Goal: Information Seeking & Learning: Learn about a topic

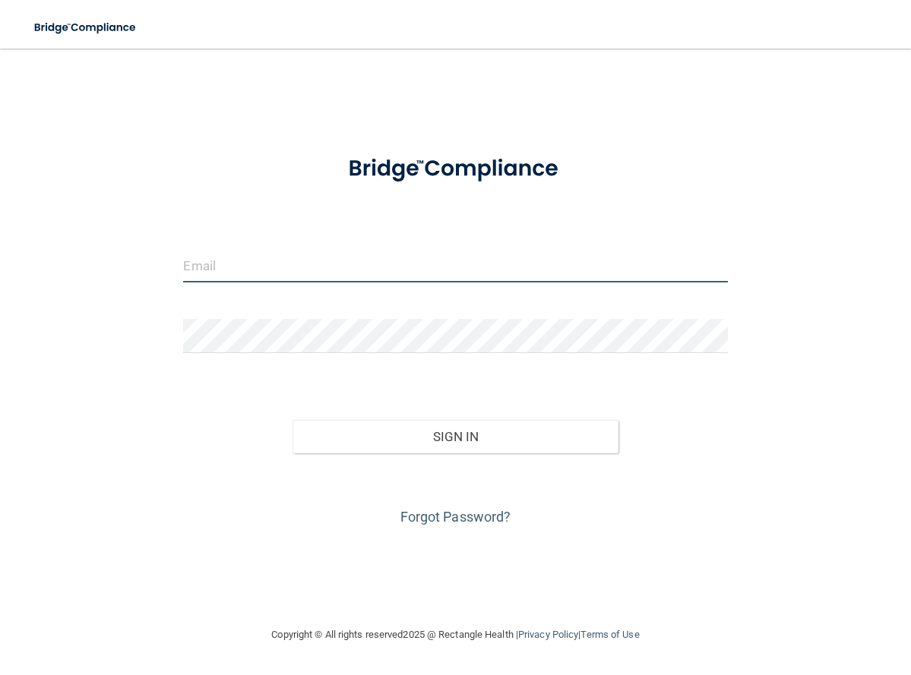
click at [229, 261] on input "email" at bounding box center [455, 265] width 544 height 34
type input "[EMAIL_ADDRESS][DOMAIN_NAME]"
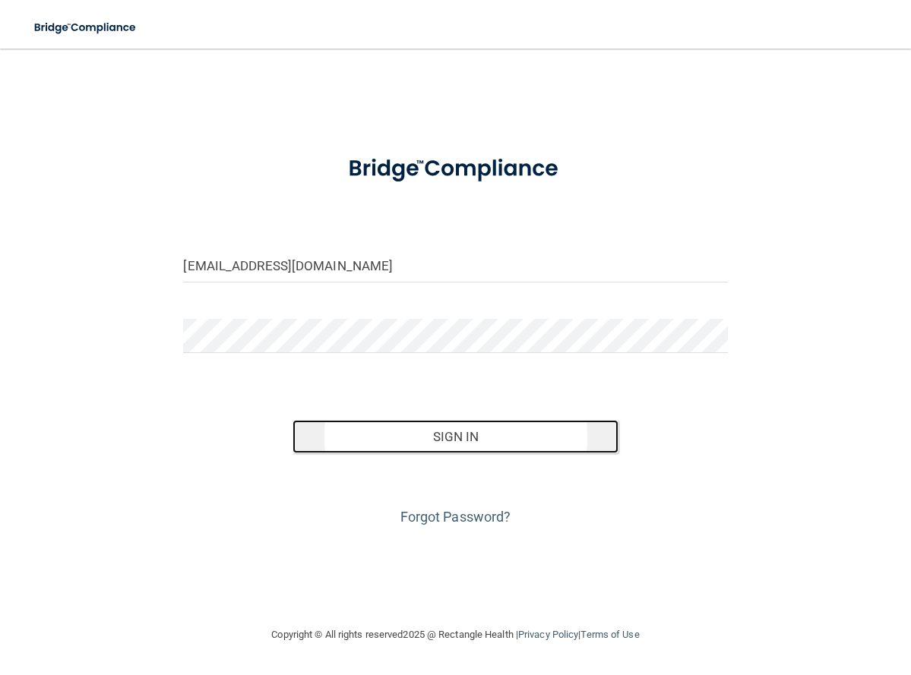
click at [459, 443] on button "Sign In" at bounding box center [455, 436] width 327 height 33
click at [457, 436] on button "Sign In" at bounding box center [455, 436] width 327 height 33
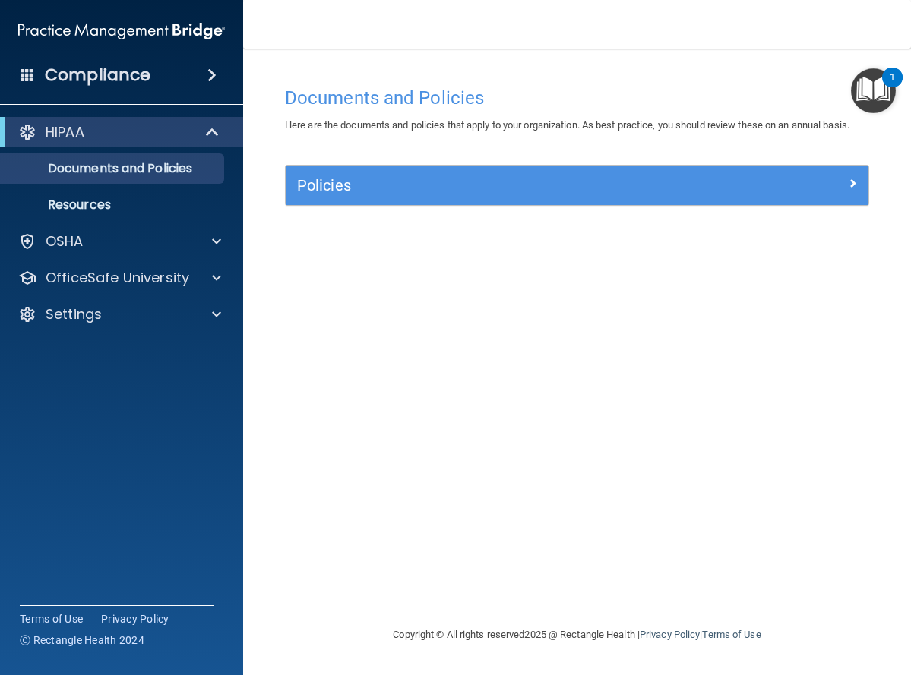
click at [879, 84] on img "Open Resource Center, 1 new notification" at bounding box center [873, 90] width 45 height 45
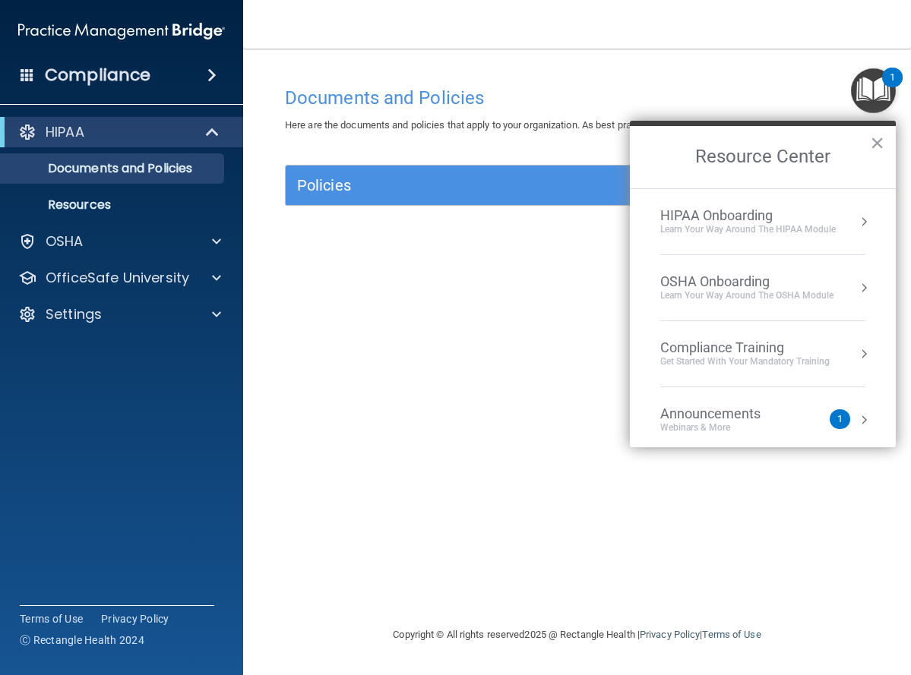
click at [856, 351] on button "Resource Center" at bounding box center [863, 353] width 15 height 15
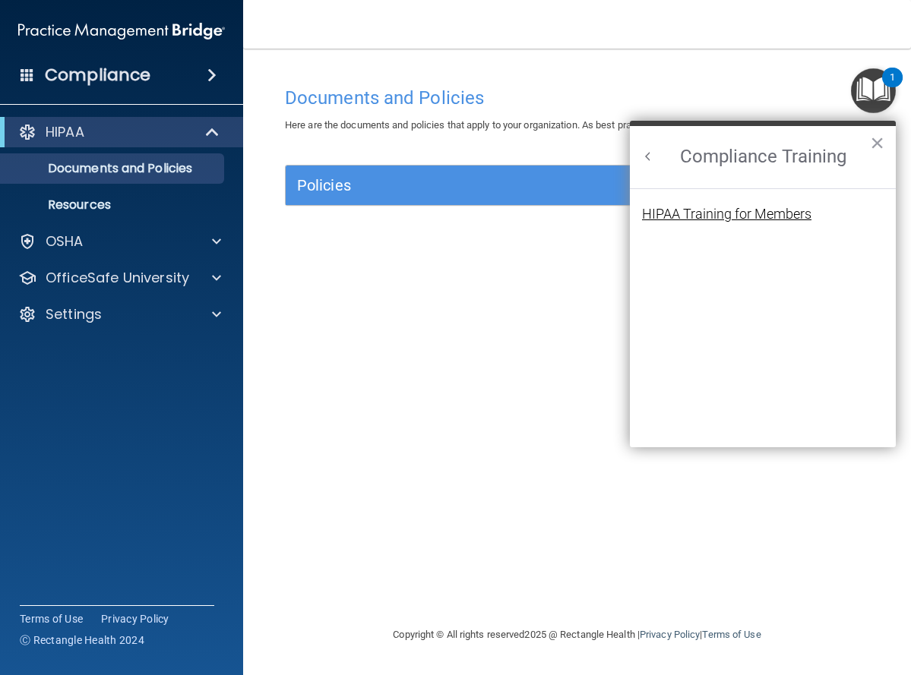
click at [752, 217] on div "HIPAA Training for Members" at bounding box center [726, 214] width 169 height 14
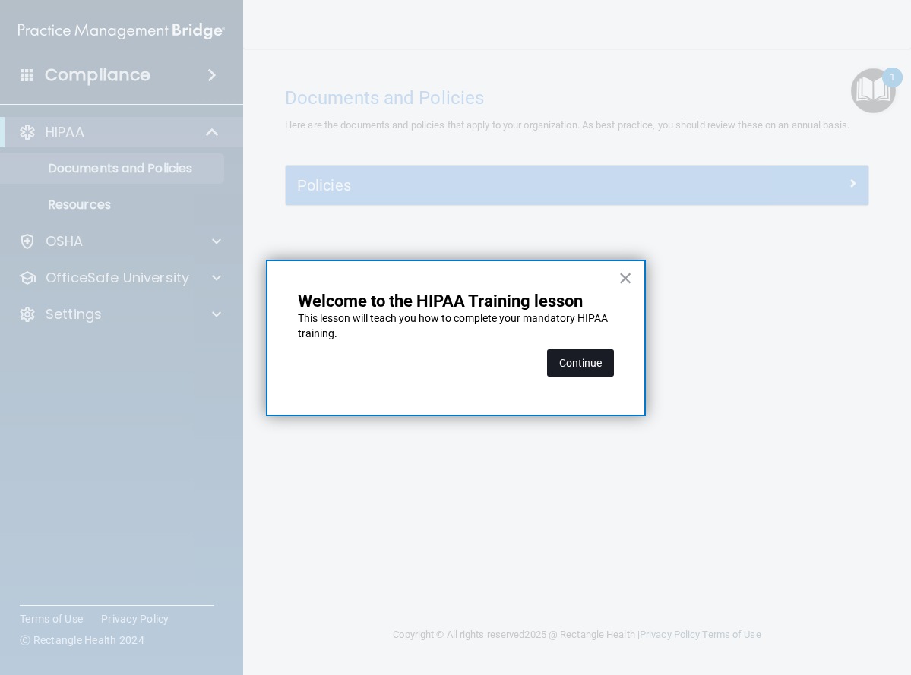
click at [587, 356] on button "Continue" at bounding box center [580, 362] width 67 height 27
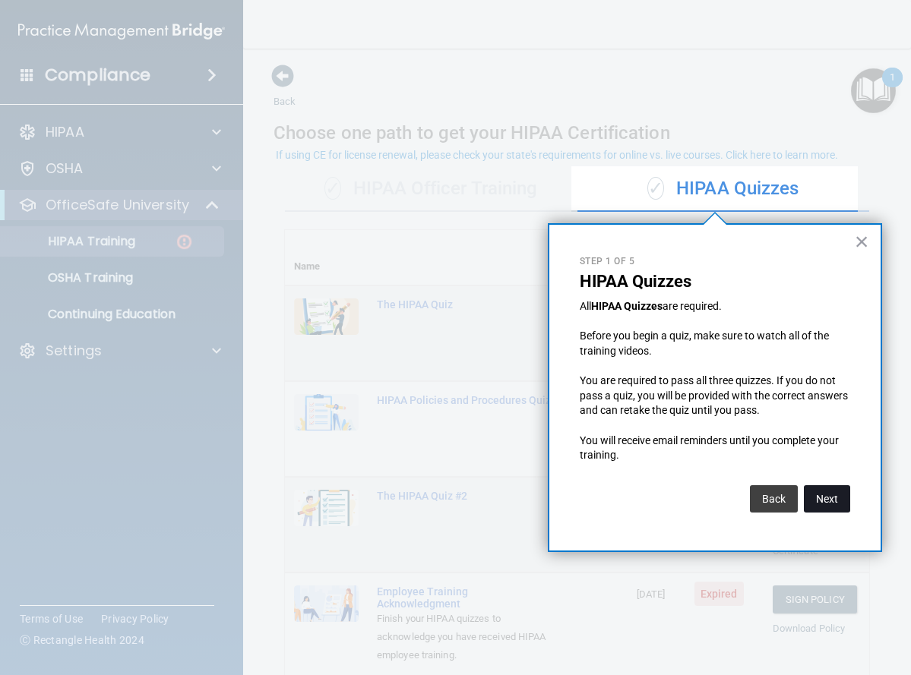
click at [824, 494] on button "Next" at bounding box center [827, 498] width 46 height 27
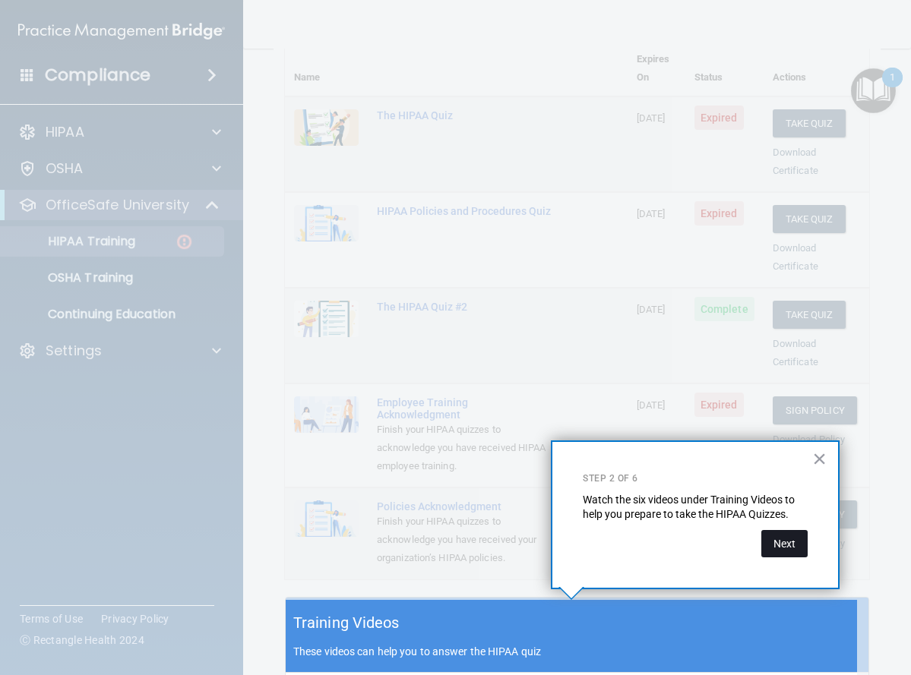
click at [777, 543] on button "Next" at bounding box center [784, 543] width 46 height 27
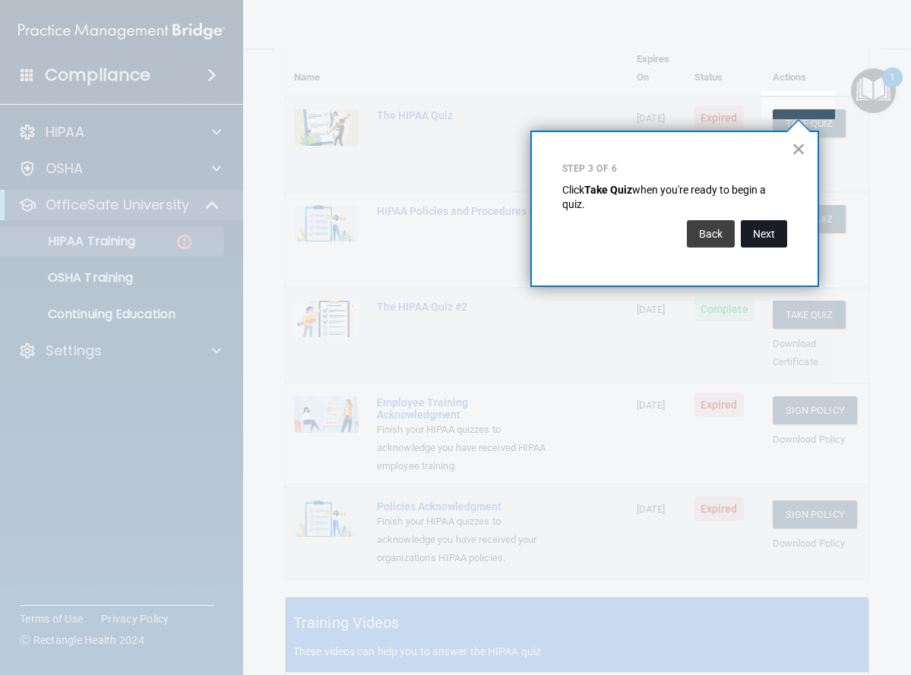
click at [765, 230] on button "Next" at bounding box center [764, 233] width 46 height 27
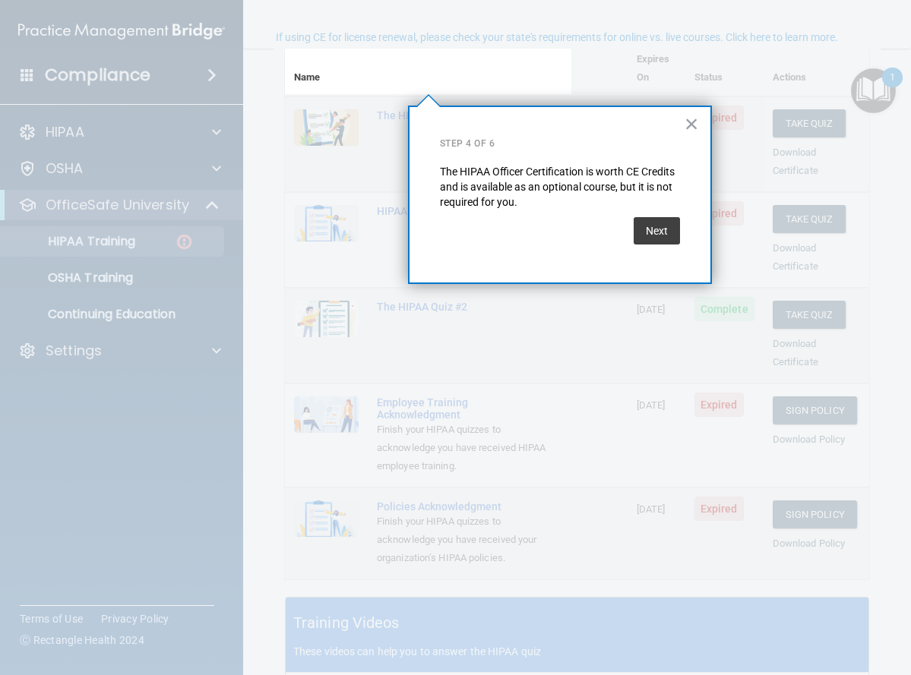
scroll to position [118, 0]
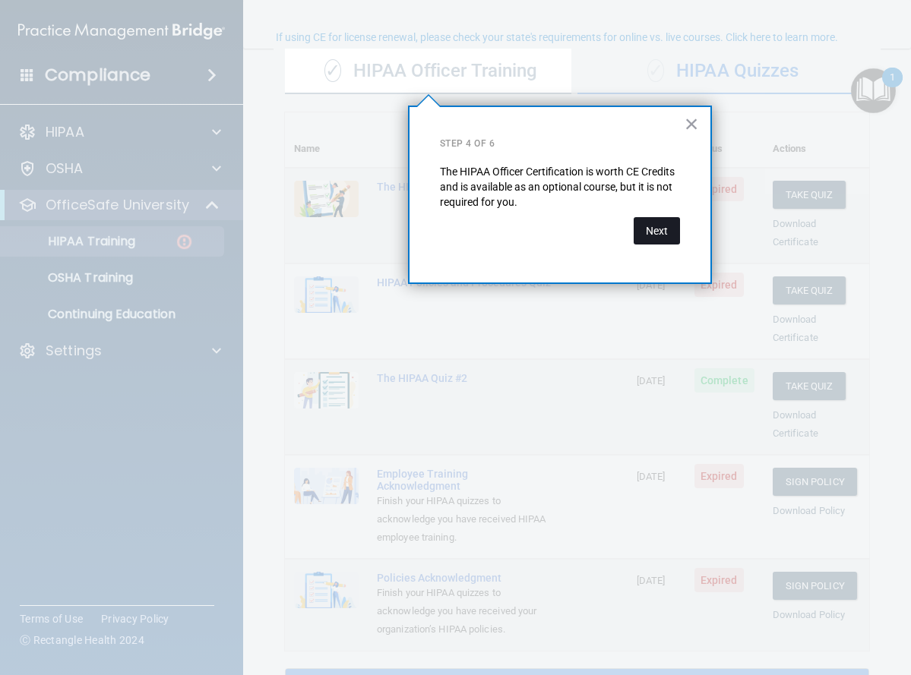
click at [651, 230] on button "Next" at bounding box center [657, 230] width 46 height 27
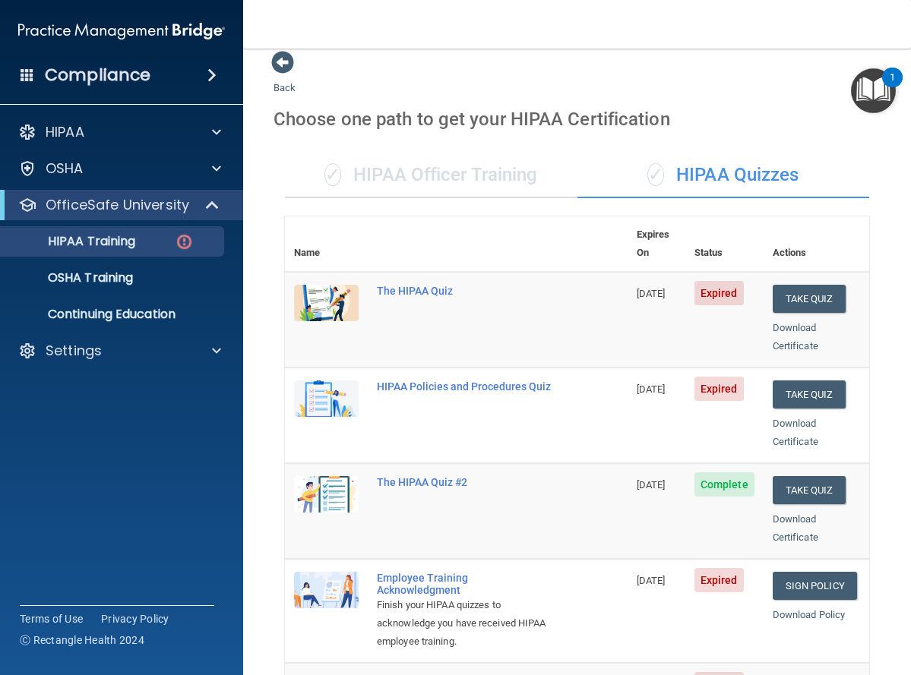
scroll to position [0, 0]
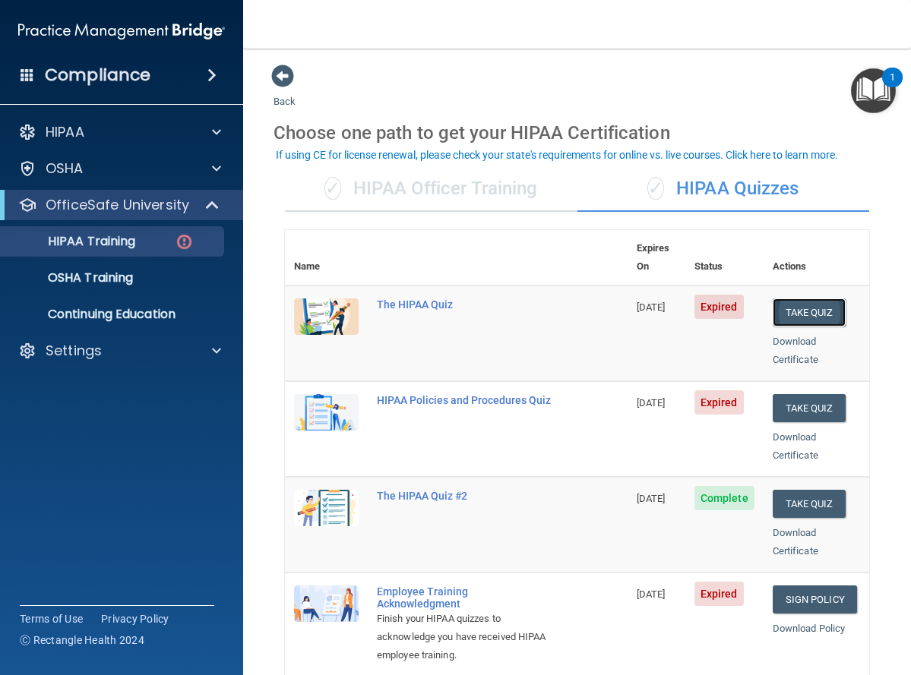
click at [793, 299] on button "Take Quiz" at bounding box center [809, 313] width 73 height 28
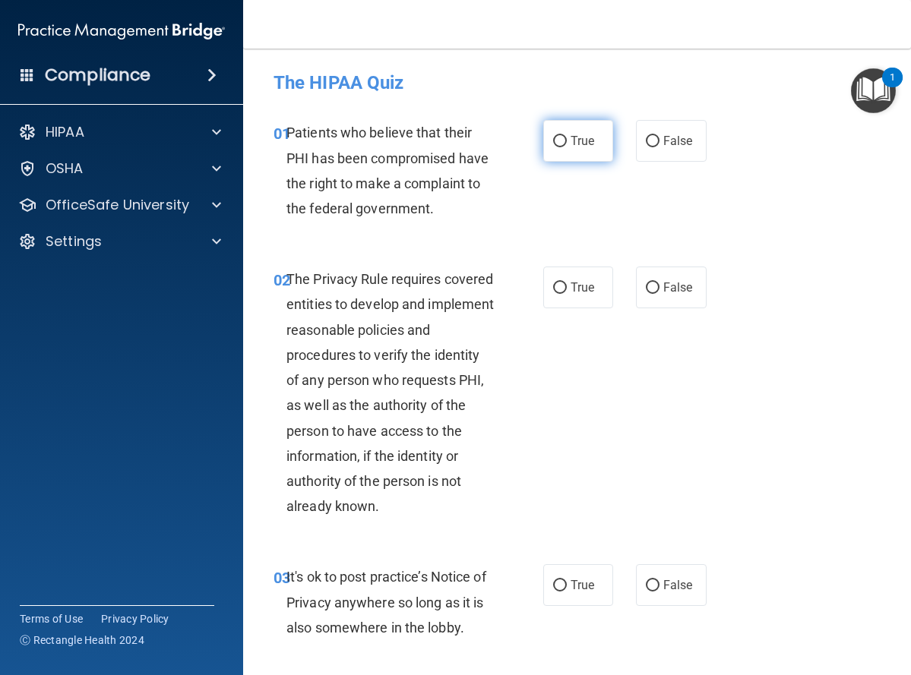
click at [553, 140] on input "True" at bounding box center [560, 141] width 14 height 11
radio input "true"
click at [553, 289] on input "True" at bounding box center [560, 288] width 14 height 11
radio input "true"
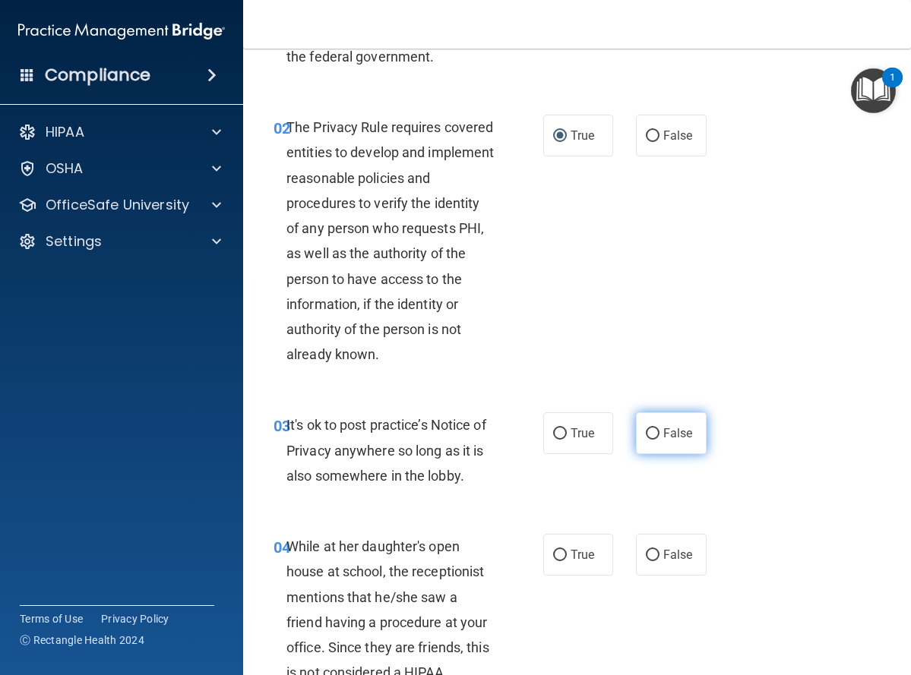
click at [646, 435] on input "False" at bounding box center [653, 433] width 14 height 11
radio input "true"
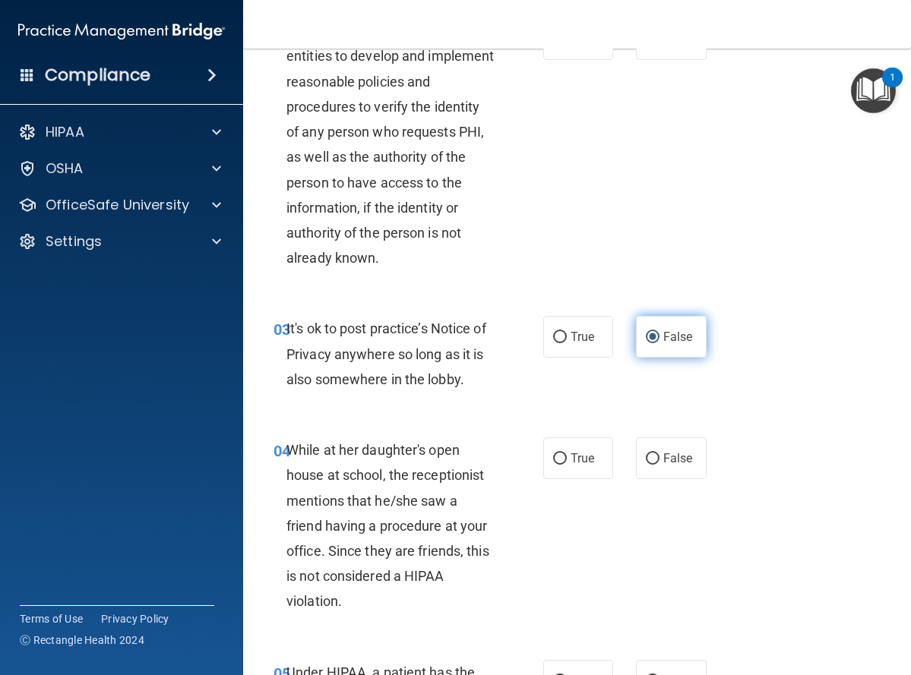
scroll to position [380, 0]
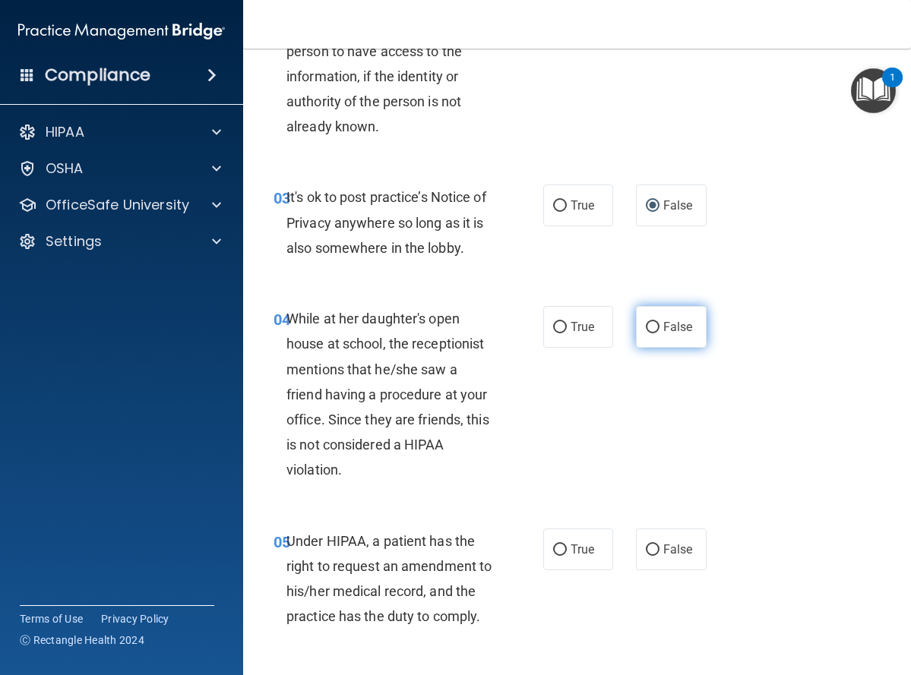
click at [646, 323] on input "False" at bounding box center [653, 327] width 14 height 11
radio input "true"
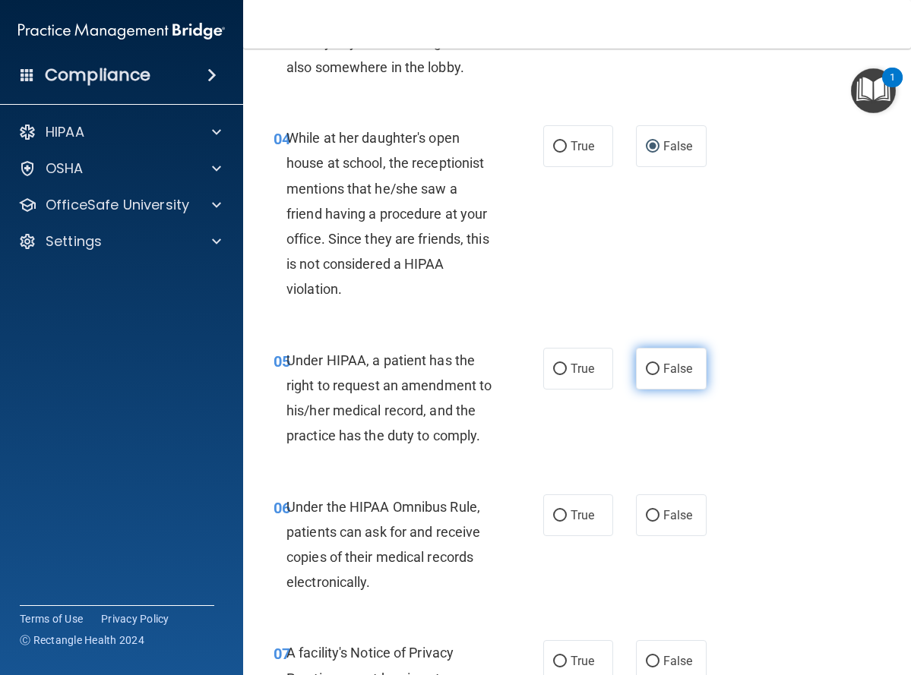
scroll to position [608, 0]
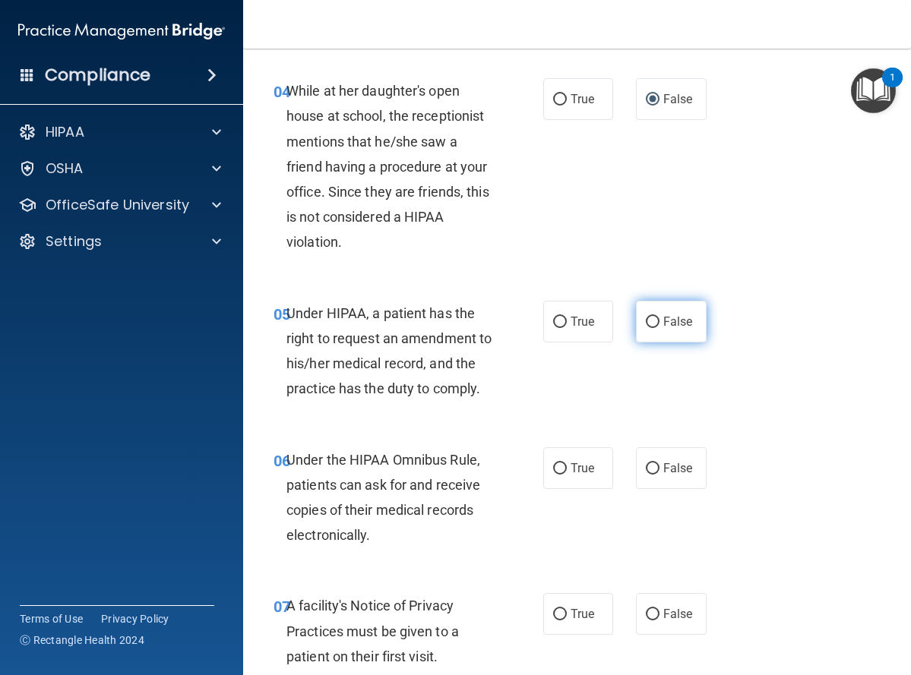
click at [647, 322] on input "False" at bounding box center [653, 322] width 14 height 11
radio input "true"
click at [553, 475] on input "True" at bounding box center [560, 468] width 14 height 11
radio input "true"
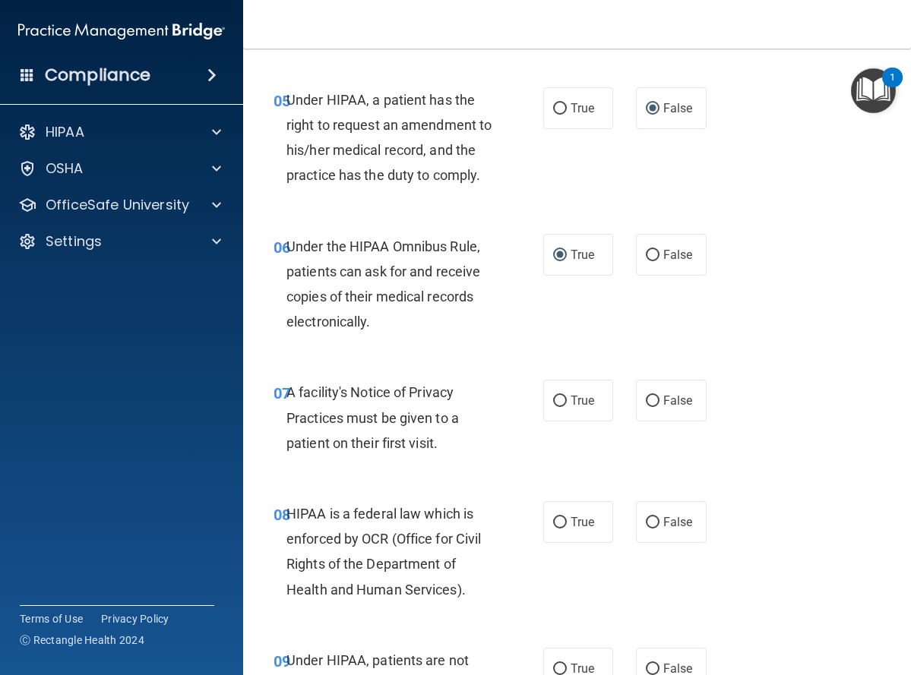
scroll to position [836, 0]
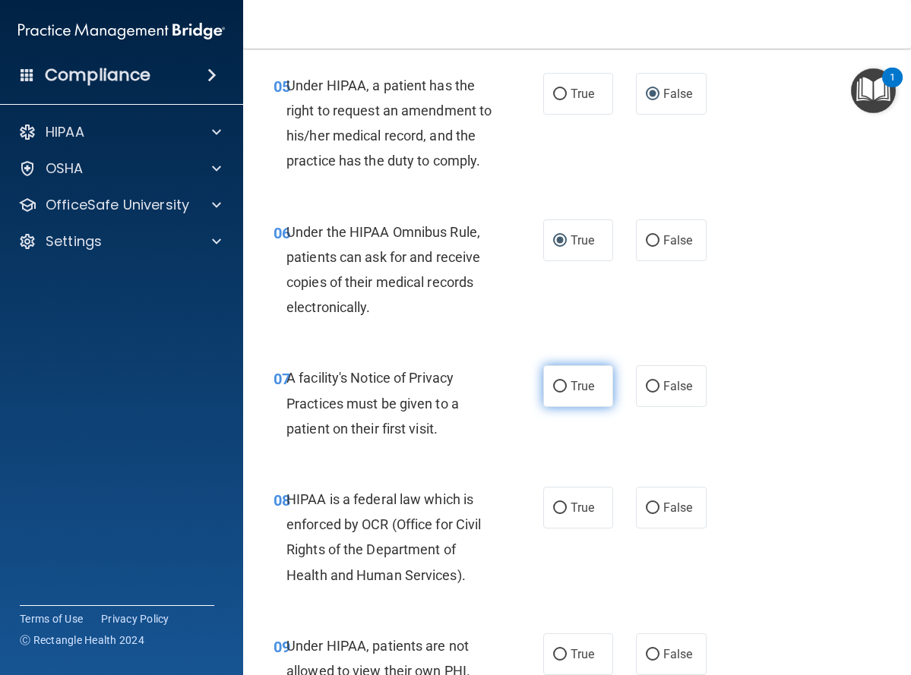
click at [556, 393] on input "True" at bounding box center [560, 386] width 14 height 11
radio input "true"
click at [553, 514] on input "True" at bounding box center [560, 508] width 14 height 11
radio input "true"
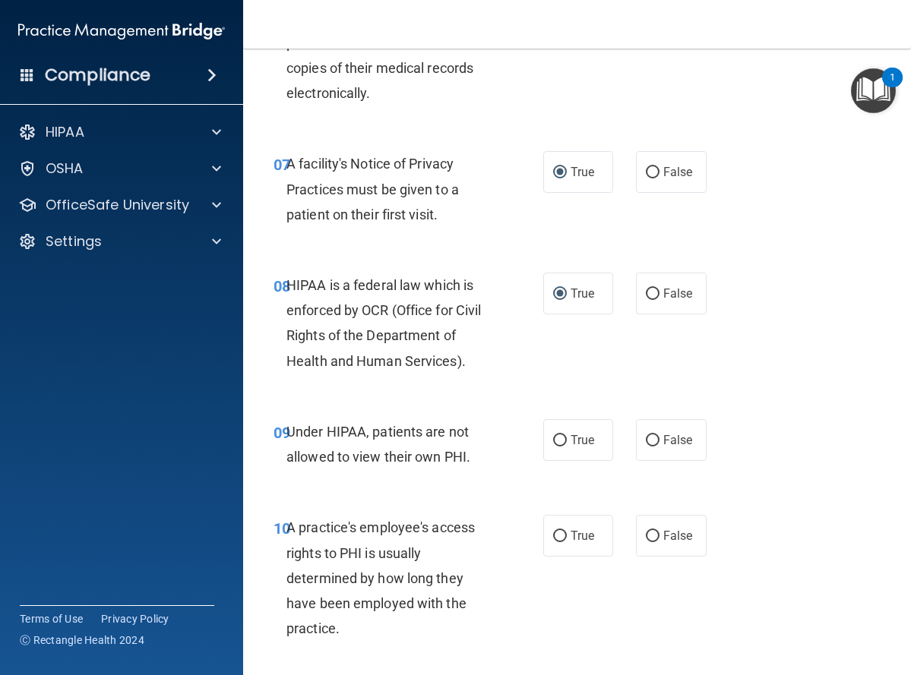
scroll to position [1064, 0]
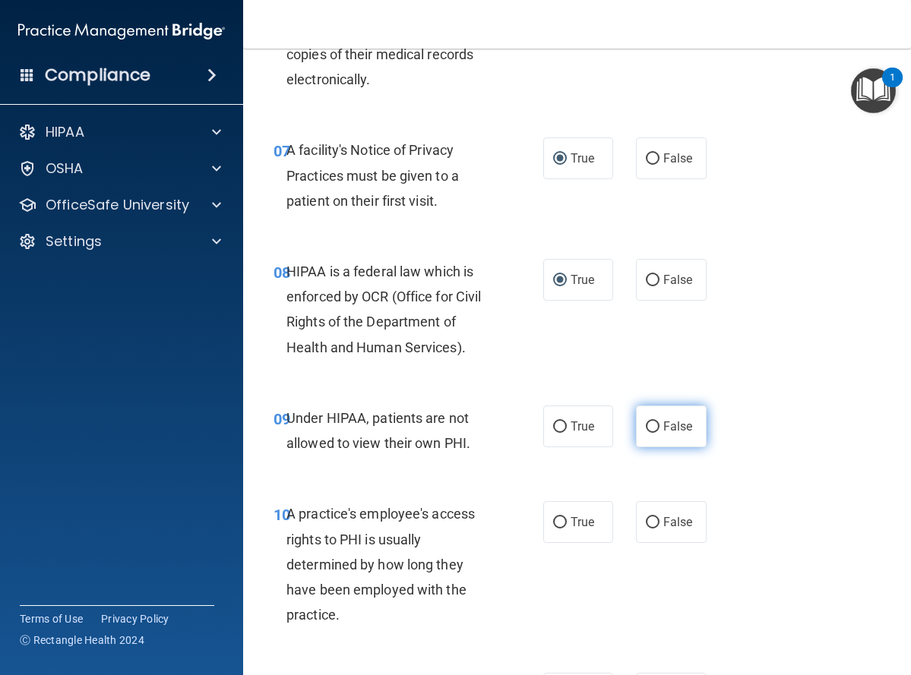
drag, startPoint x: 647, startPoint y: 449, endPoint x: 643, endPoint y: 463, distance: 14.9
click at [647, 433] on input "False" at bounding box center [653, 427] width 14 height 11
radio input "true"
click at [646, 529] on input "False" at bounding box center [653, 522] width 14 height 11
radio input "true"
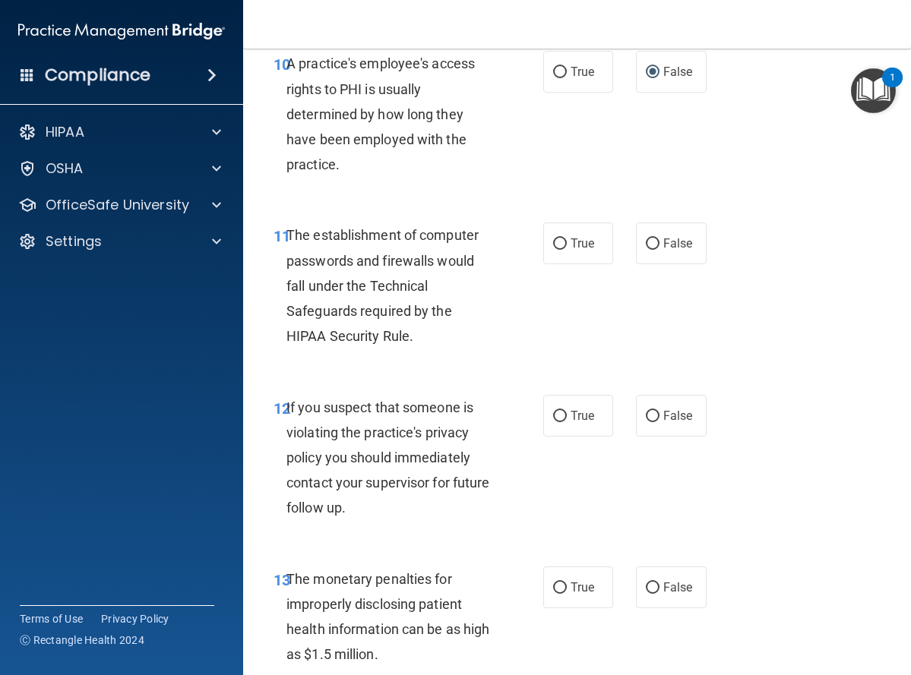
scroll to position [1519, 0]
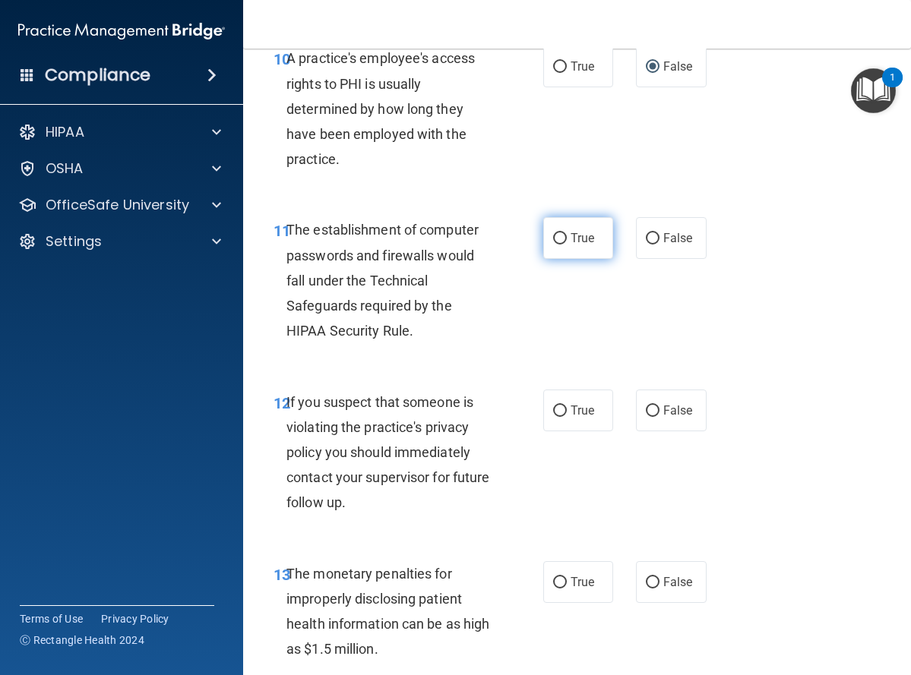
click at [553, 245] on input "True" at bounding box center [560, 238] width 14 height 11
radio input "true"
click at [553, 417] on input "True" at bounding box center [560, 411] width 14 height 11
radio input "true"
click at [554, 589] on input "True" at bounding box center [560, 582] width 14 height 11
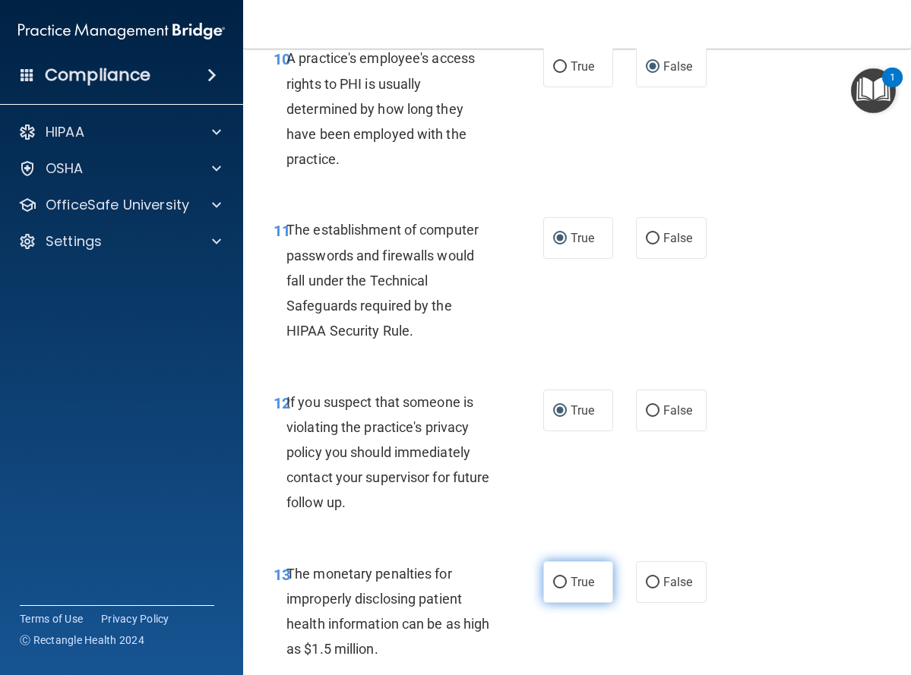
radio input "true"
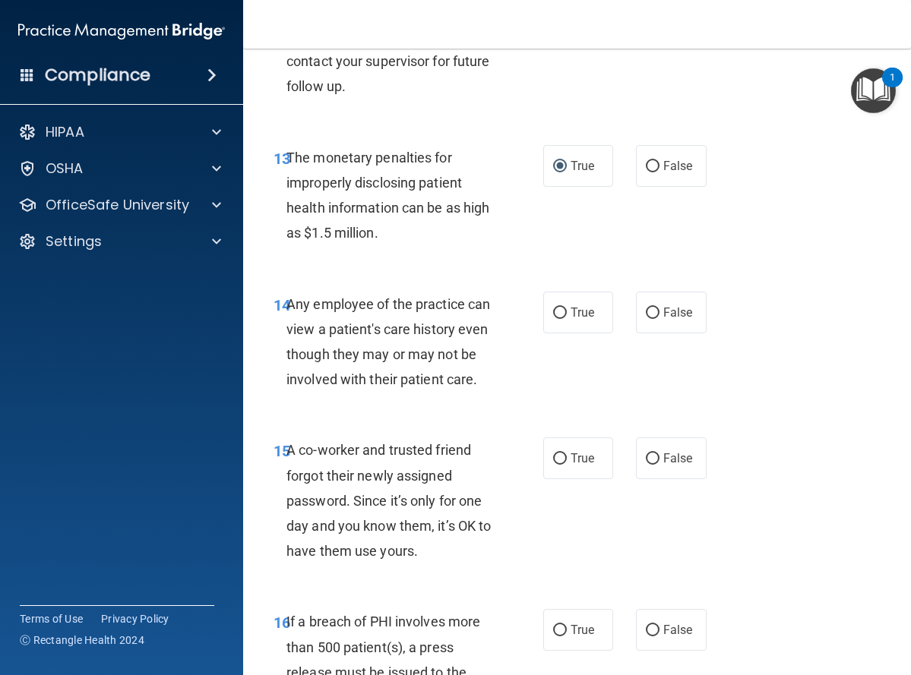
scroll to position [1975, 0]
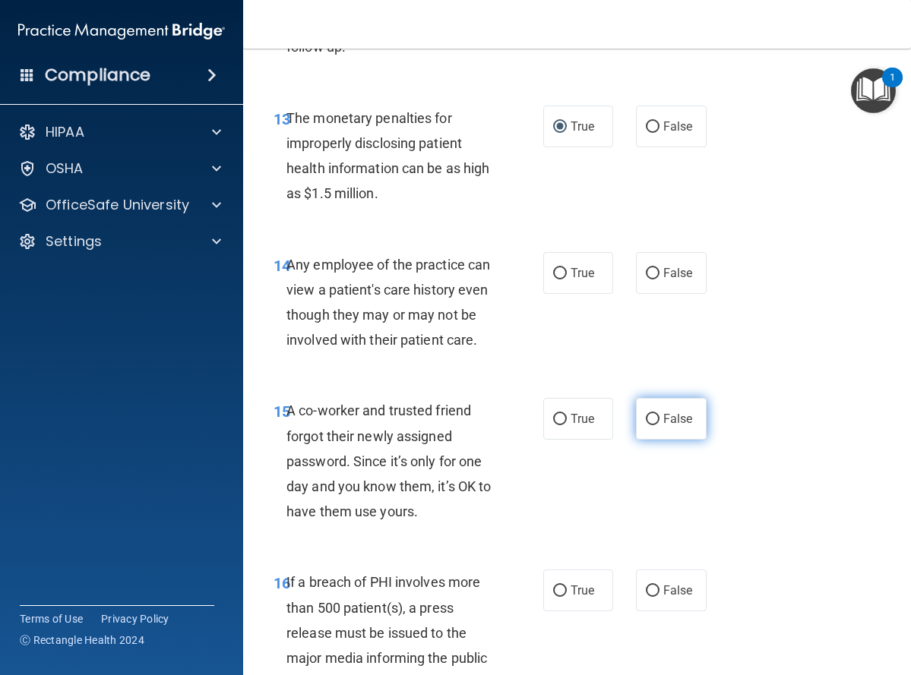
click at [646, 425] on input "False" at bounding box center [653, 419] width 14 height 11
radio input "true"
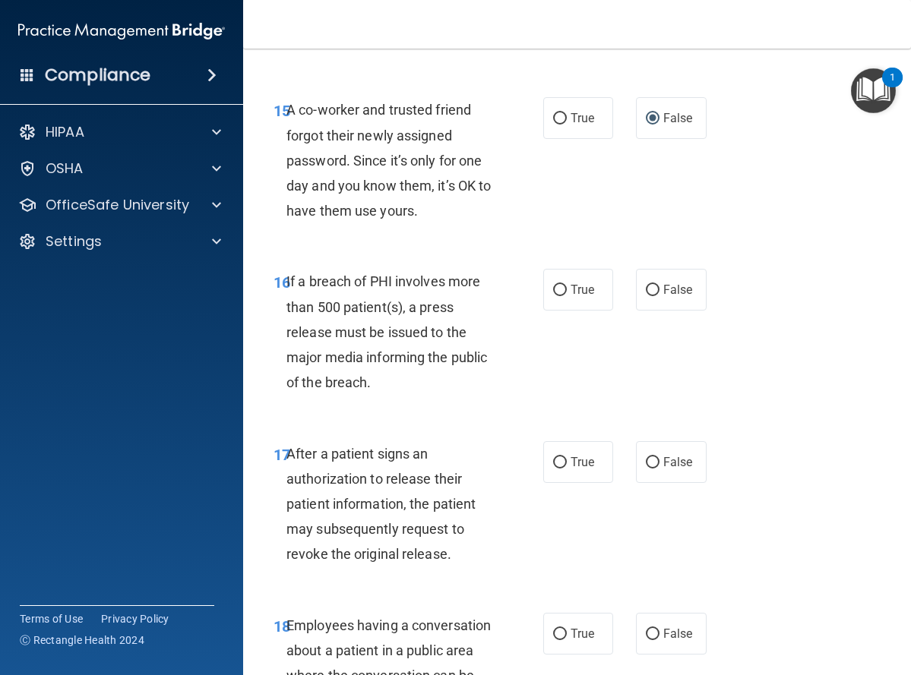
scroll to position [2279, 0]
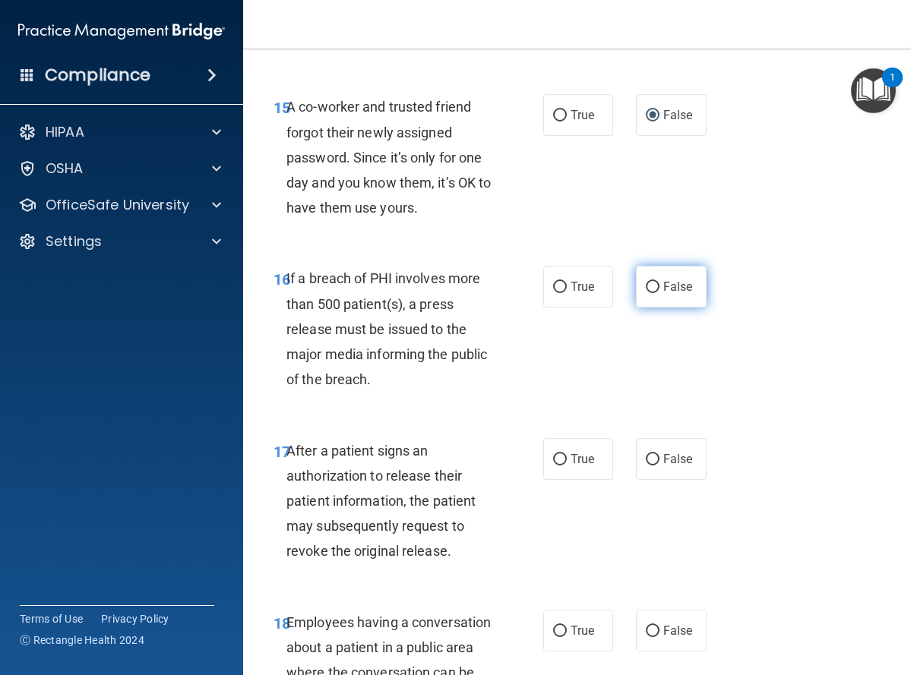
click at [646, 293] on input "False" at bounding box center [653, 287] width 14 height 11
radio input "true"
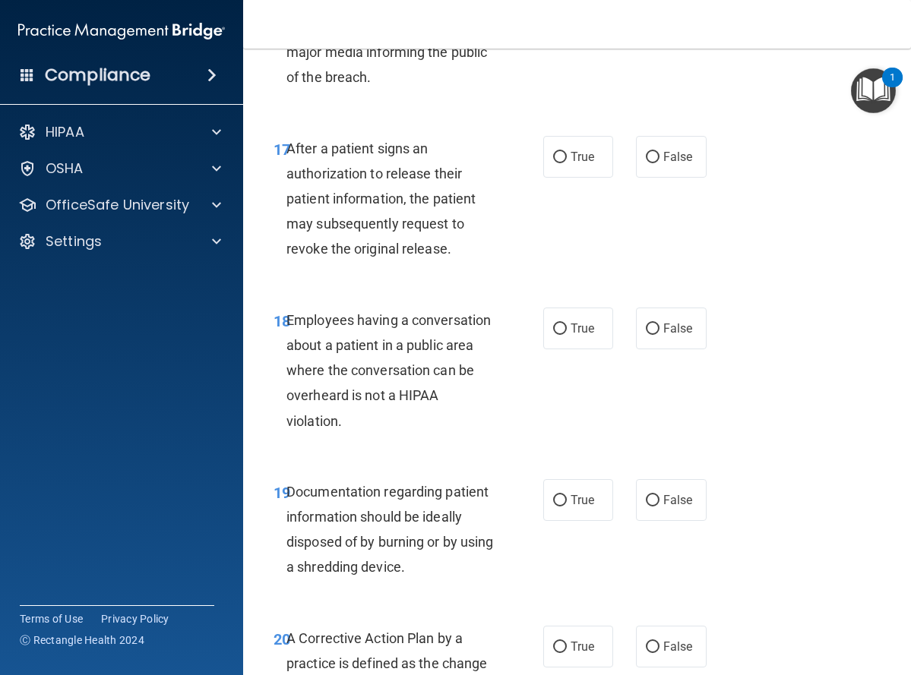
scroll to position [2583, 0]
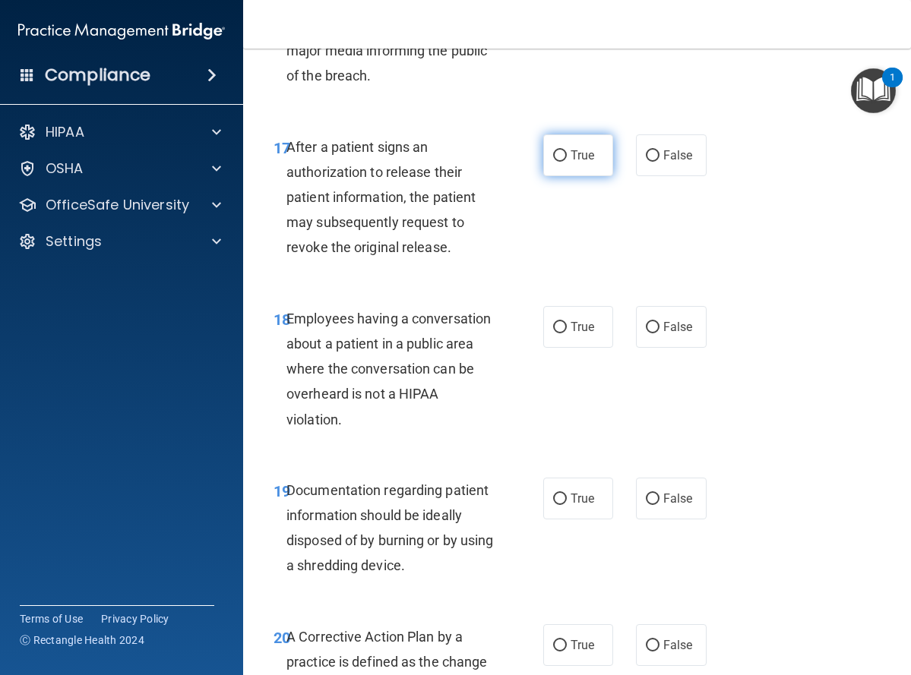
click at [555, 162] on input "True" at bounding box center [560, 155] width 14 height 11
radio input "true"
click at [647, 334] on input "False" at bounding box center [653, 327] width 14 height 11
radio input "true"
click at [553, 505] on input "True" at bounding box center [560, 499] width 14 height 11
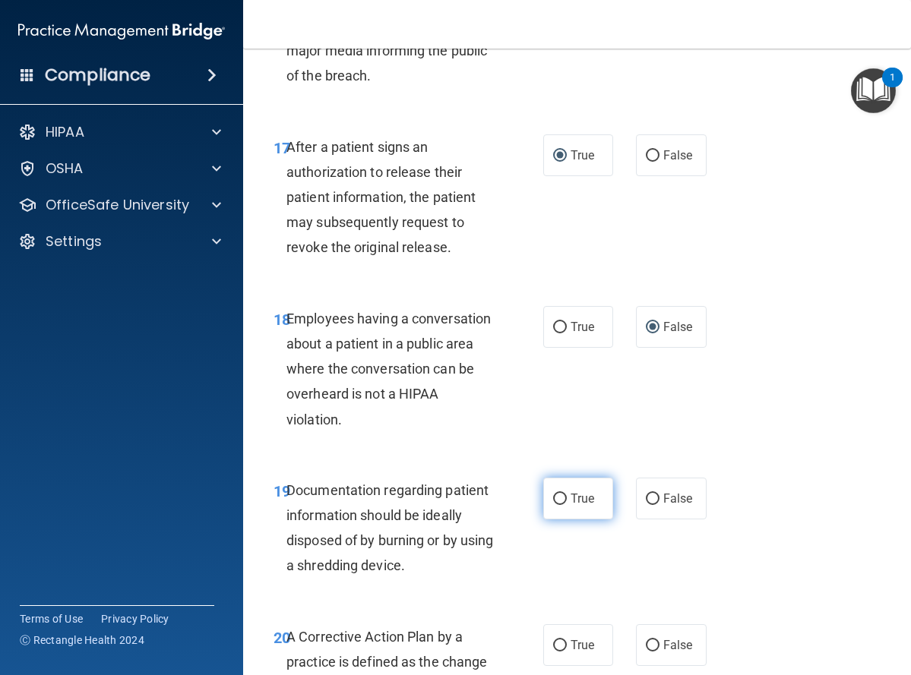
radio input "true"
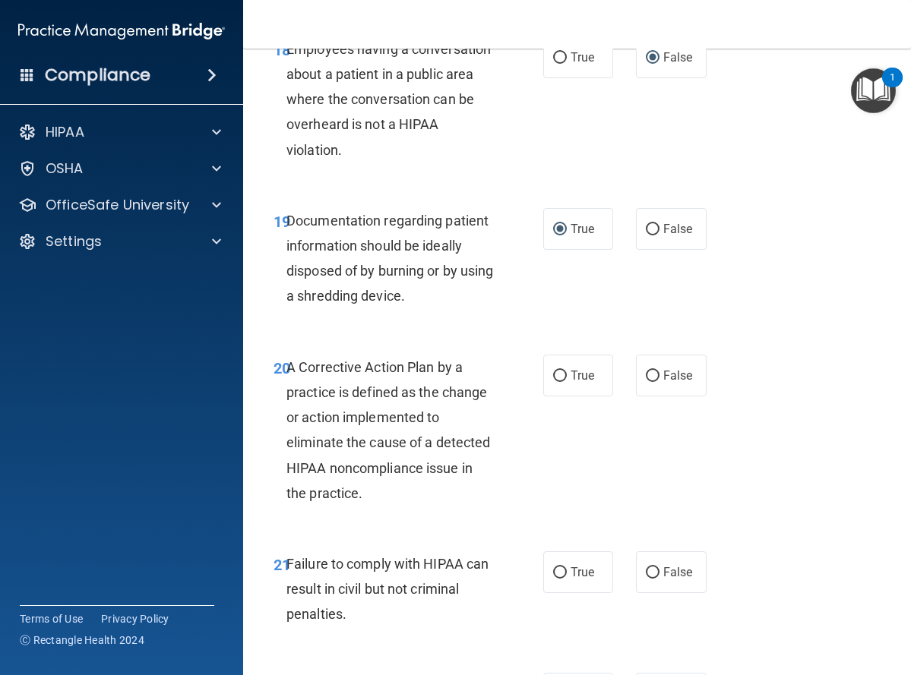
scroll to position [2963, 0]
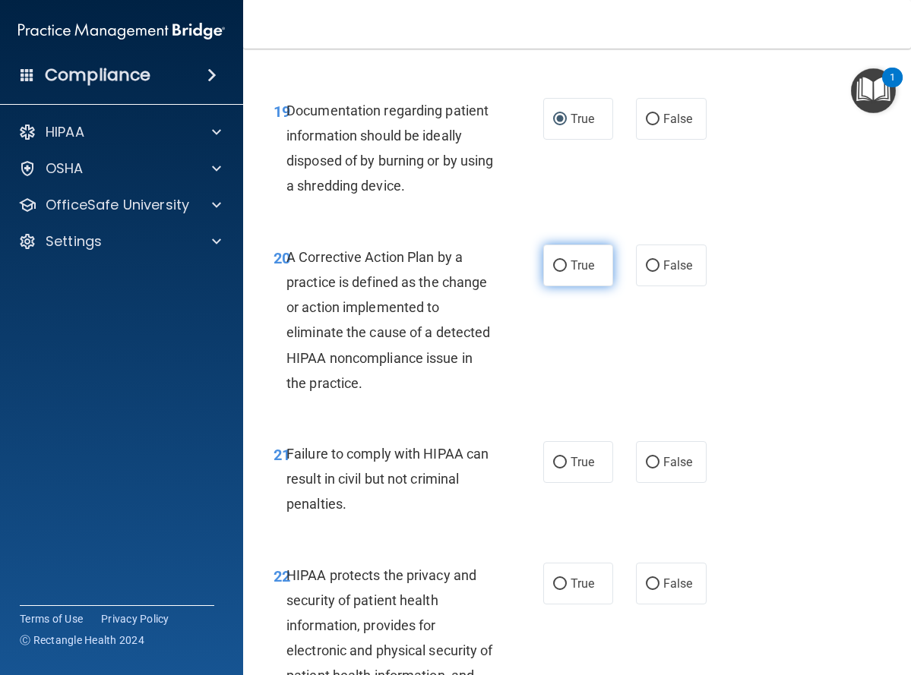
click at [555, 272] on input "True" at bounding box center [560, 266] width 14 height 11
radio input "true"
drag, startPoint x: 643, startPoint y: 509, endPoint x: 661, endPoint y: 492, distance: 24.2
click at [646, 469] on input "False" at bounding box center [653, 462] width 14 height 11
radio input "true"
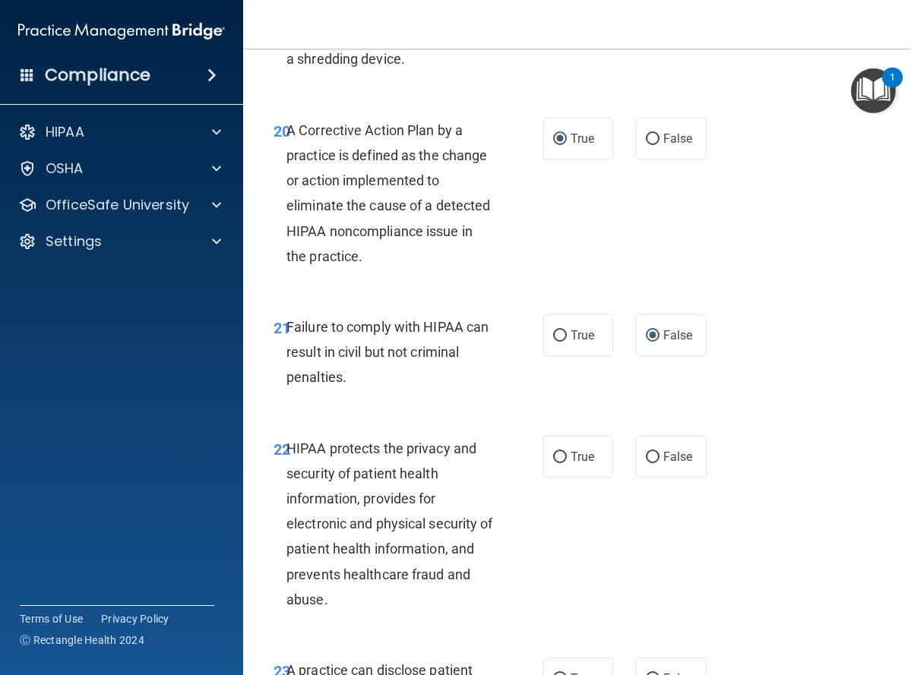
scroll to position [3343, 0]
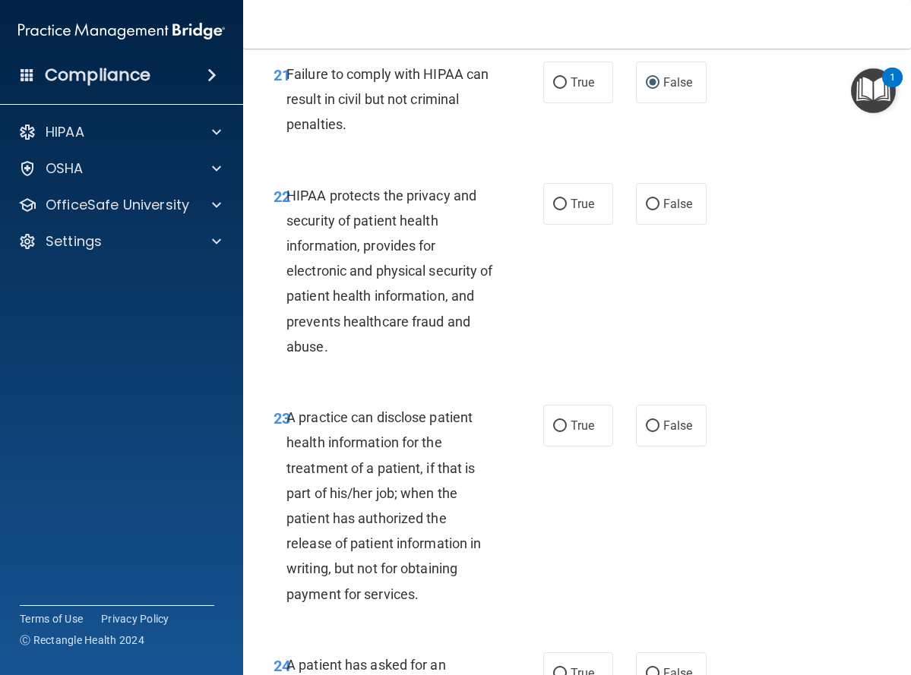
drag, startPoint x: 552, startPoint y: 250, endPoint x: 594, endPoint y: 337, distance: 97.2
click at [553, 210] on input "True" at bounding box center [560, 204] width 14 height 11
radio input "true"
click at [646, 432] on input "False" at bounding box center [653, 426] width 14 height 11
radio input "true"
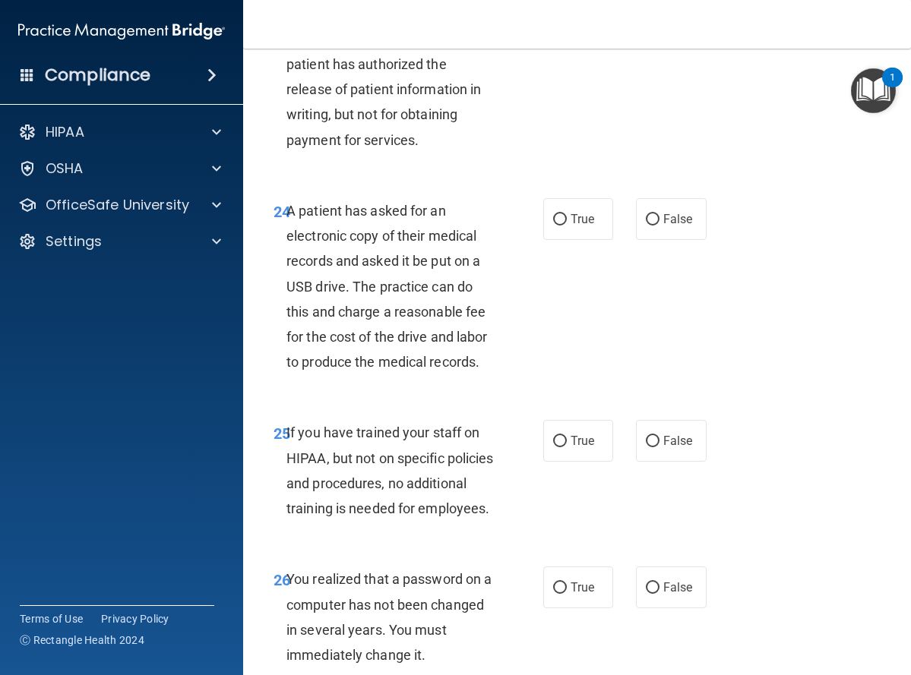
scroll to position [3798, 0]
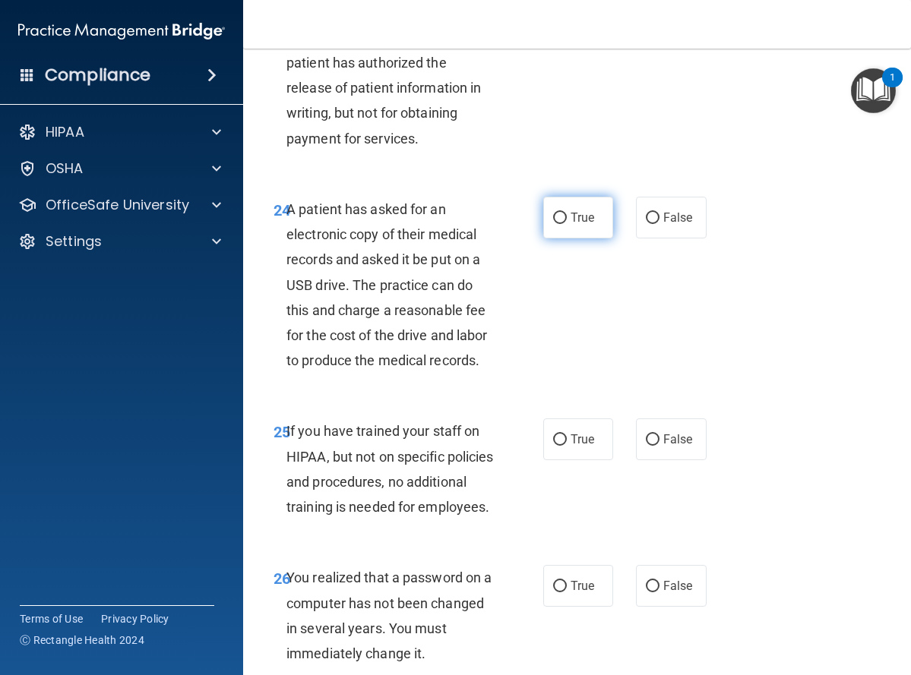
drag, startPoint x: 555, startPoint y: 269, endPoint x: 561, endPoint y: 305, distance: 37.0
click at [554, 224] on input "True" at bounding box center [560, 218] width 14 height 11
radio input "true"
click at [646, 446] on input "False" at bounding box center [653, 440] width 14 height 11
radio input "true"
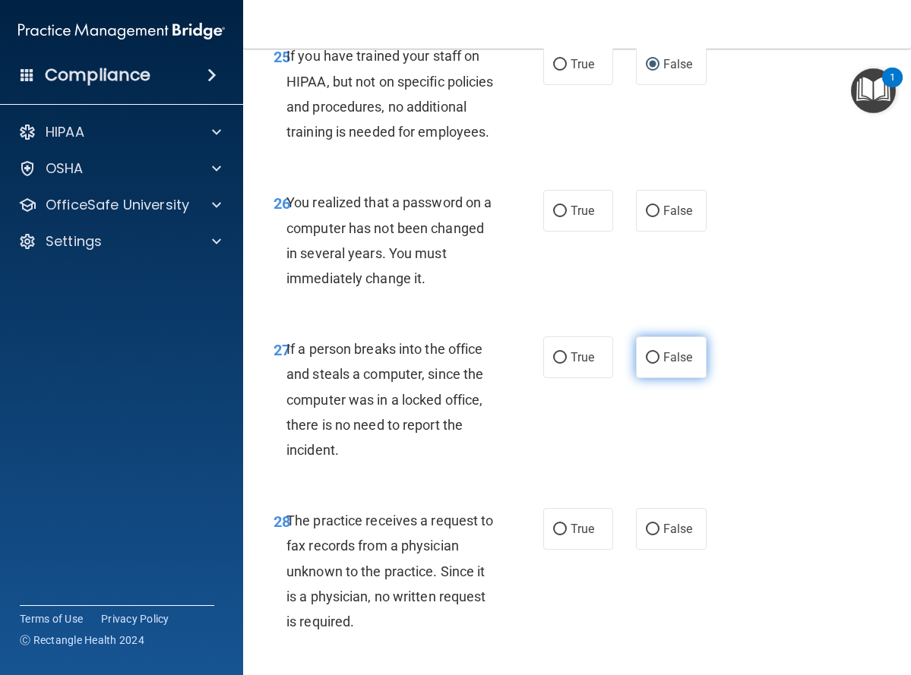
scroll to position [4178, 0]
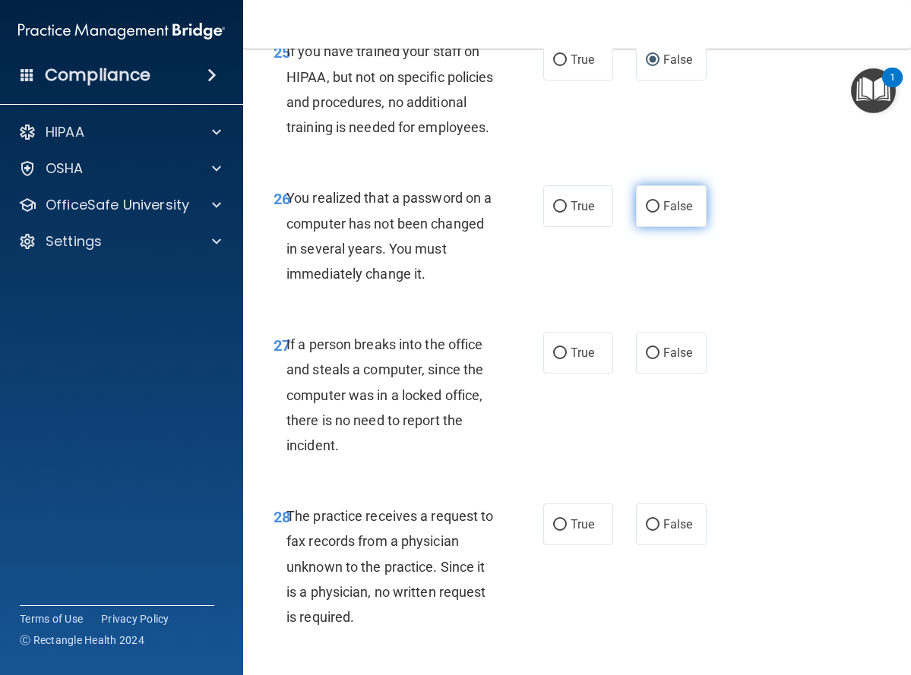
click at [647, 213] on input "False" at bounding box center [653, 206] width 14 height 11
radio input "true"
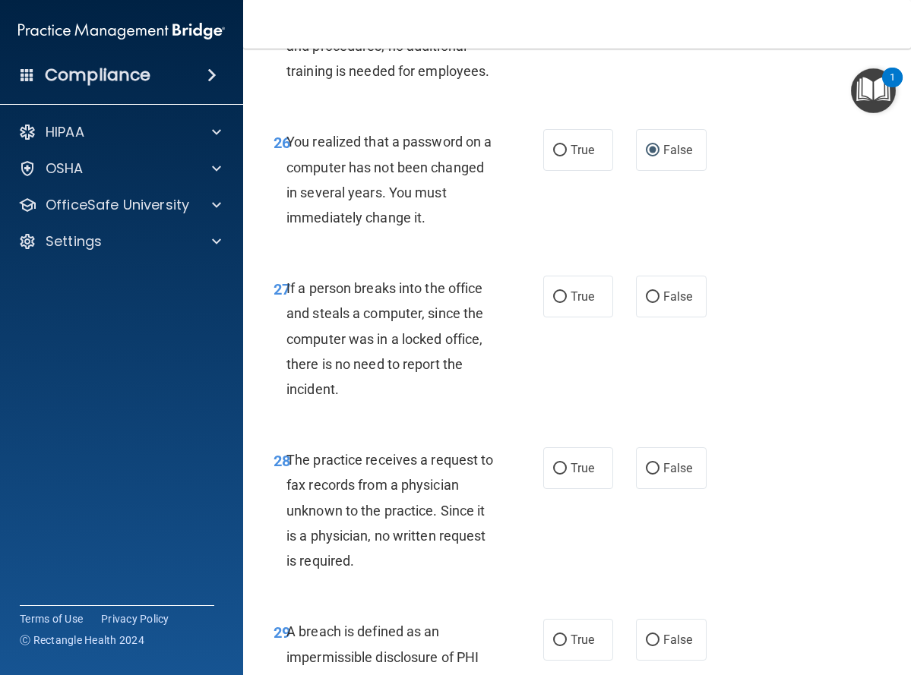
scroll to position [4254, 0]
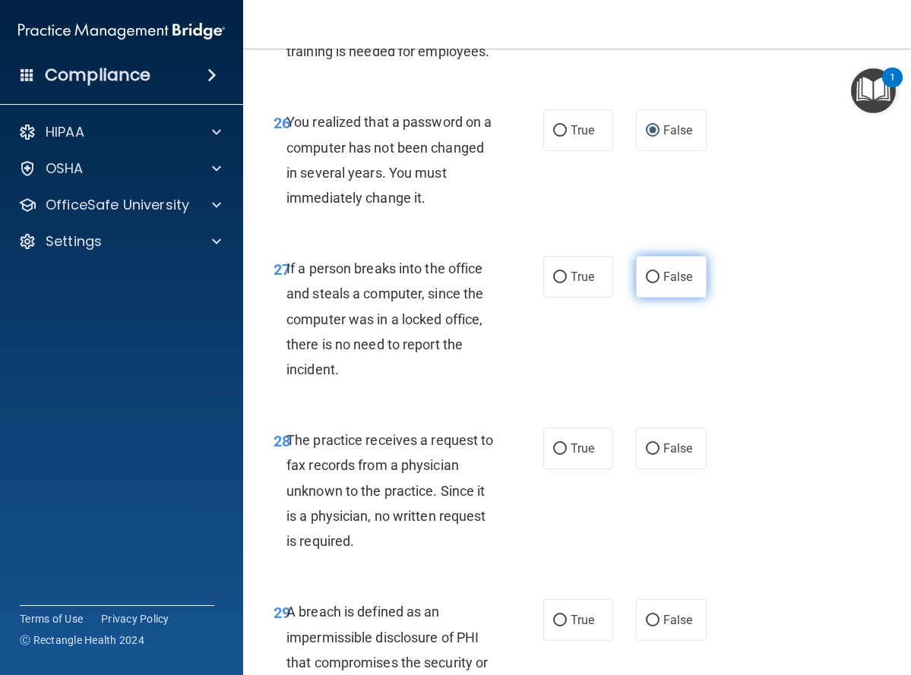
click at [646, 283] on input "False" at bounding box center [653, 277] width 14 height 11
radio input "true"
click at [646, 455] on input "False" at bounding box center [653, 449] width 14 height 11
radio input "true"
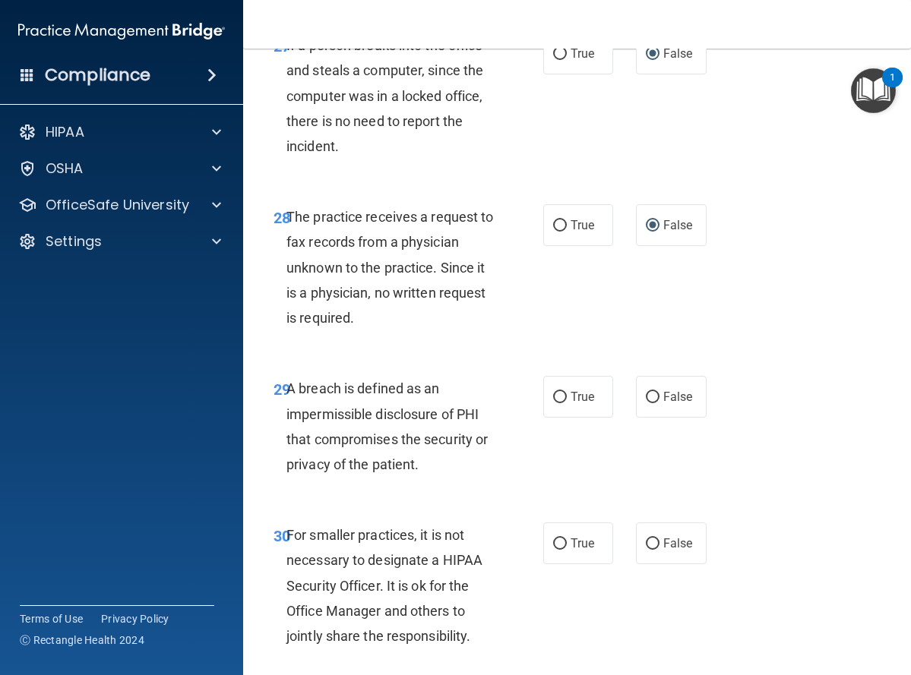
scroll to position [4482, 0]
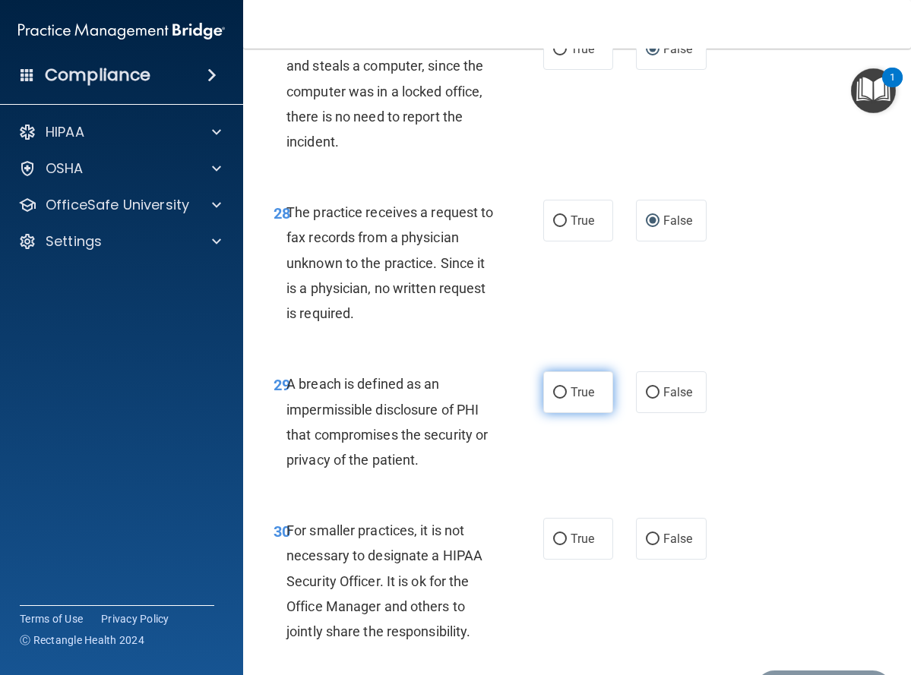
click at [555, 399] on input "True" at bounding box center [560, 392] width 14 height 11
radio input "true"
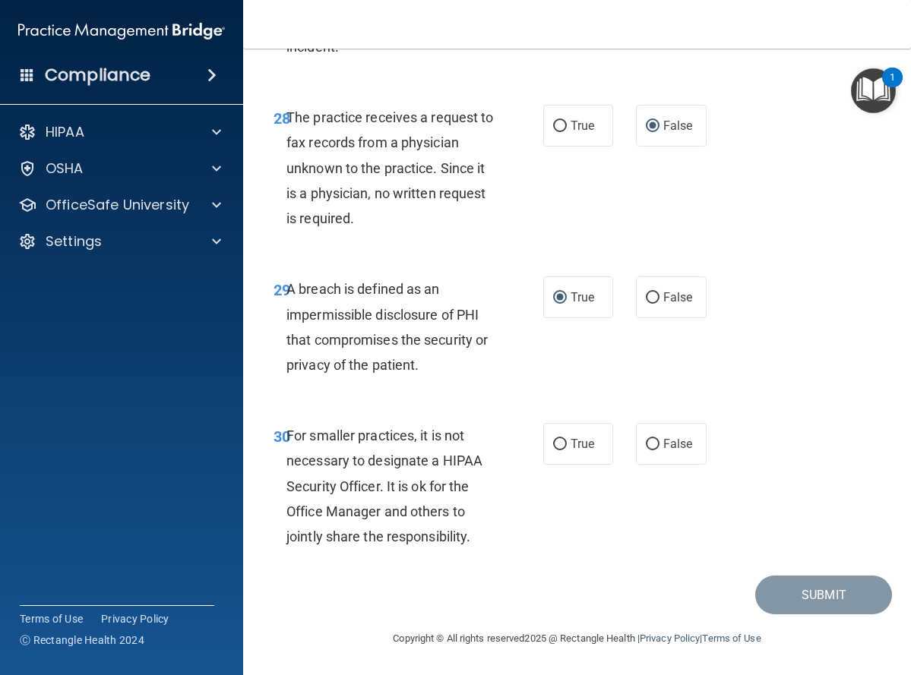
scroll to position [4678, 0]
click at [646, 444] on input "False" at bounding box center [653, 444] width 14 height 11
radio input "true"
click at [799, 458] on div "30 For smaller practices, it is not necessary to designate a HIPAA Security Off…" at bounding box center [577, 490] width 630 height 172
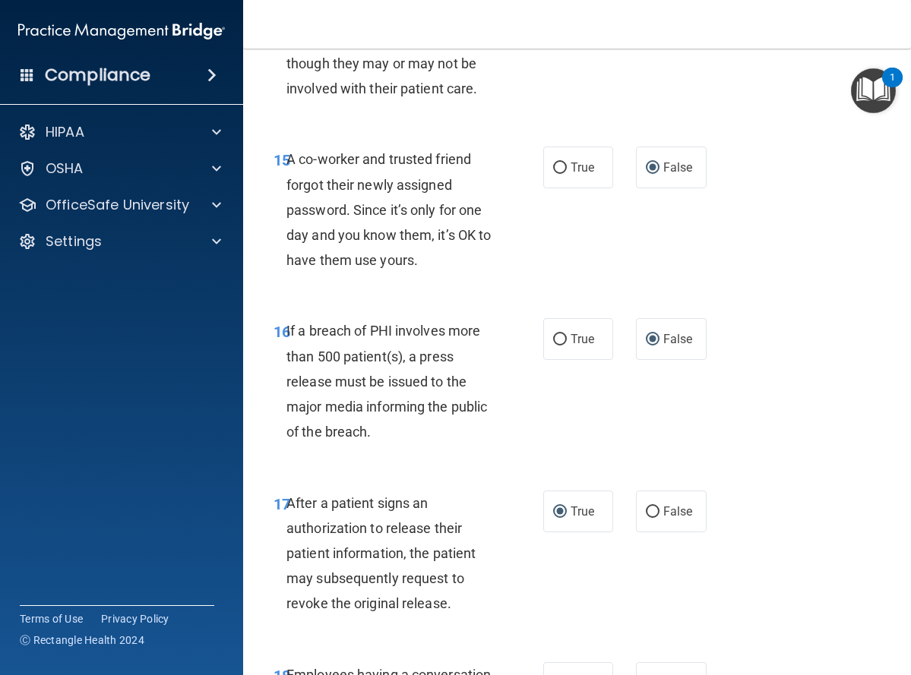
scroll to position [2095, 0]
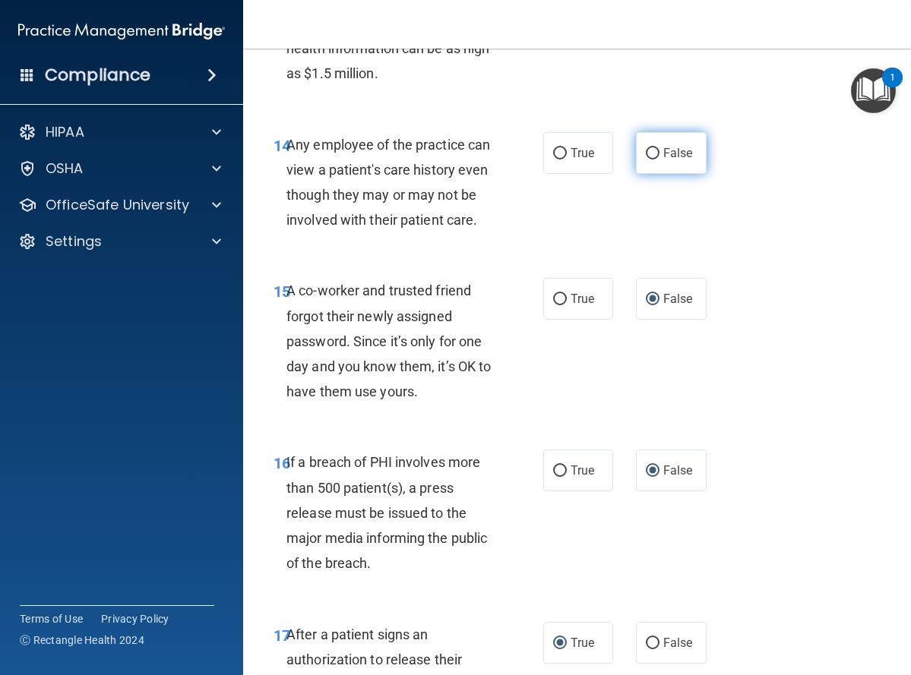
click at [646, 160] on input "False" at bounding box center [653, 153] width 14 height 11
radio input "true"
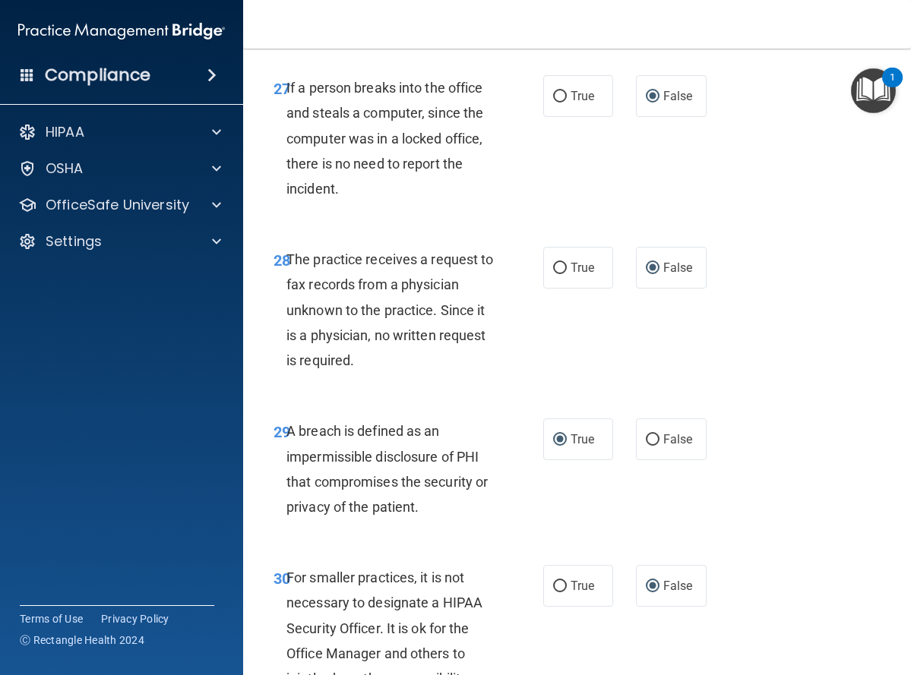
scroll to position [4678, 0]
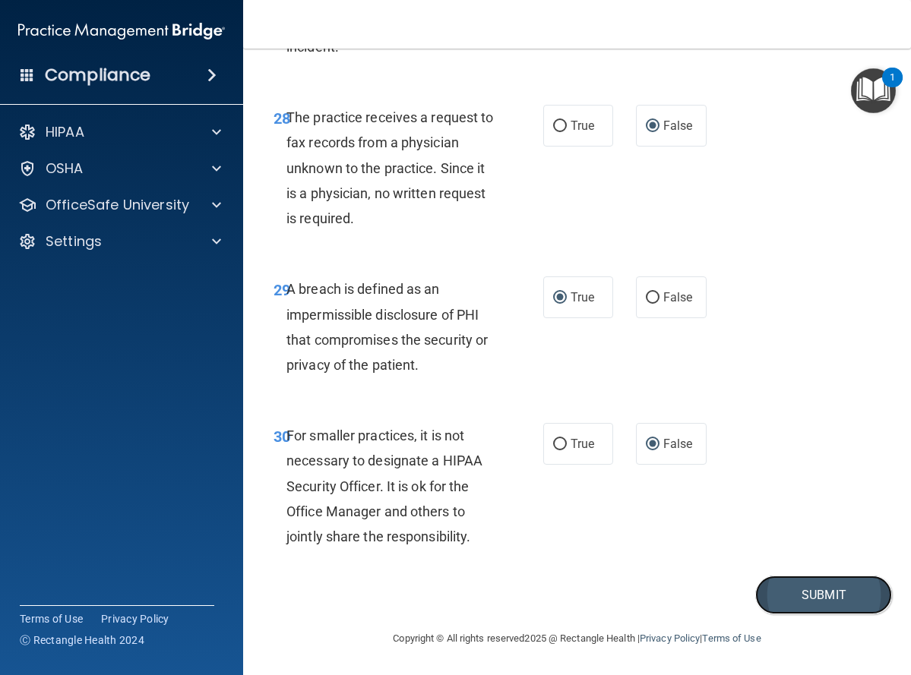
click at [807, 594] on button "Submit" at bounding box center [823, 595] width 137 height 39
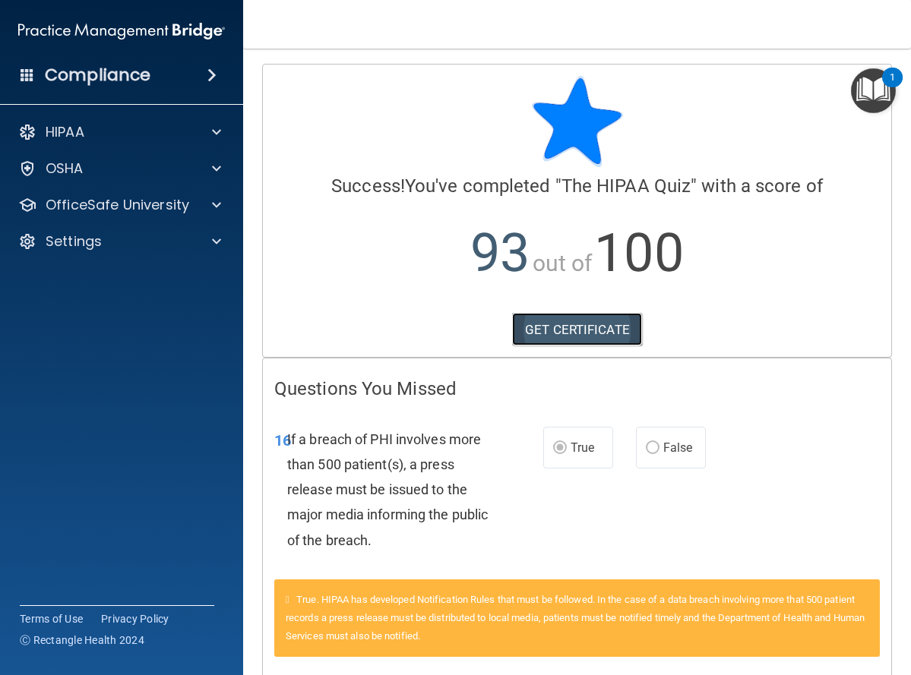
click at [546, 330] on link "GET CERTIFICATE" at bounding box center [577, 329] width 130 height 33
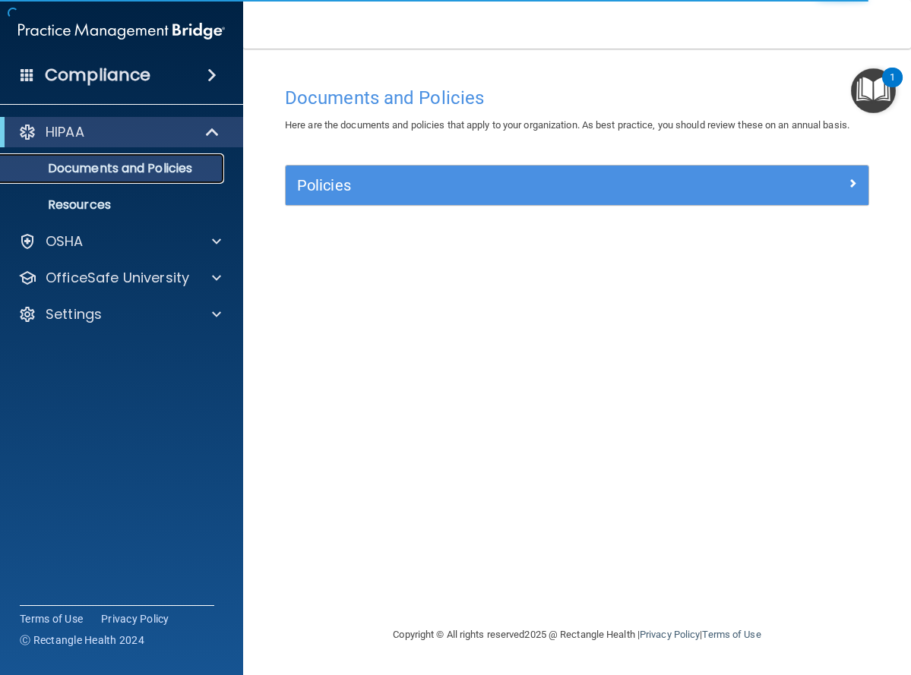
click at [119, 167] on p "Documents and Policies" at bounding box center [113, 168] width 207 height 15
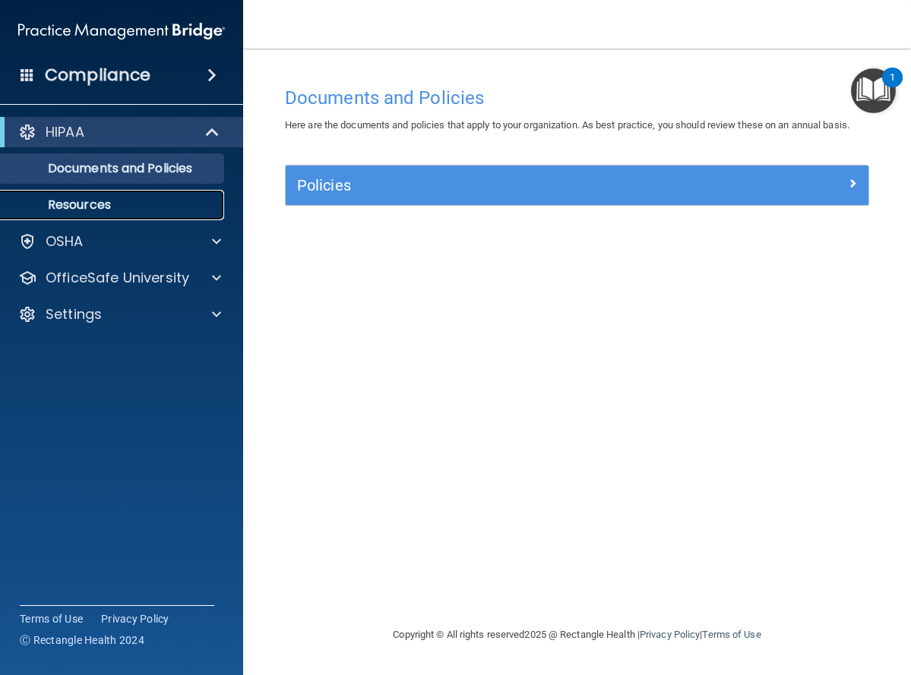
click at [83, 207] on p "Resources" at bounding box center [113, 205] width 207 height 15
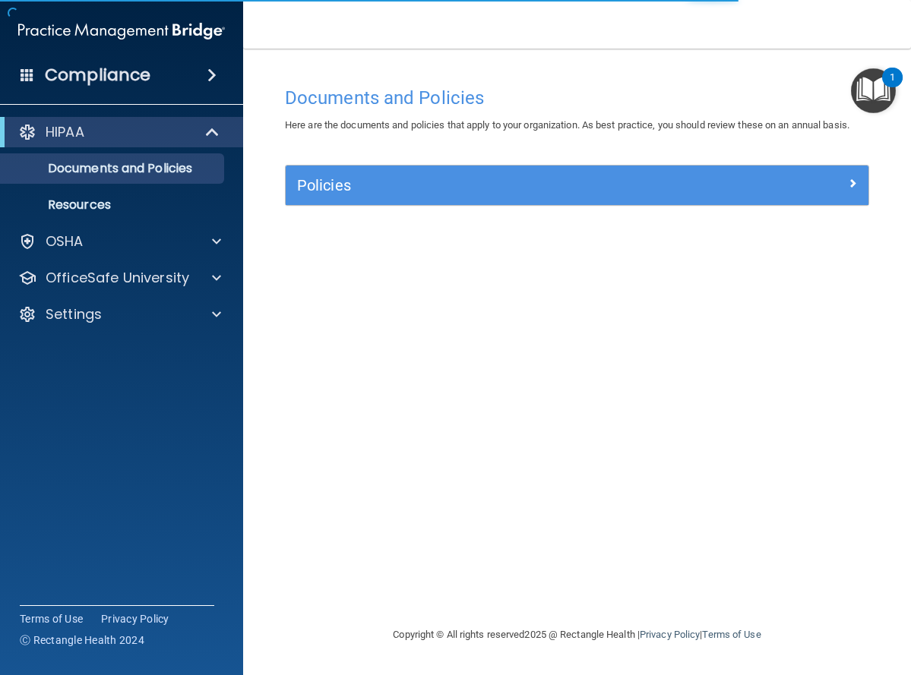
click at [880, 87] on img "Open Resource Center, 1 new notification" at bounding box center [873, 90] width 45 height 45
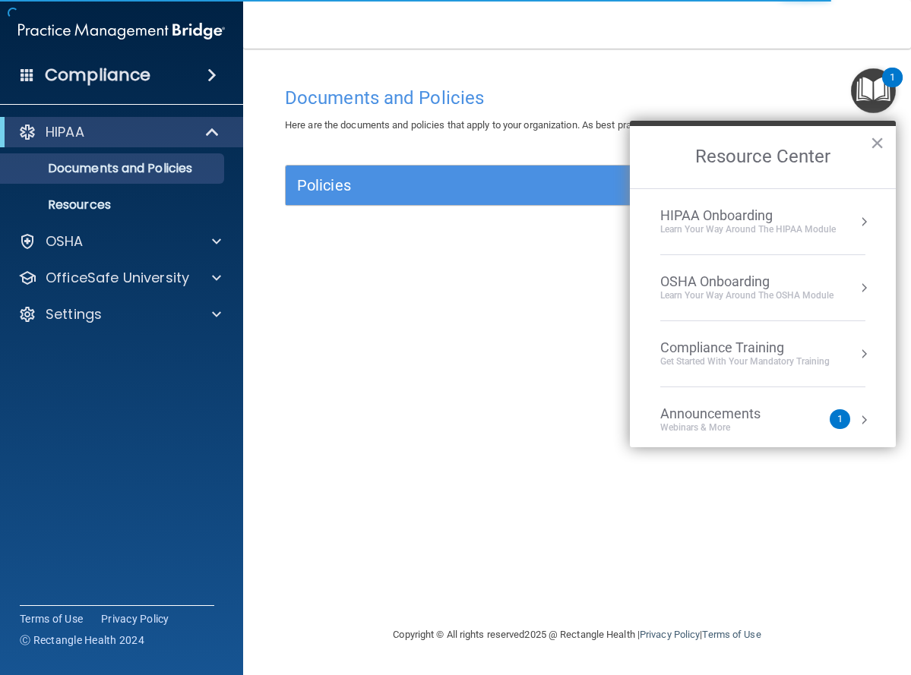
click at [770, 355] on div "Compliance Training" at bounding box center [744, 348] width 169 height 17
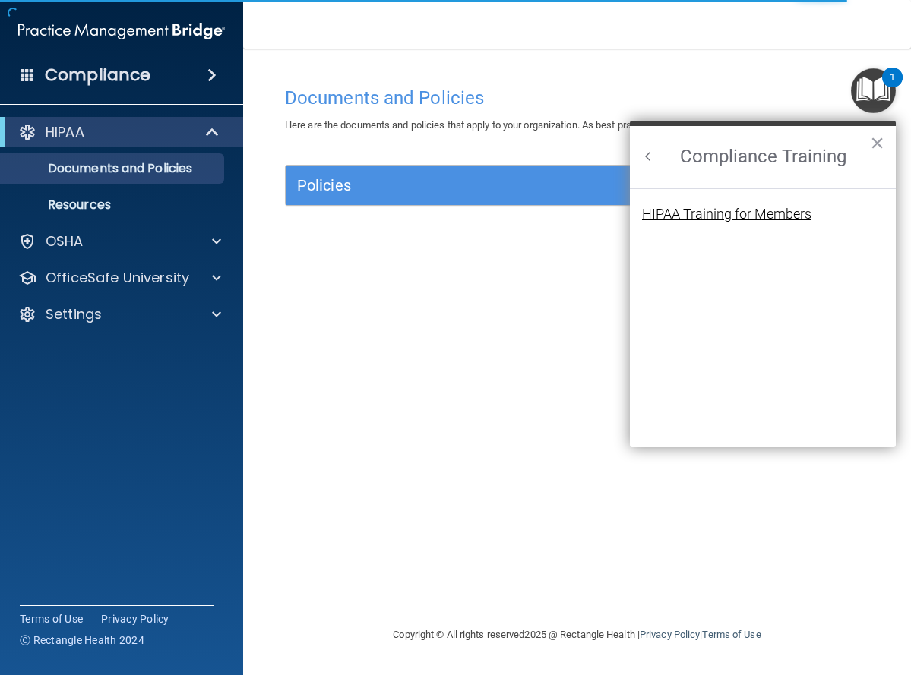
click at [693, 216] on div "HIPAA Training for Members" at bounding box center [726, 214] width 169 height 14
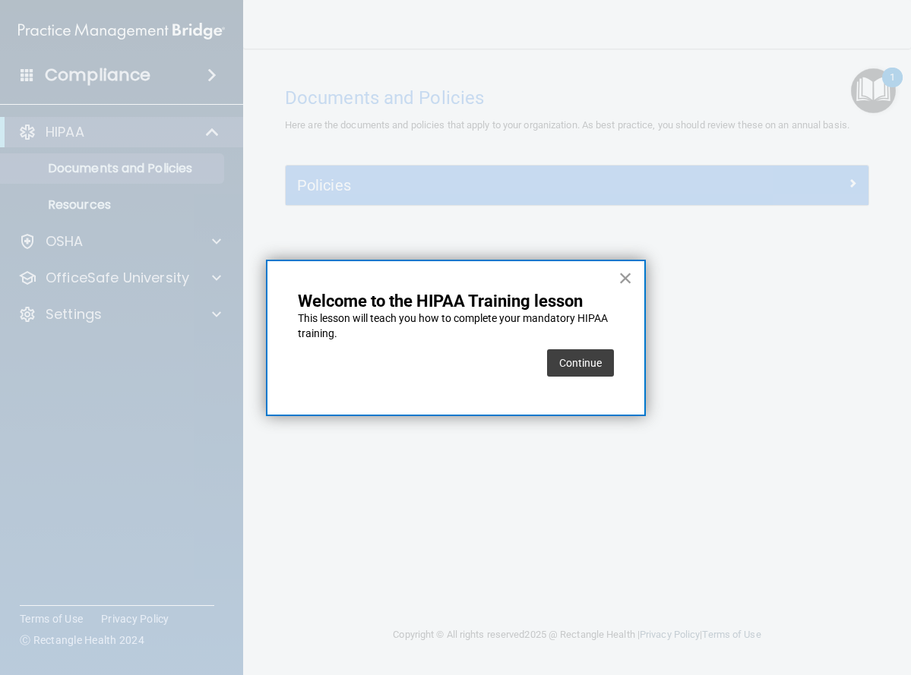
click at [624, 281] on button "×" at bounding box center [625, 278] width 14 height 24
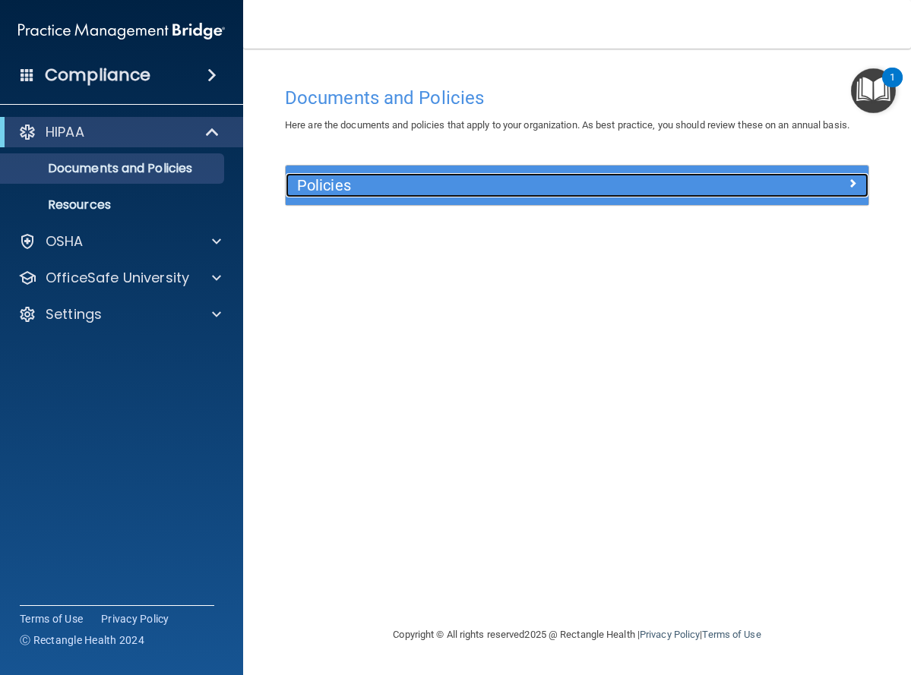
click at [853, 181] on span at bounding box center [852, 183] width 9 height 18
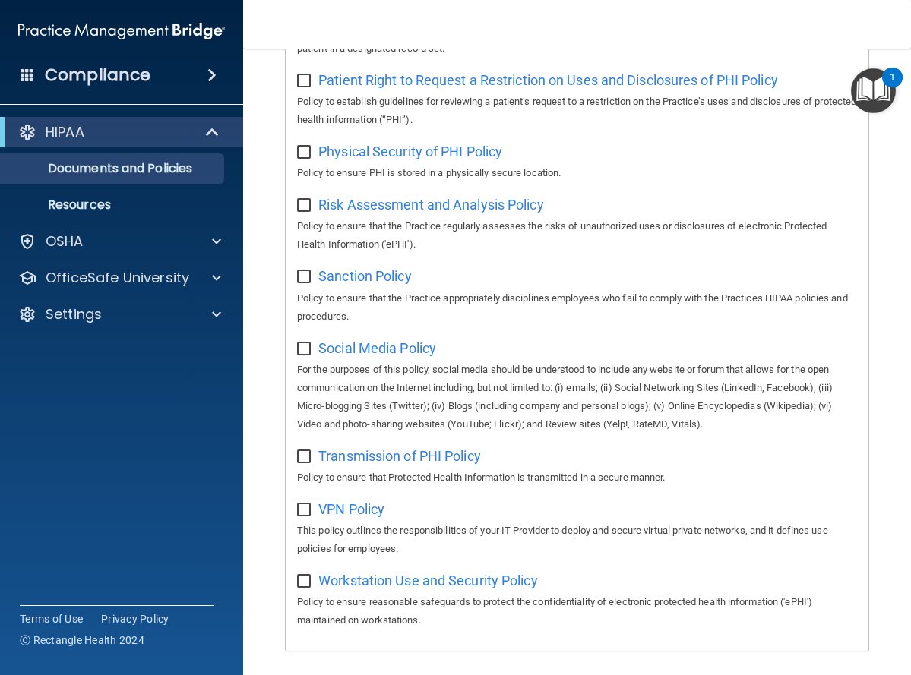
scroll to position [1194, 0]
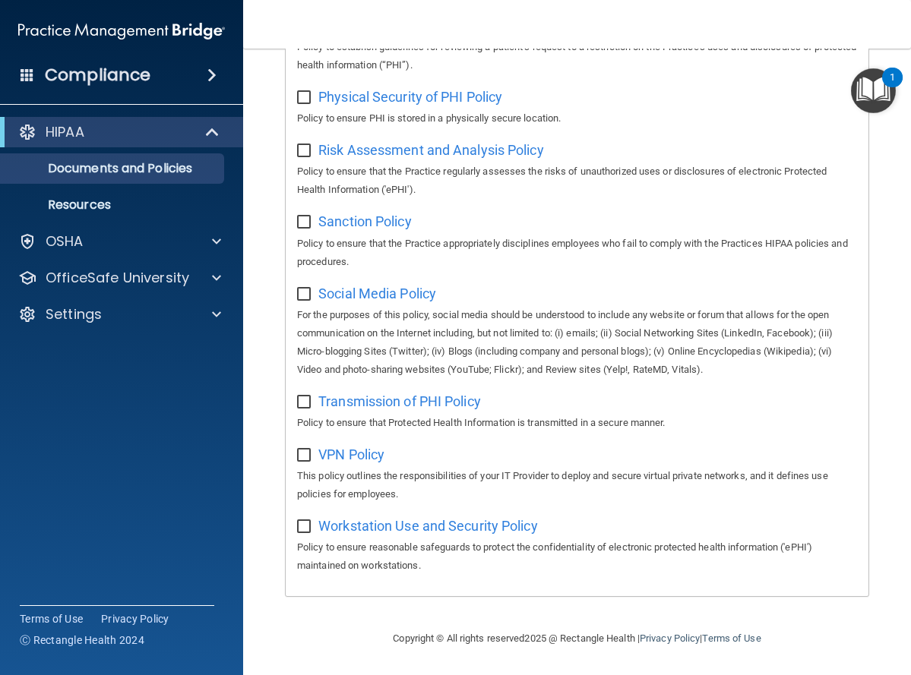
click at [211, 77] on span at bounding box center [211, 75] width 9 height 18
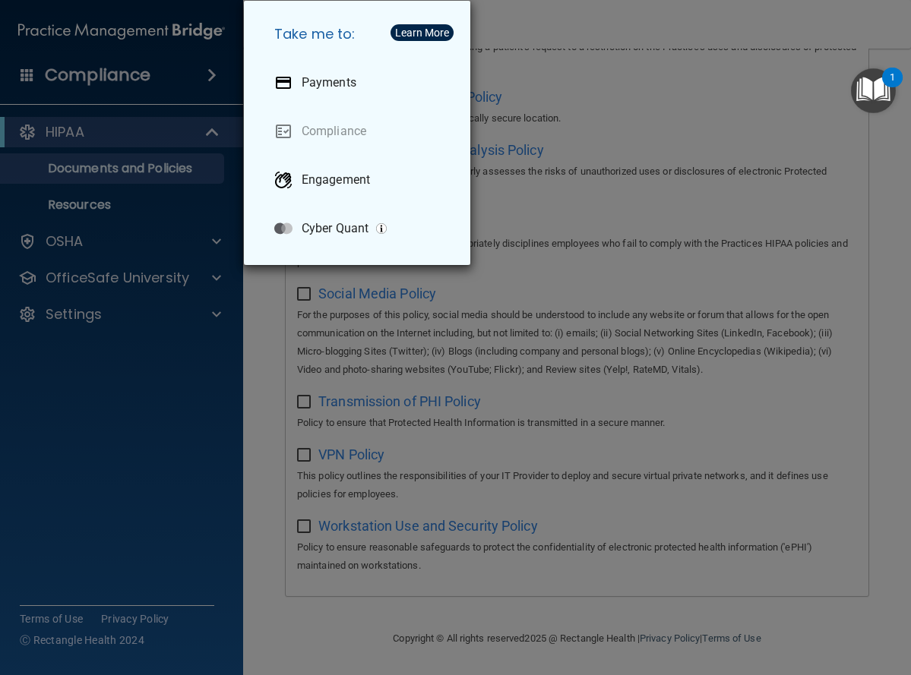
click at [119, 164] on div "Take me to: Payments Compliance Engagement Cyber Quant" at bounding box center [455, 337] width 911 height 675
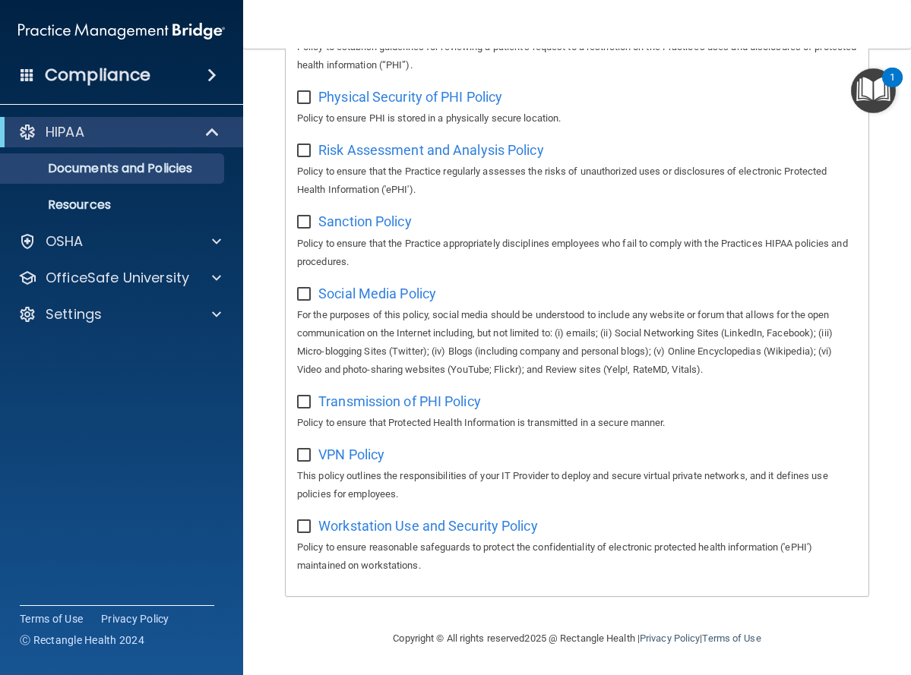
click at [125, 144] on div "HIPAA" at bounding box center [121, 132] width 243 height 30
click at [170, 165] on p "Documents and Policies" at bounding box center [113, 168] width 207 height 15
click at [874, 89] on img "Open Resource Center, 1 new notification" at bounding box center [873, 90] width 45 height 45
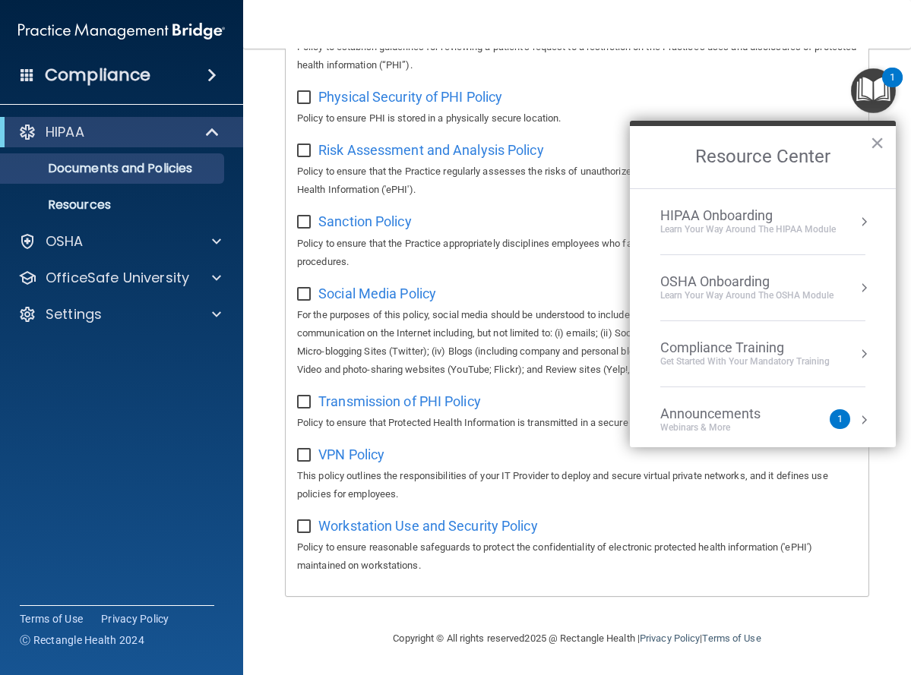
click at [856, 422] on button "Resource Center" at bounding box center [863, 420] width 15 height 15
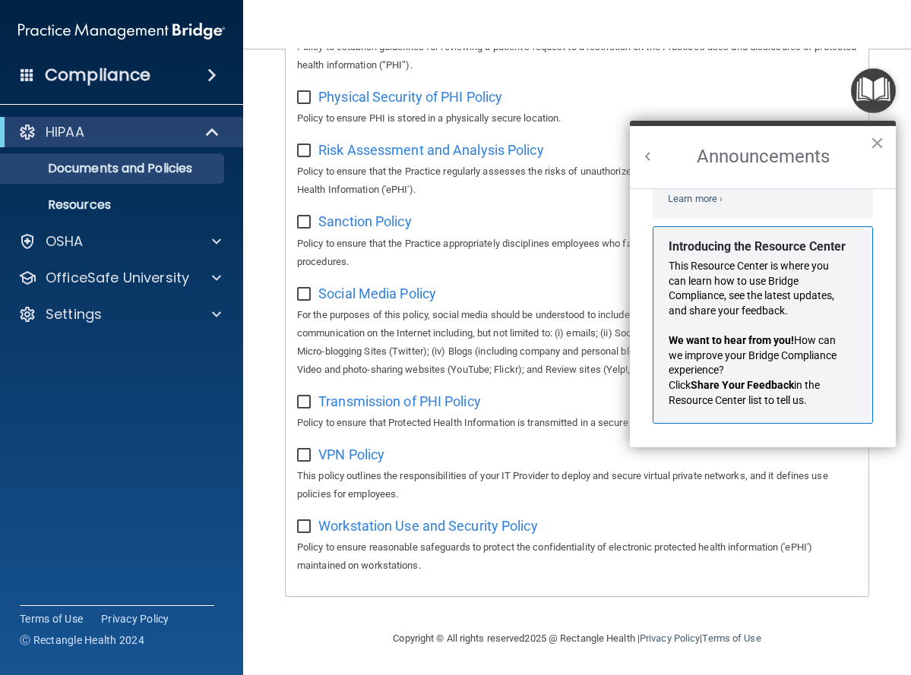
scroll to position [267, 0]
click at [879, 141] on button "×" at bounding box center [877, 143] width 14 height 24
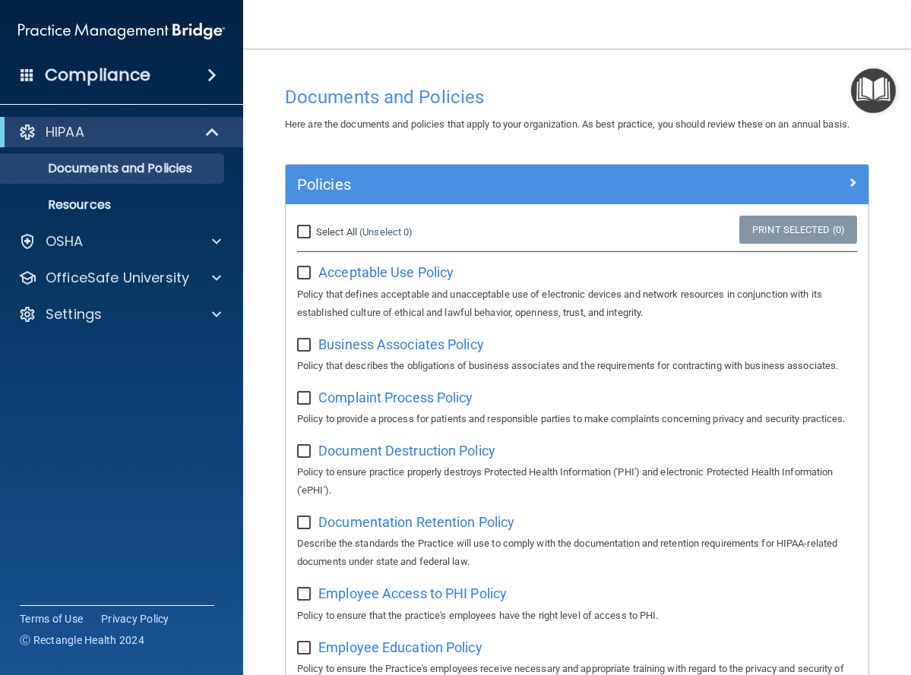
scroll to position [0, 0]
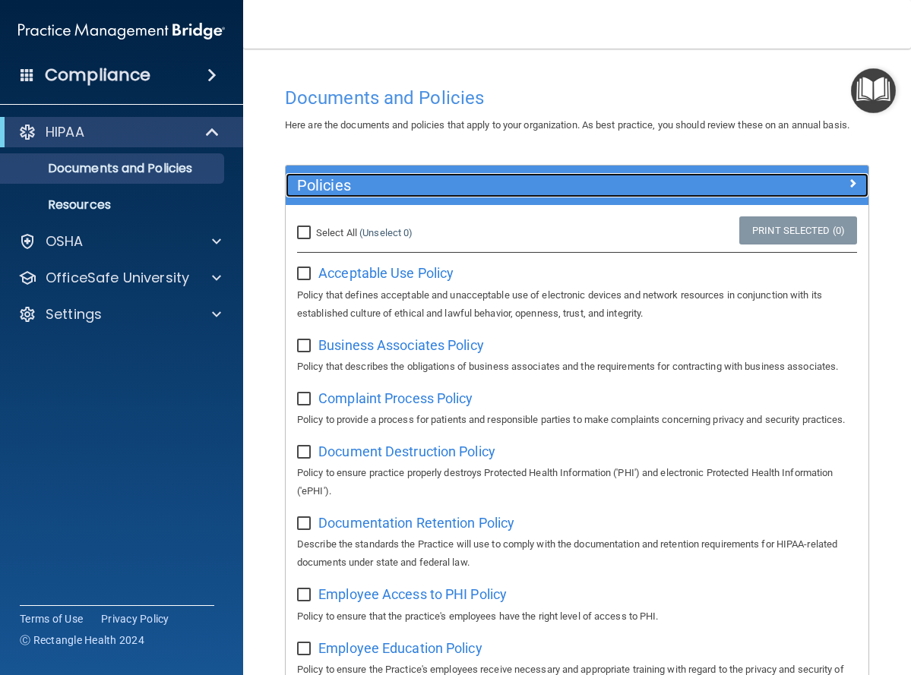
click at [848, 192] on span at bounding box center [852, 183] width 9 height 18
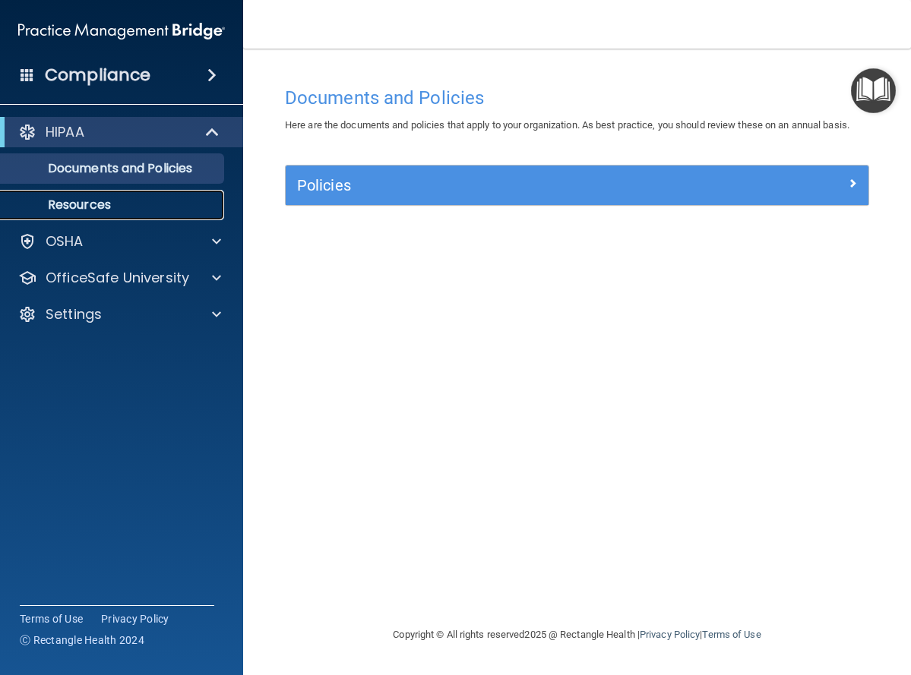
click at [74, 204] on p "Resources" at bounding box center [113, 205] width 207 height 15
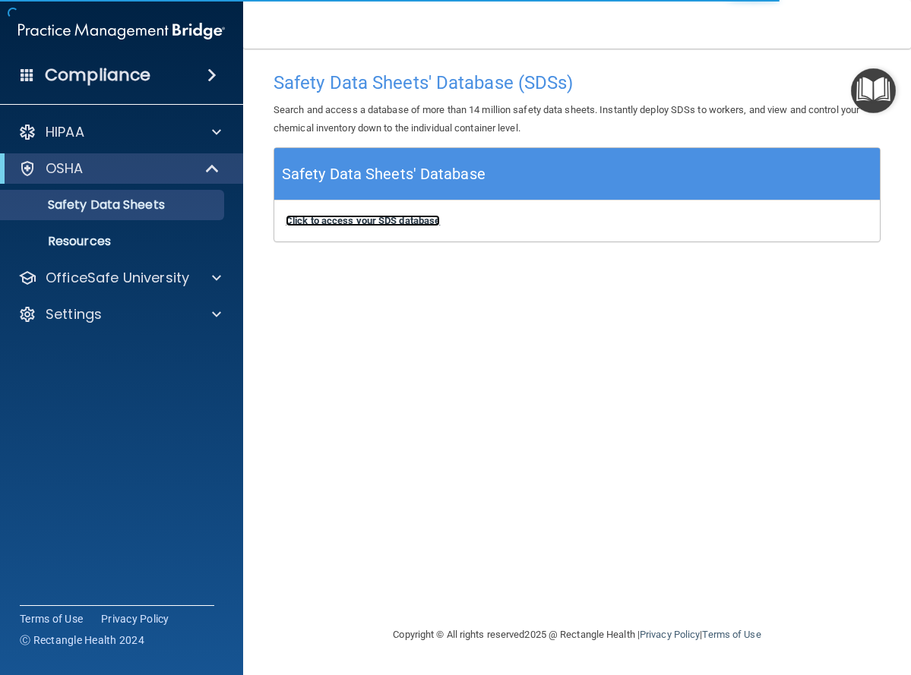
click at [380, 221] on b "Click to access your SDS database" at bounding box center [363, 220] width 154 height 11
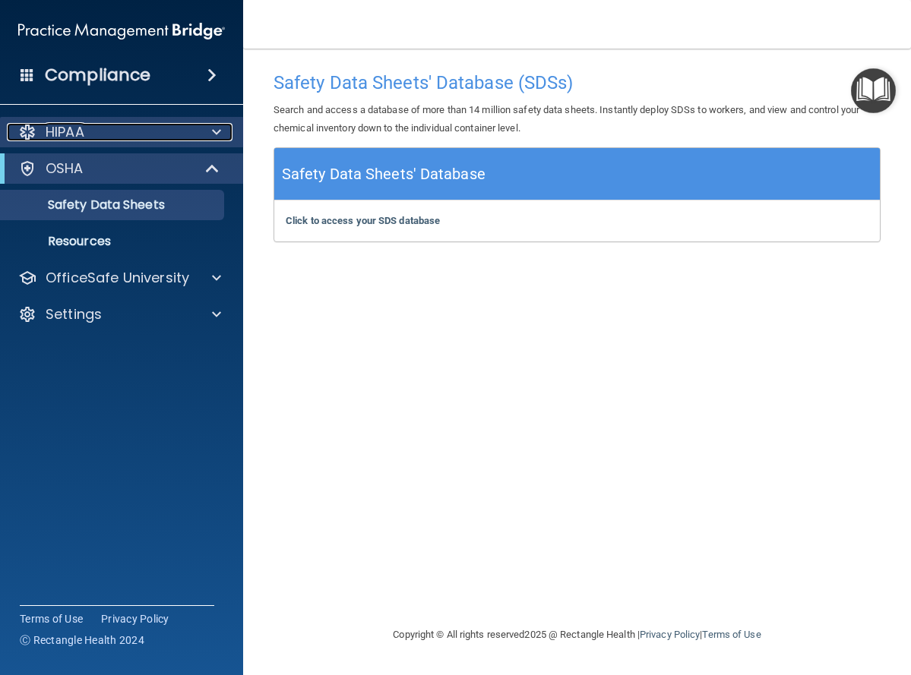
click at [104, 130] on div "HIPAA" at bounding box center [101, 132] width 188 height 18
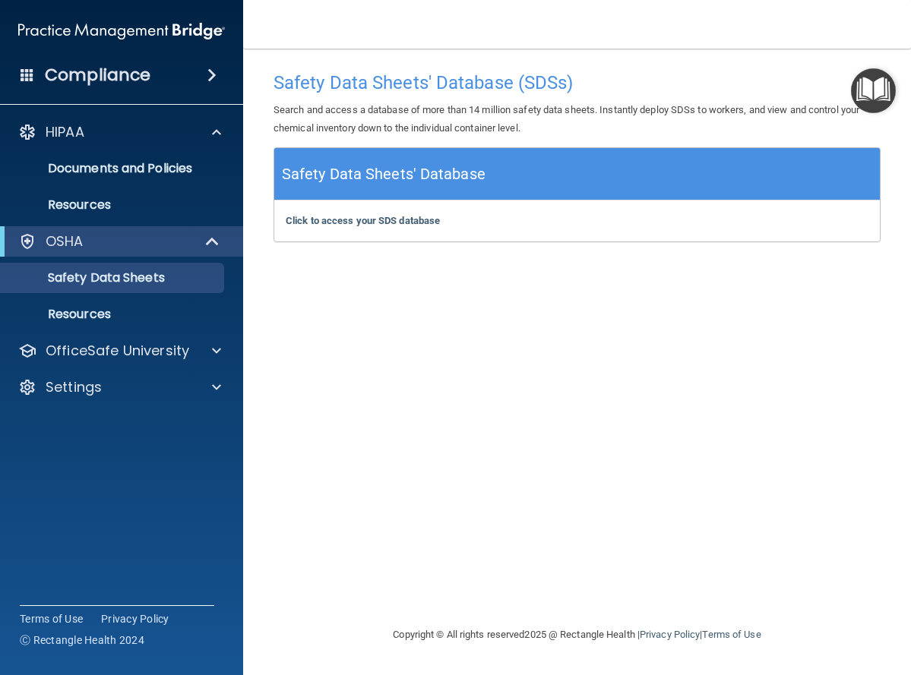
click at [354, 175] on h5 "Safety Data Sheets' Database" at bounding box center [384, 174] width 204 height 27
click at [90, 239] on div "OSHA" at bounding box center [101, 241] width 188 height 18
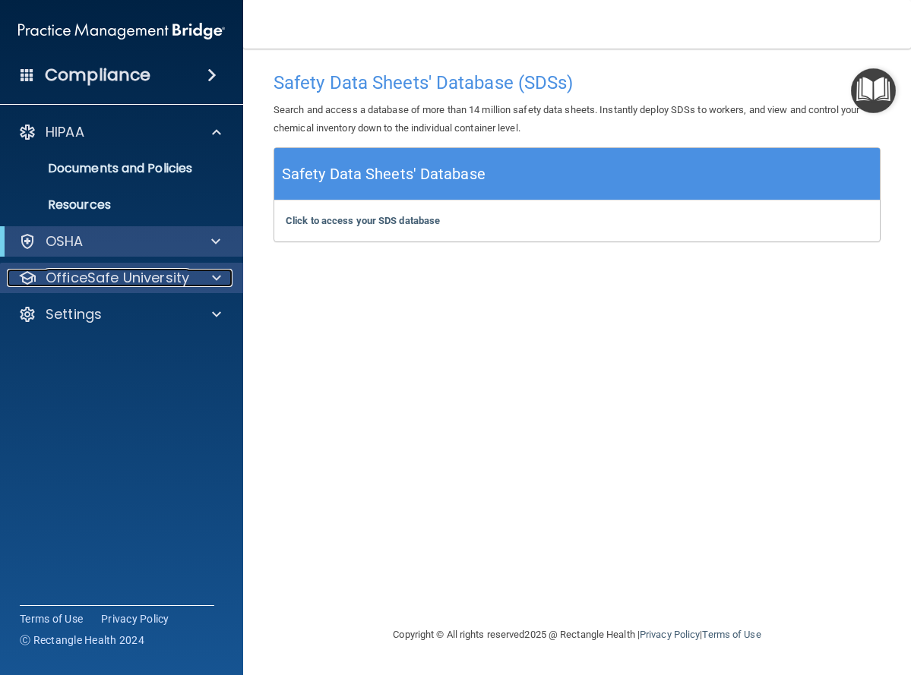
click at [219, 277] on span at bounding box center [216, 278] width 9 height 18
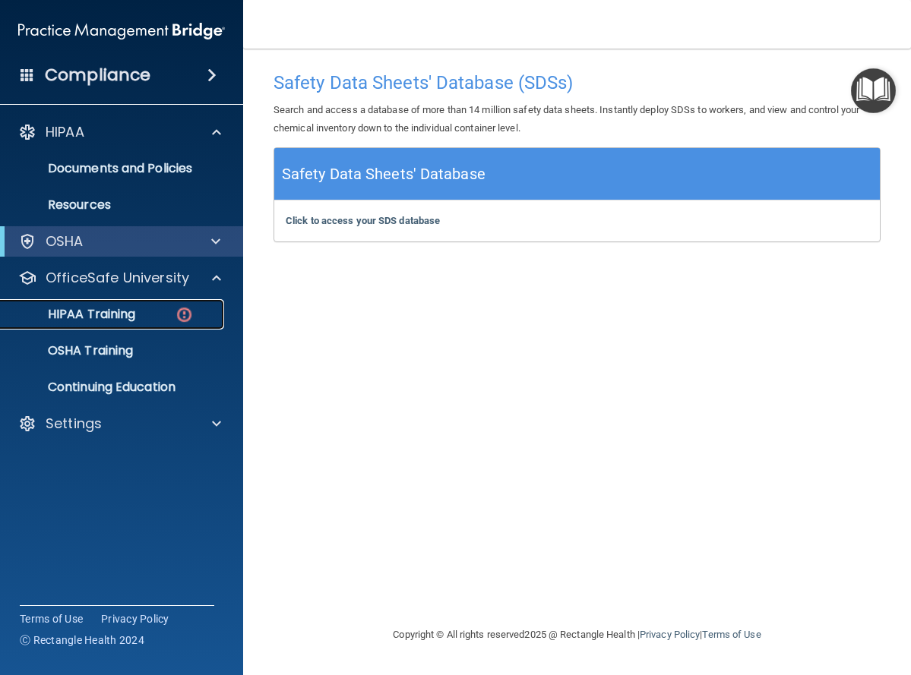
click at [94, 313] on p "HIPAA Training" at bounding box center [72, 314] width 125 height 15
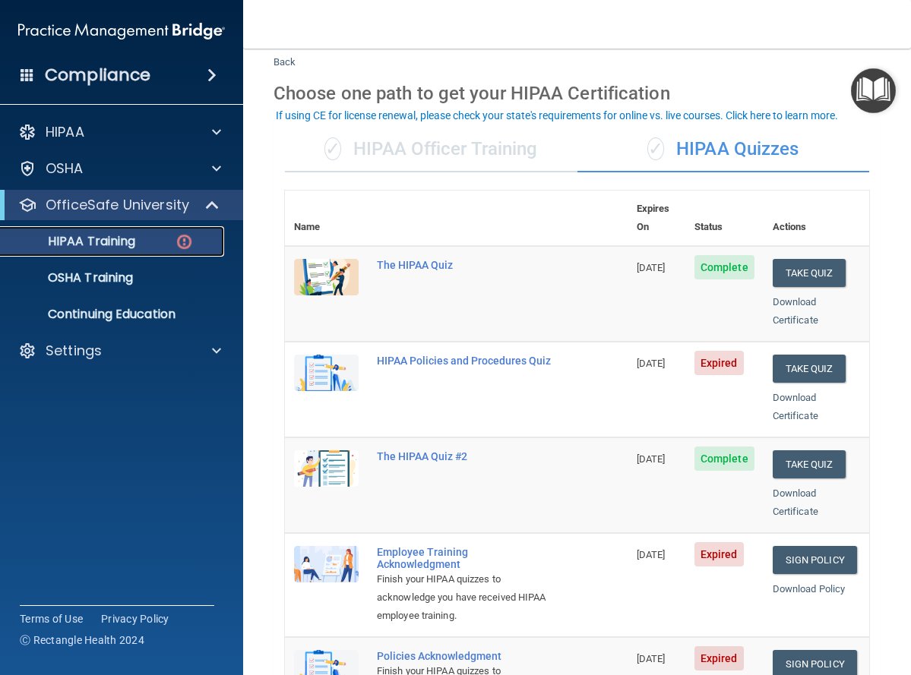
scroll to position [76, 0]
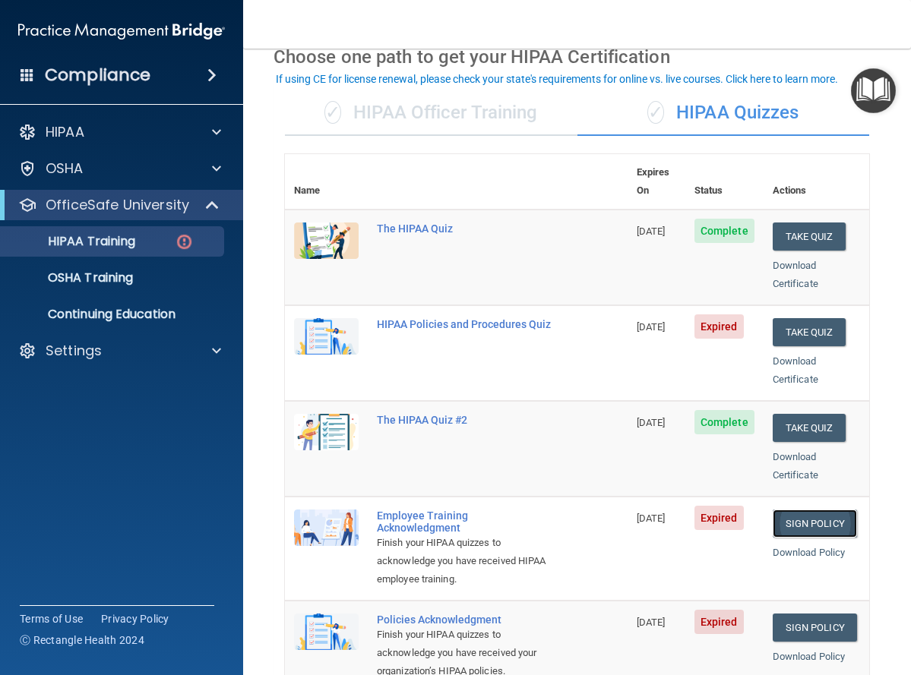
click at [796, 510] on link "Sign Policy" at bounding box center [815, 524] width 84 height 28
click at [788, 614] on link "Sign Policy" at bounding box center [815, 628] width 84 height 28
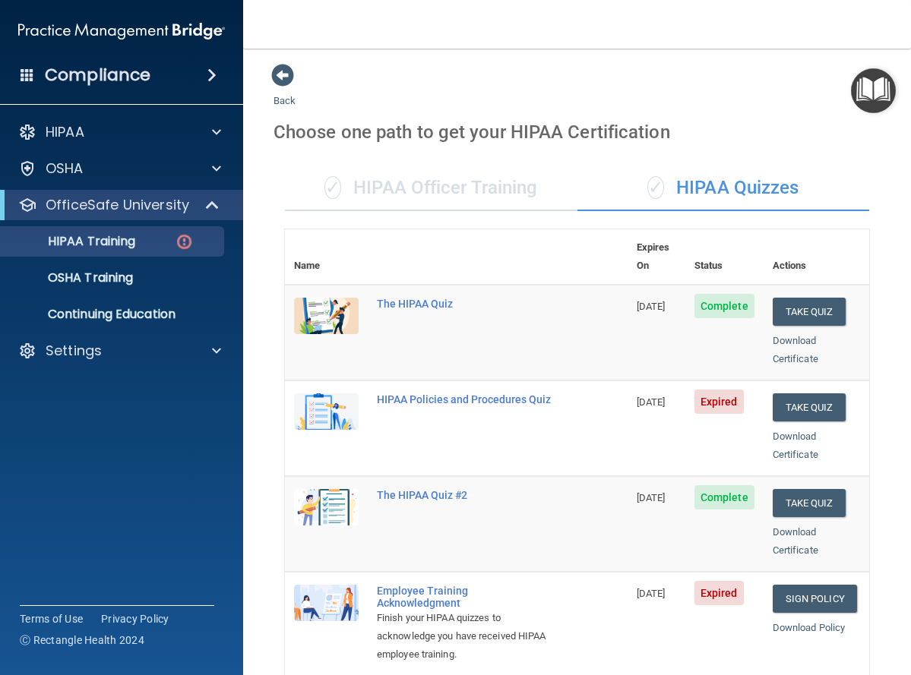
scroll to position [0, 0]
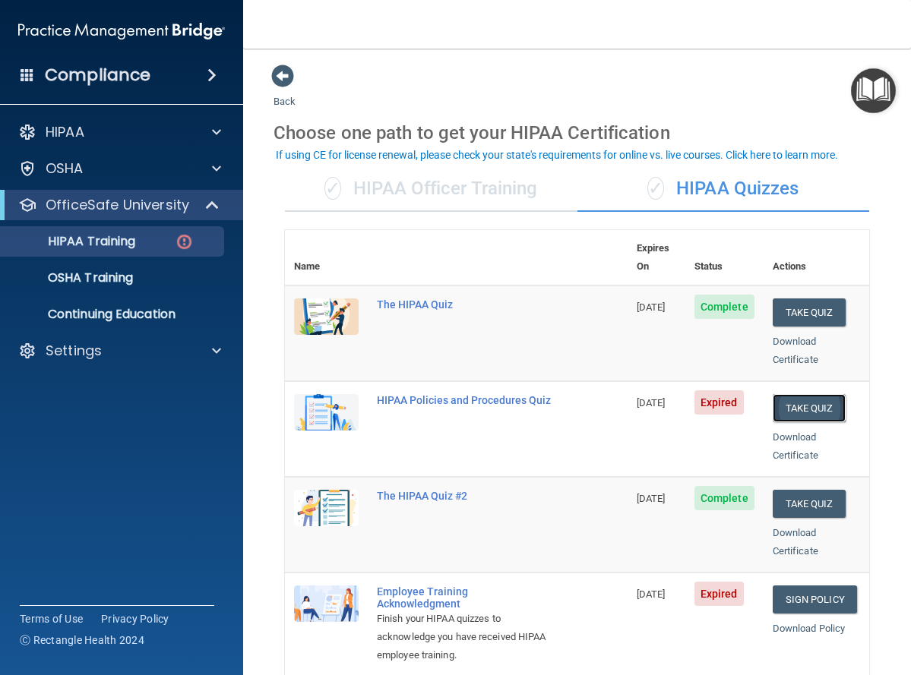
click at [801, 394] on button "Take Quiz" at bounding box center [809, 408] width 73 height 28
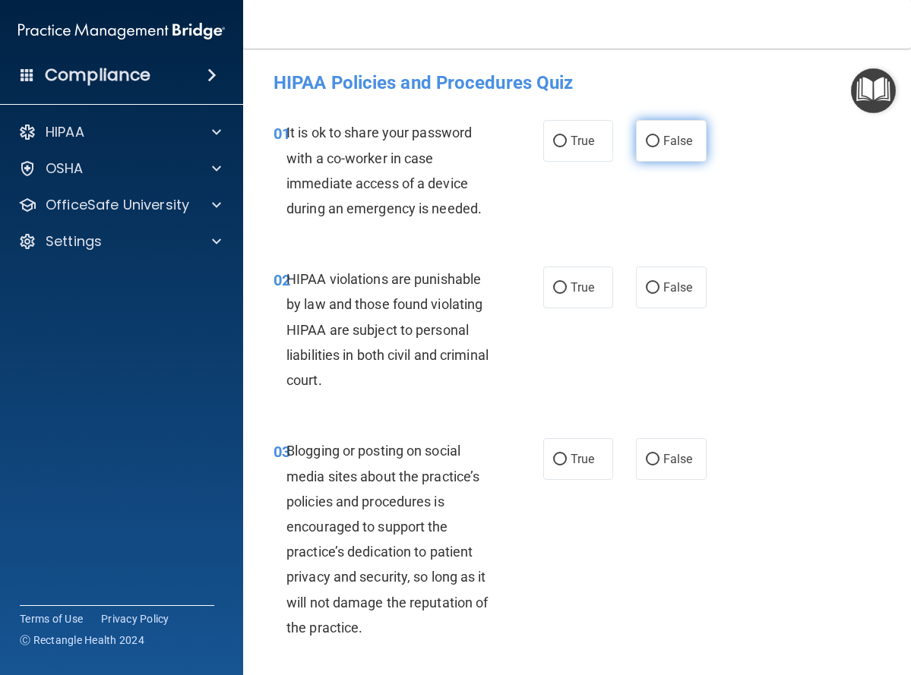
click at [646, 139] on input "False" at bounding box center [653, 141] width 14 height 11
radio input "true"
click at [553, 288] on input "True" at bounding box center [560, 288] width 14 height 11
radio input "true"
click at [646, 459] on input "False" at bounding box center [653, 459] width 14 height 11
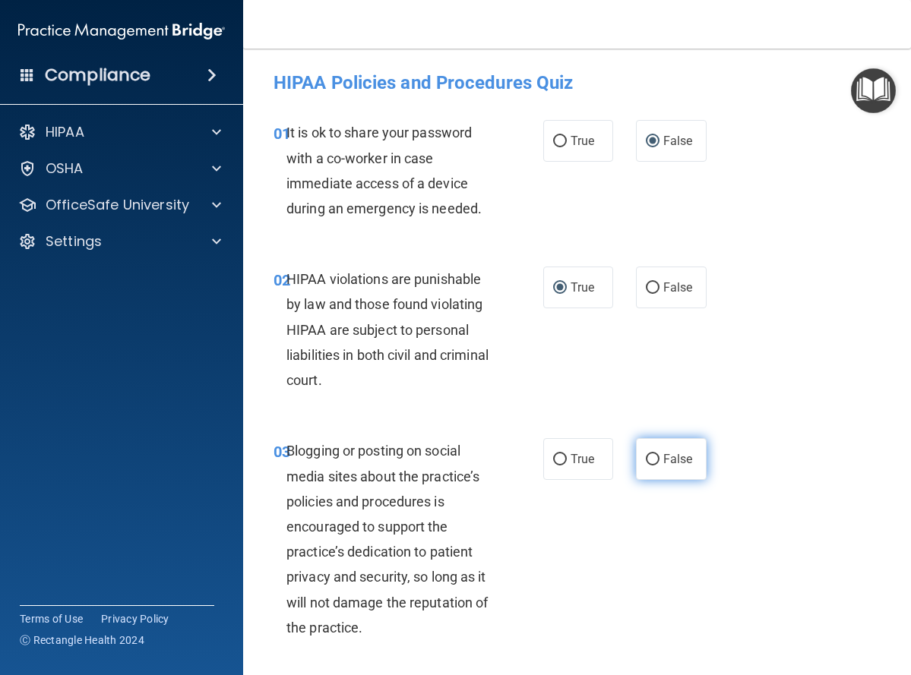
radio input "true"
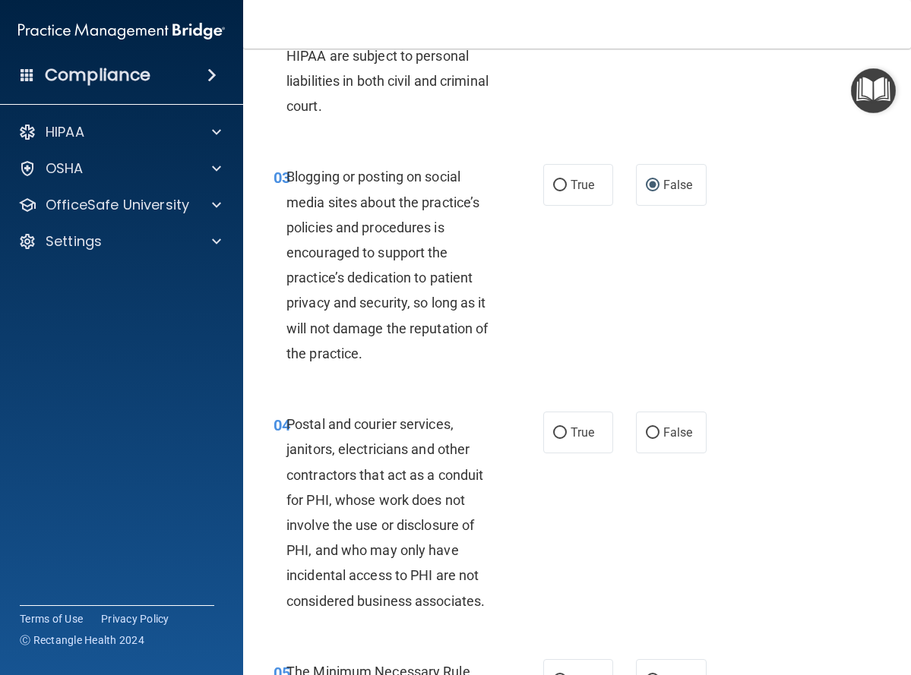
scroll to position [304, 0]
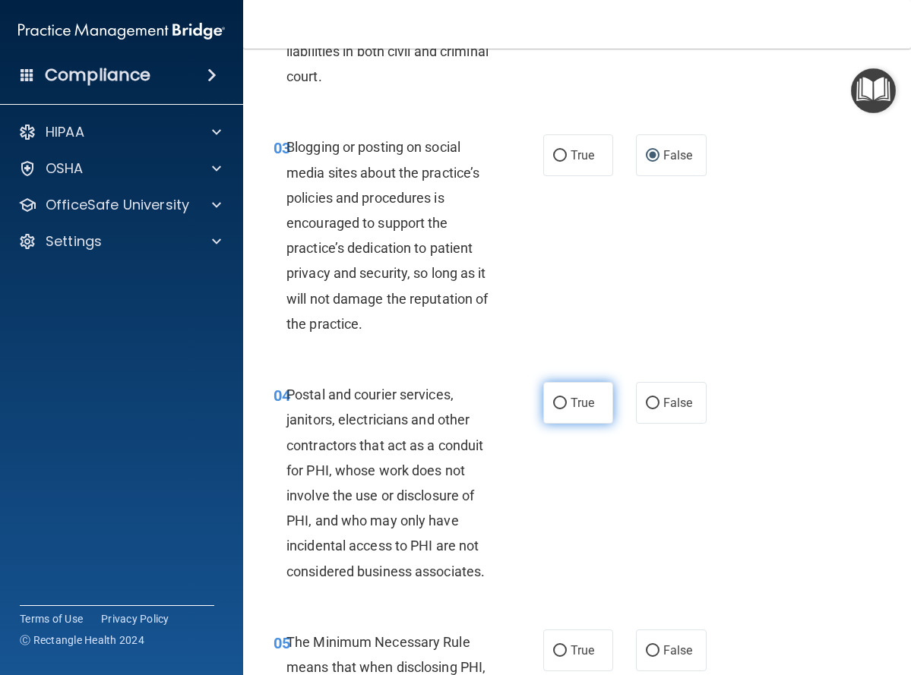
click at [554, 403] on input "True" at bounding box center [560, 403] width 14 height 11
radio input "true"
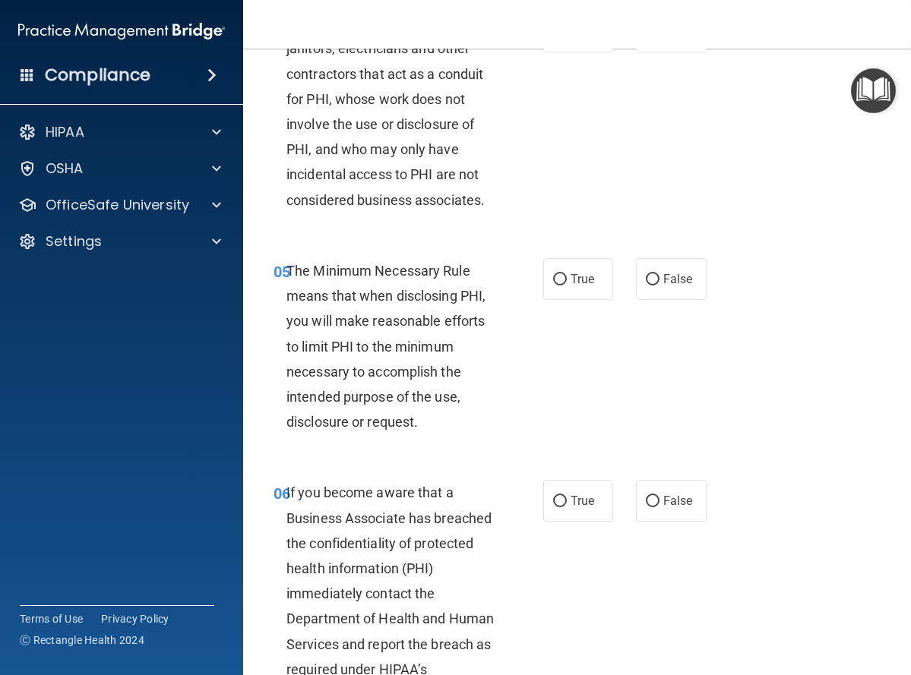
scroll to position [684, 0]
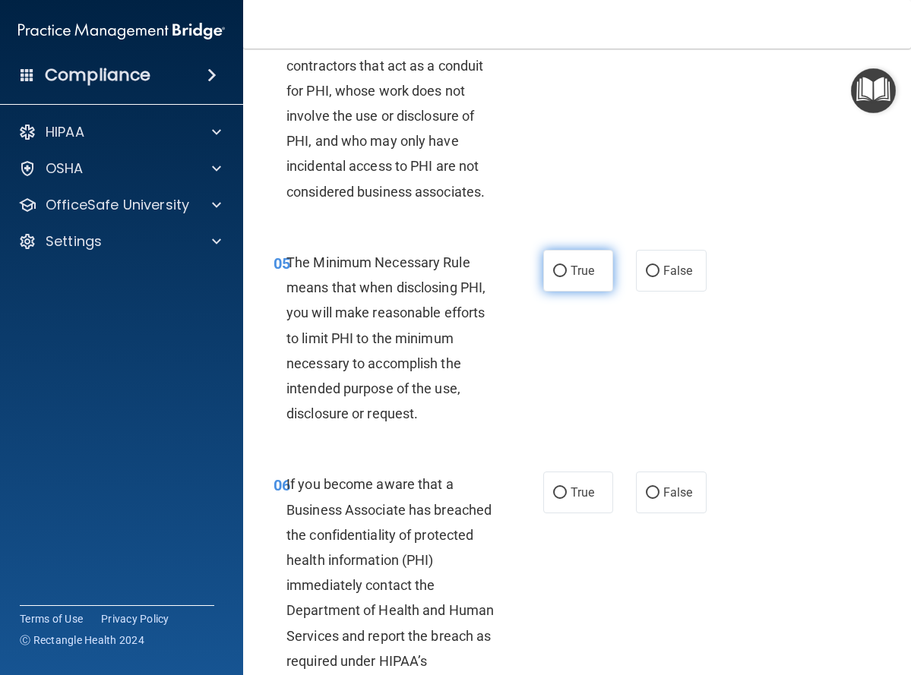
click at [554, 273] on input "True" at bounding box center [560, 271] width 14 height 11
radio input "true"
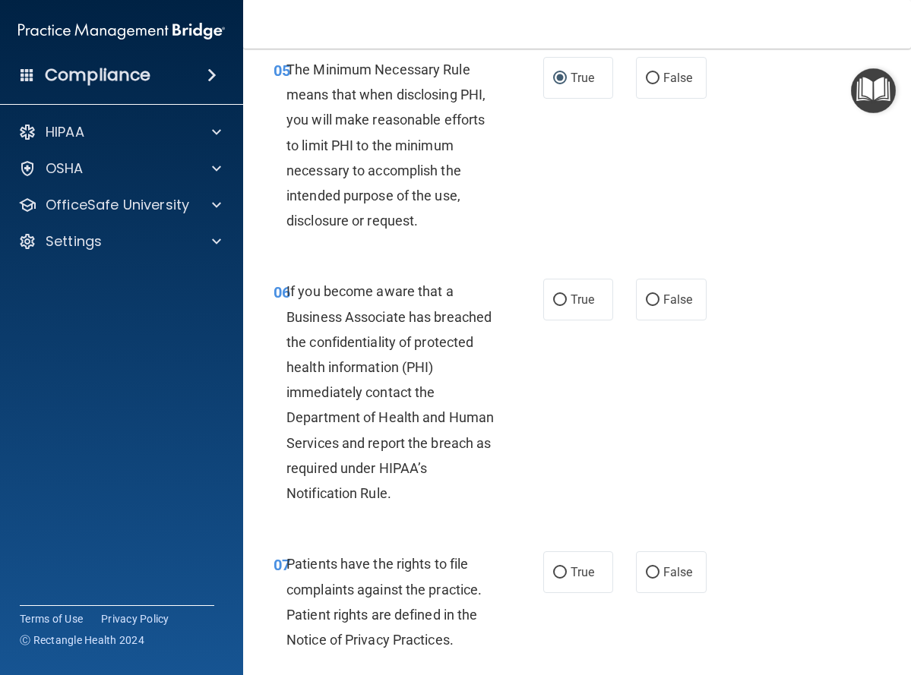
scroll to position [912, 0]
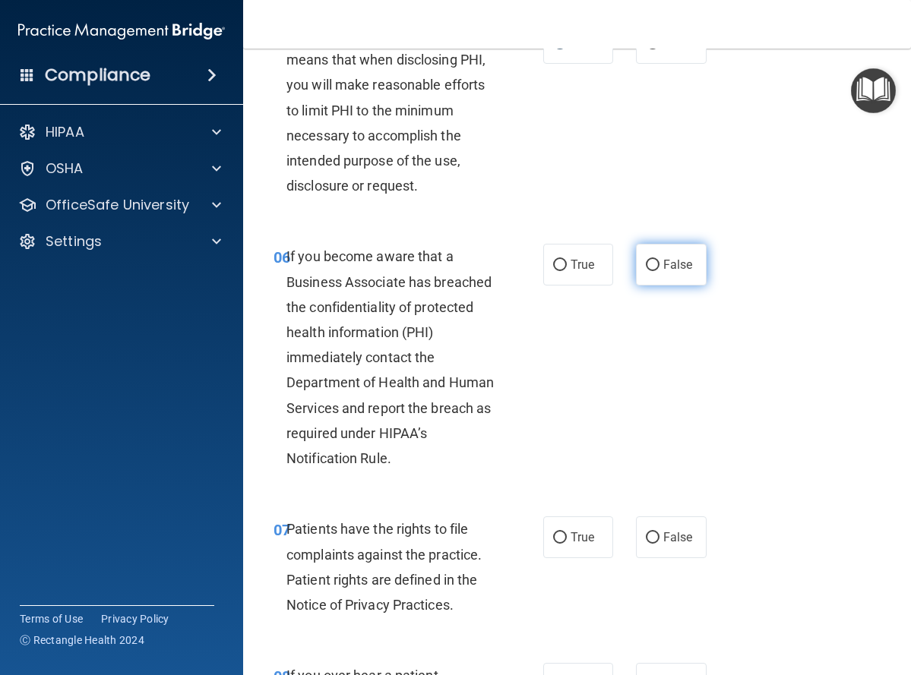
click at [648, 264] on input "False" at bounding box center [653, 265] width 14 height 11
radio input "true"
drag, startPoint x: 647, startPoint y: 539, endPoint x: 650, endPoint y: 515, distance: 23.7
click at [646, 538] on input "False" at bounding box center [653, 538] width 14 height 11
radio input "true"
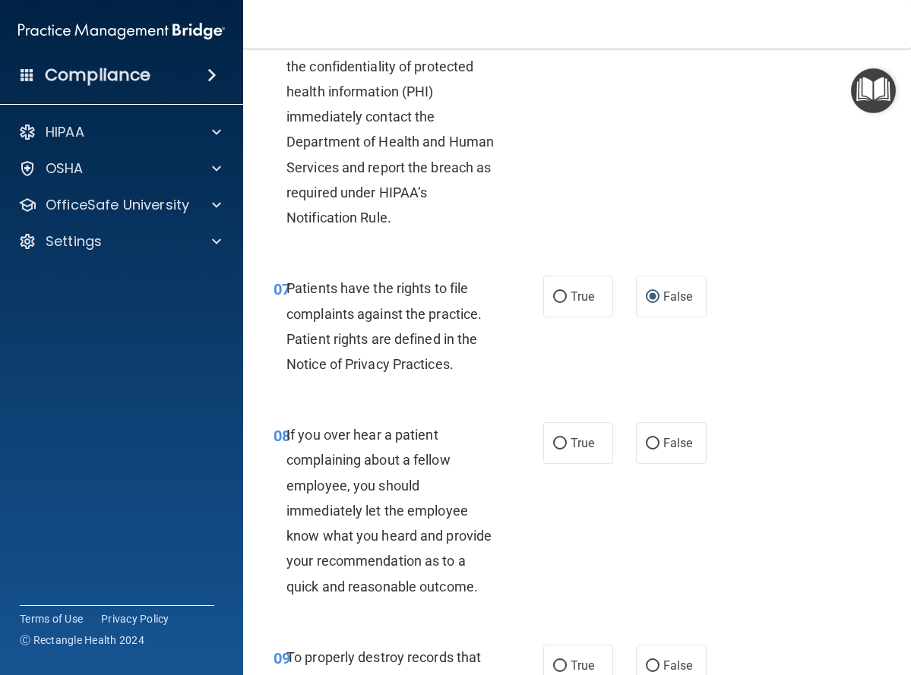
scroll to position [1216, 0]
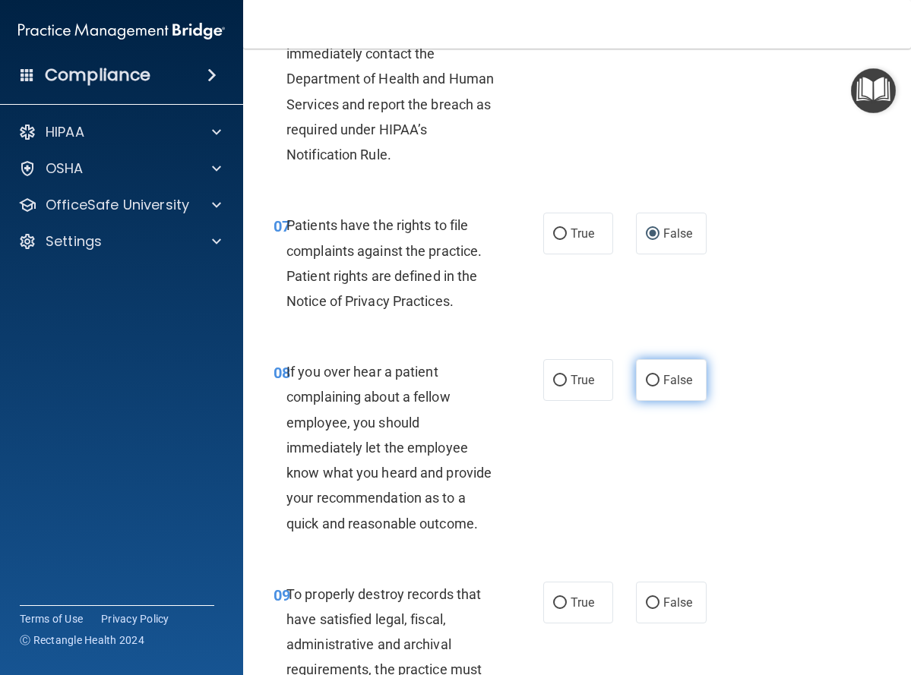
drag, startPoint x: 650, startPoint y: 381, endPoint x: 658, endPoint y: 391, distance: 13.5
click at [649, 381] on input "False" at bounding box center [653, 380] width 14 height 11
radio input "true"
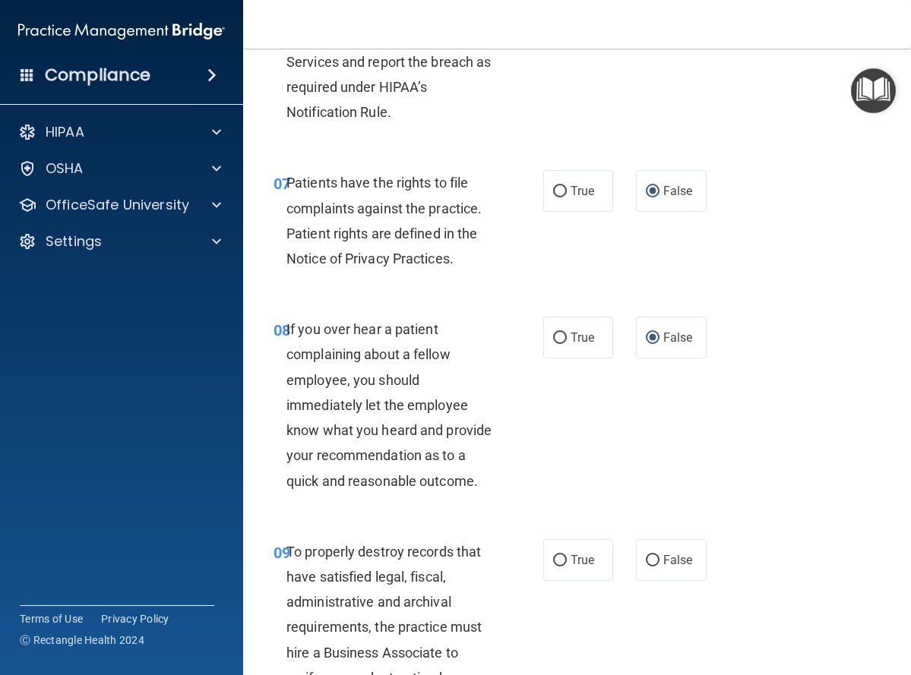
scroll to position [1519, 0]
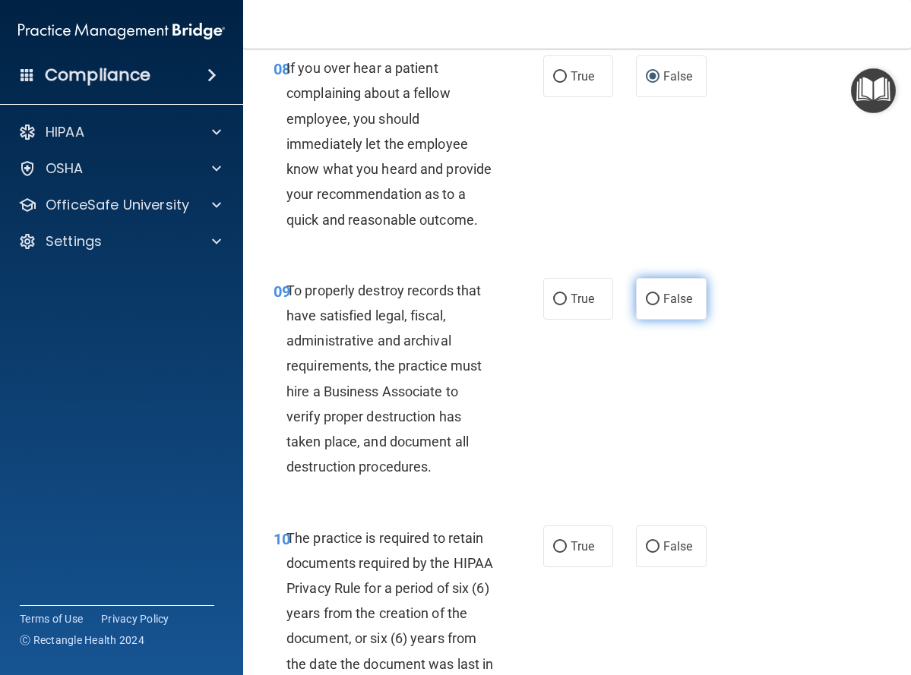
click at [646, 305] on input "False" at bounding box center [653, 299] width 14 height 11
radio input "true"
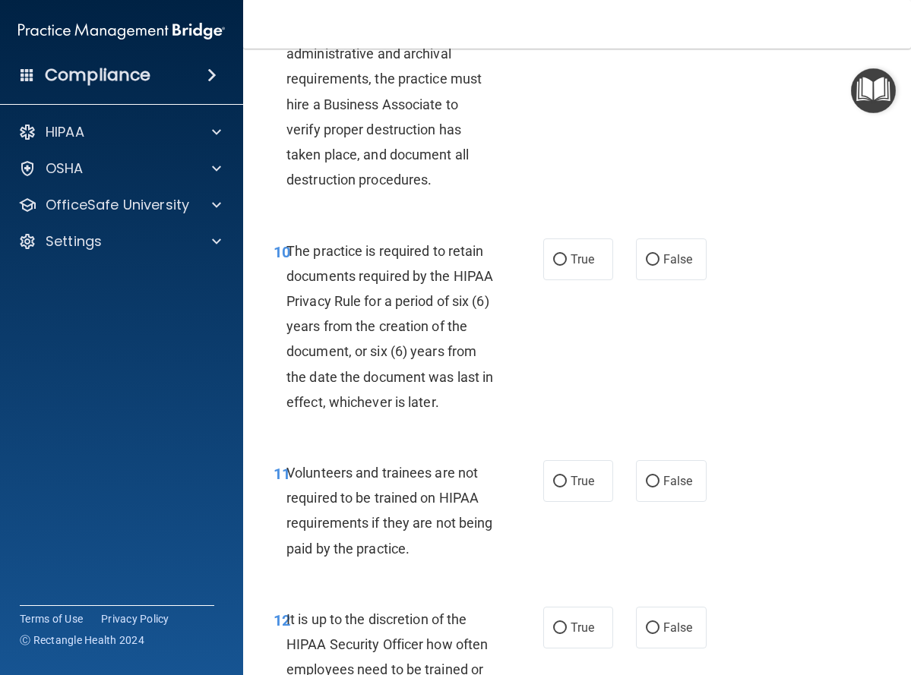
scroll to position [1823, 0]
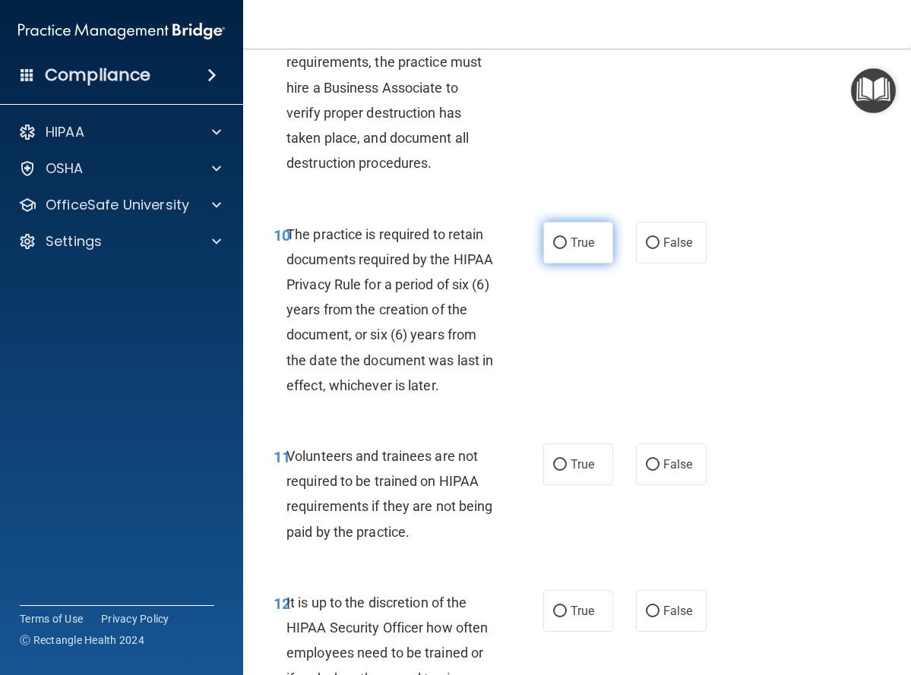
click at [553, 249] on input "True" at bounding box center [560, 243] width 14 height 11
radio input "true"
click at [553, 471] on input "True" at bounding box center [560, 465] width 14 height 11
radio input "true"
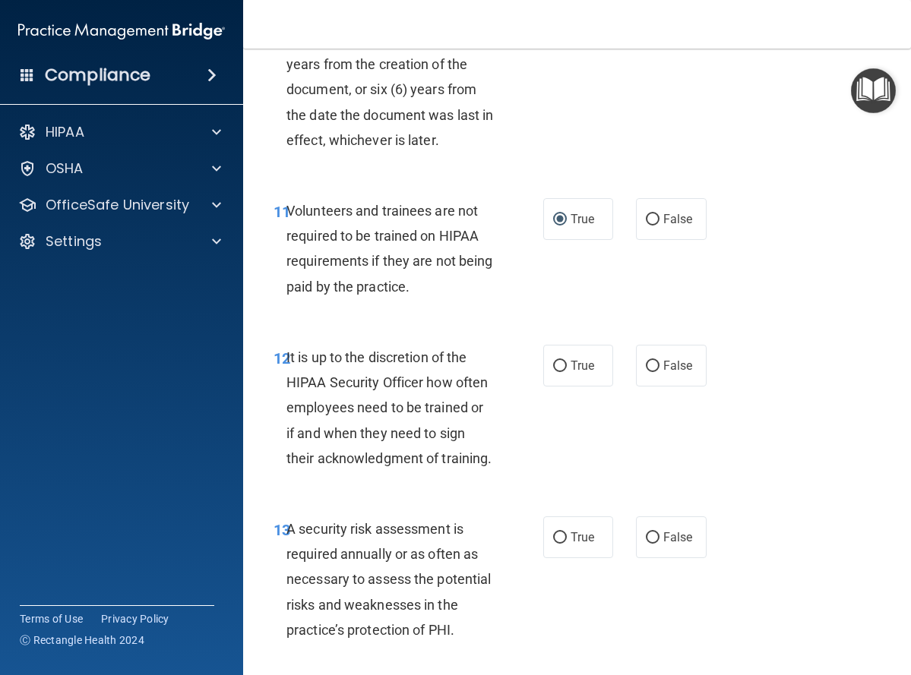
scroll to position [2127, 0]
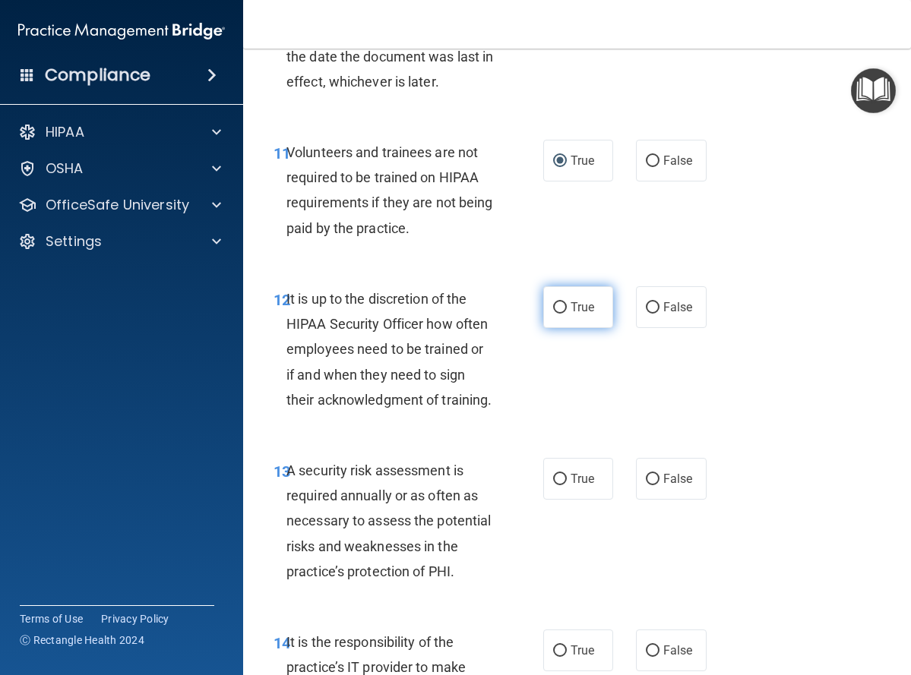
click at [553, 314] on input "True" at bounding box center [560, 307] width 14 height 11
radio input "true"
click at [646, 485] on input "False" at bounding box center [653, 479] width 14 height 11
radio input "true"
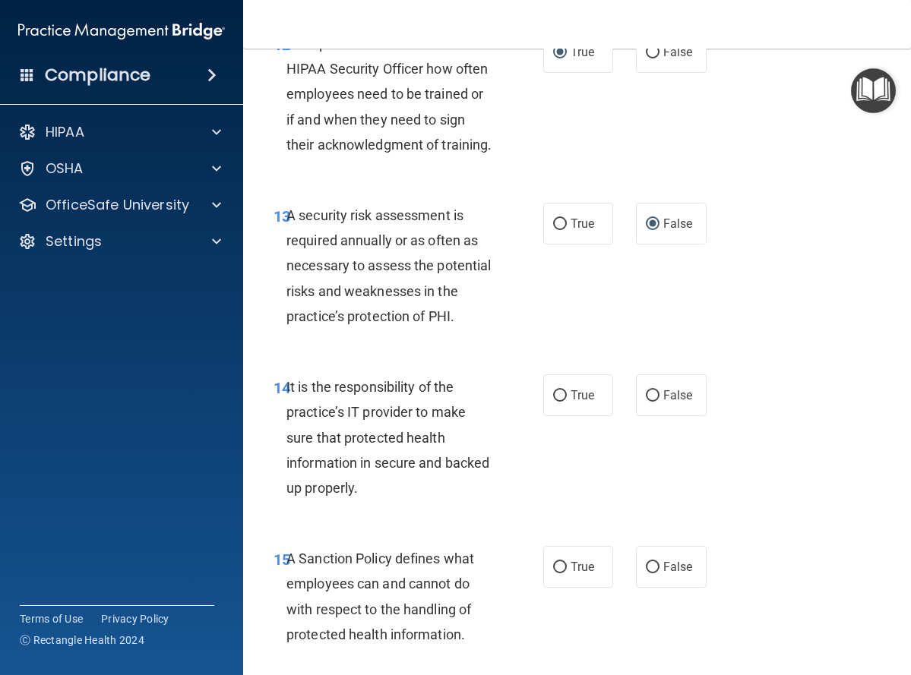
scroll to position [2431, 0]
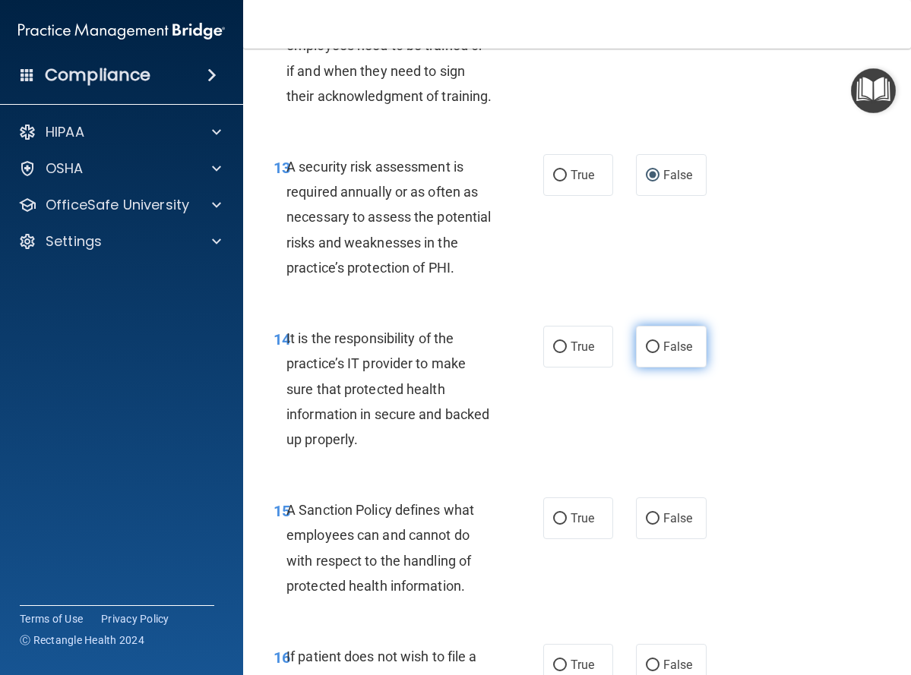
click at [647, 353] on input "False" at bounding box center [653, 347] width 14 height 11
radio input "true"
drag, startPoint x: 552, startPoint y: 591, endPoint x: 559, endPoint y: 578, distance: 14.6
click at [553, 525] on input "True" at bounding box center [560, 519] width 14 height 11
radio input "true"
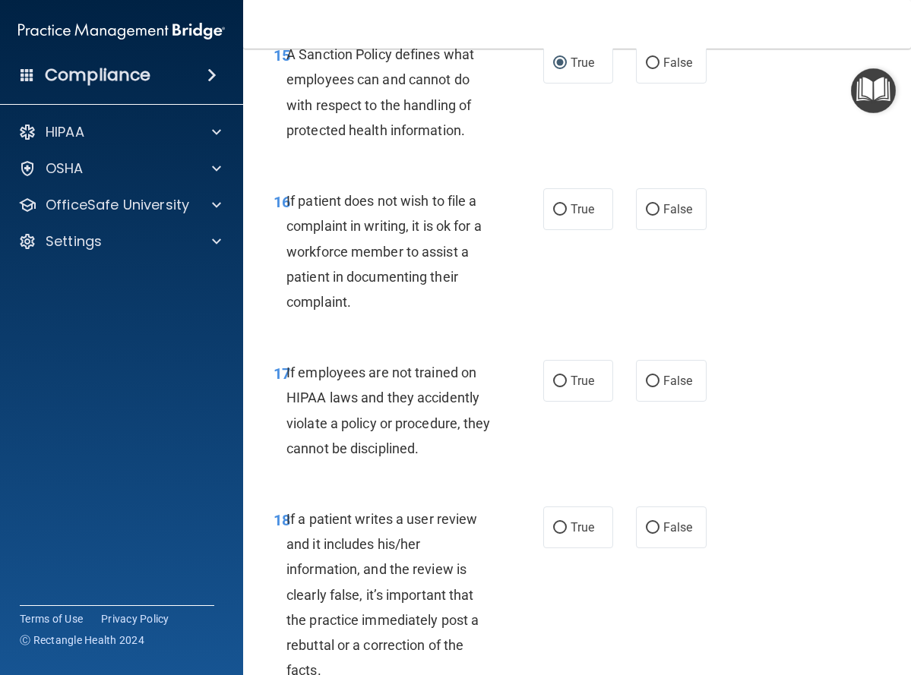
scroll to position [2963, 0]
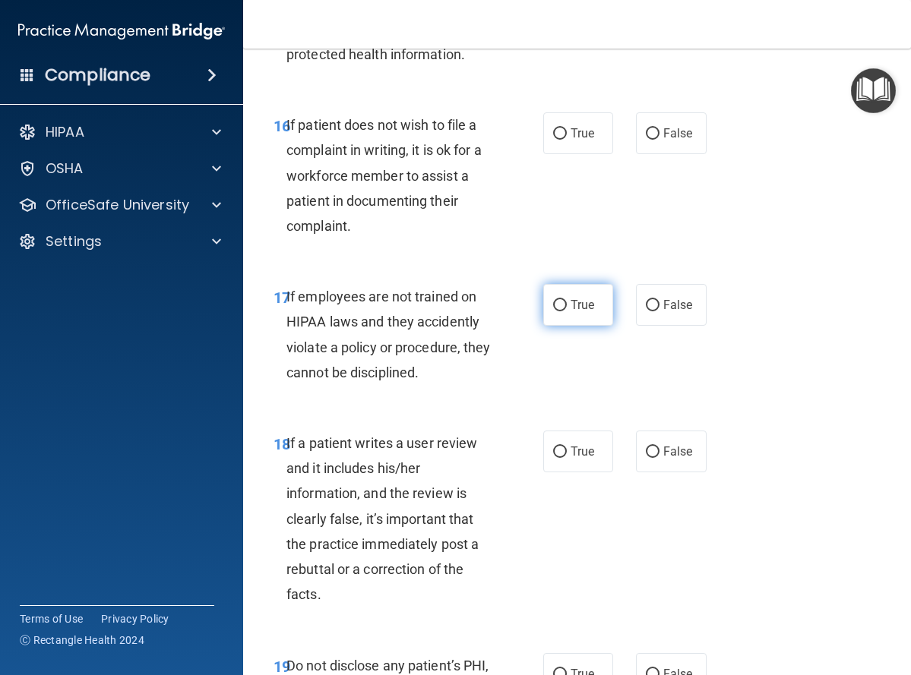
click at [553, 311] on input "True" at bounding box center [560, 305] width 14 height 11
radio input "true"
click at [555, 458] on input "True" at bounding box center [560, 452] width 14 height 11
radio input "true"
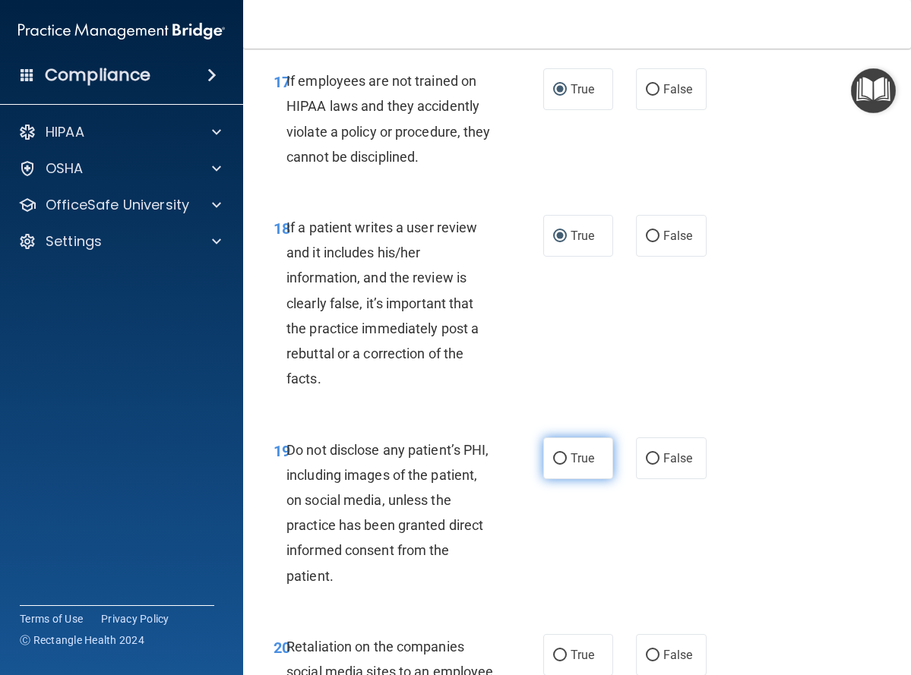
scroll to position [3267, 0]
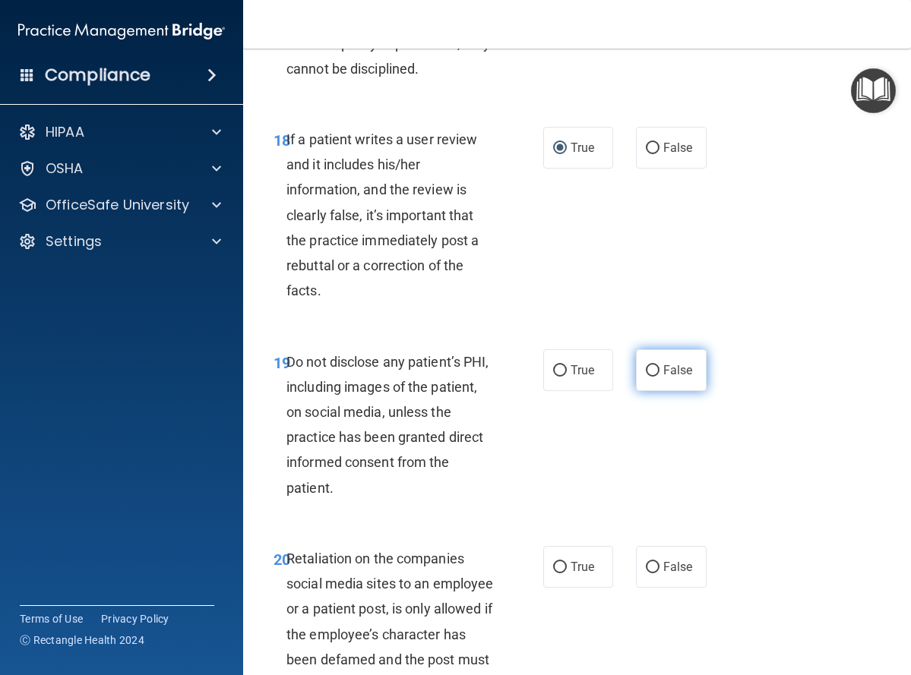
click at [648, 377] on input "False" at bounding box center [653, 370] width 14 height 11
radio input "true"
click at [646, 574] on input "False" at bounding box center [653, 567] width 14 height 11
radio input "true"
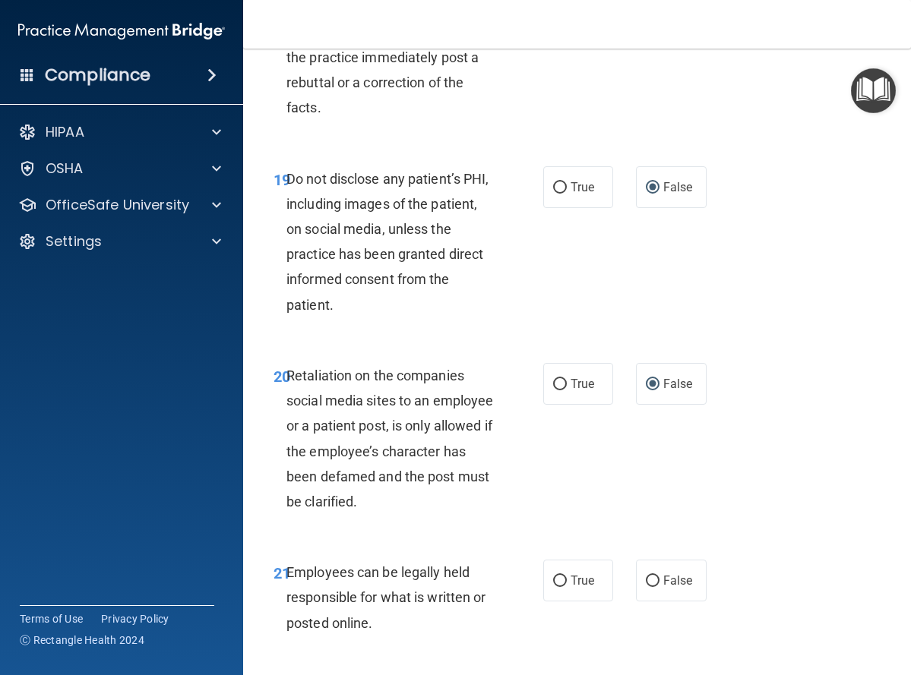
scroll to position [3571, 0]
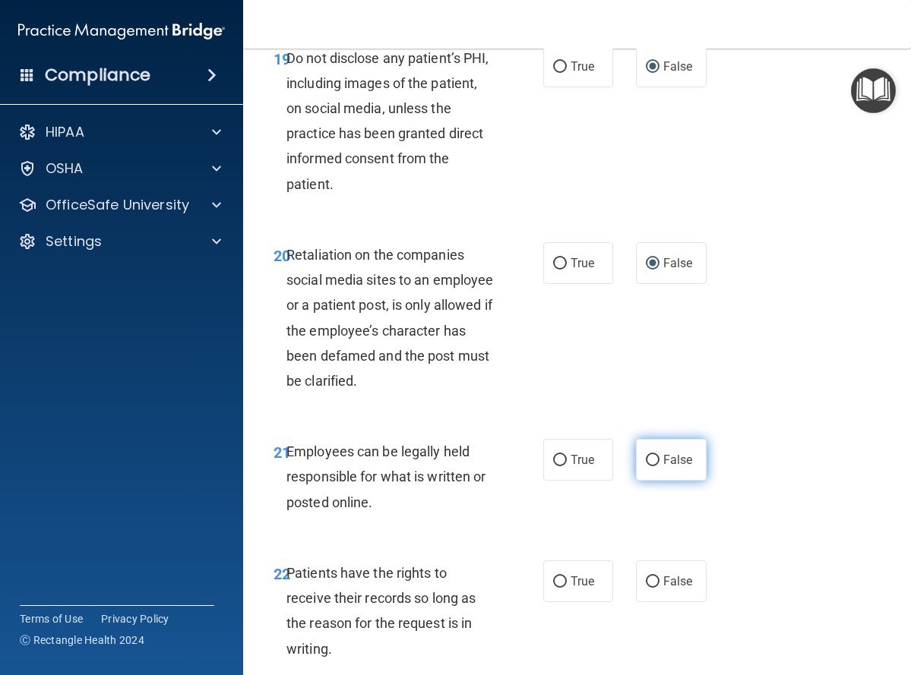
click at [647, 466] on input "False" at bounding box center [653, 460] width 14 height 11
radio input "true"
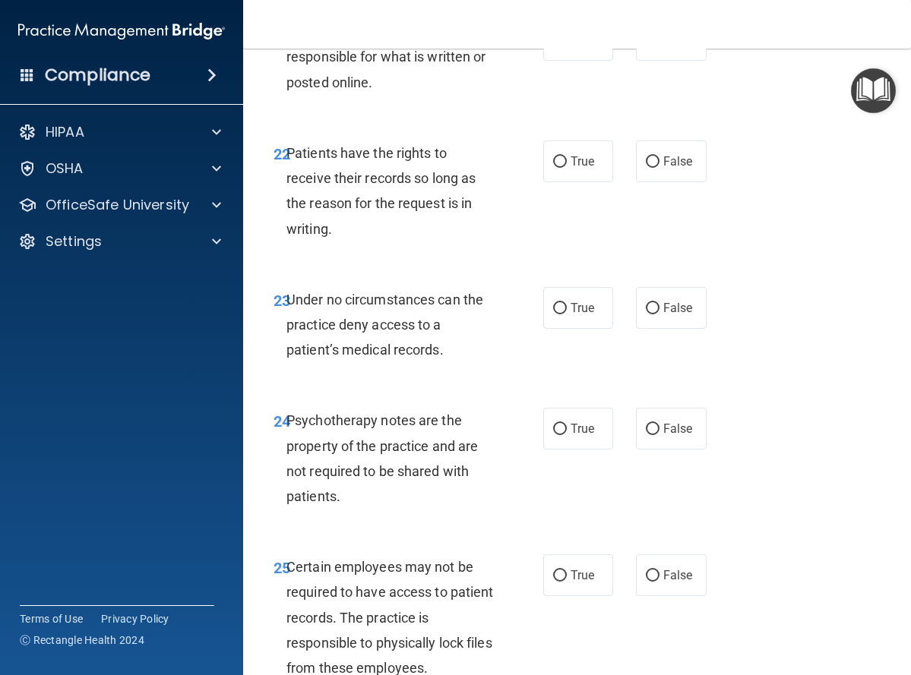
scroll to position [4102, 0]
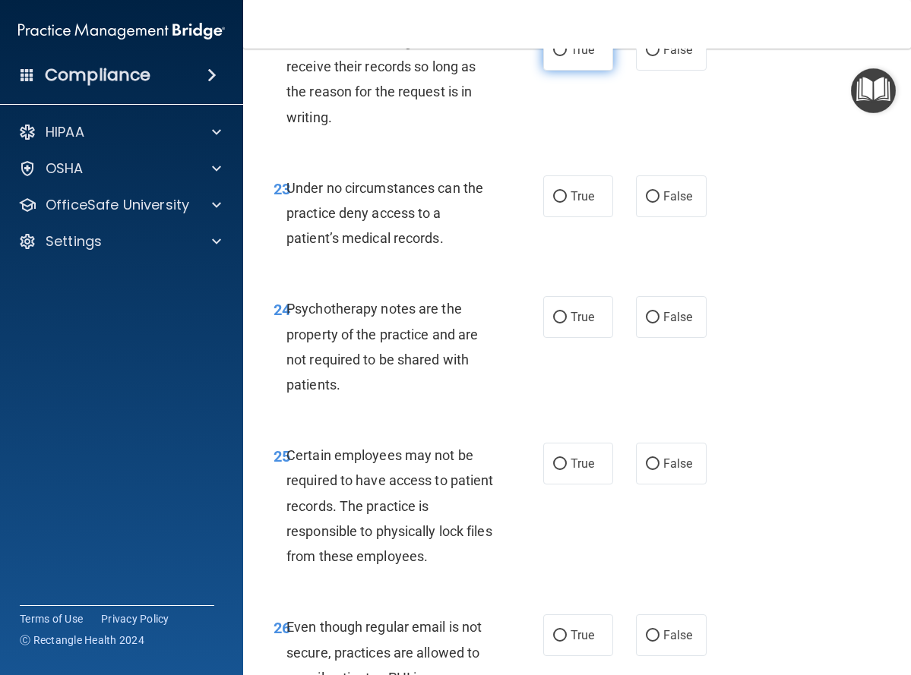
click at [553, 56] on input "True" at bounding box center [560, 50] width 14 height 11
radio input "true"
click at [647, 203] on input "False" at bounding box center [653, 196] width 14 height 11
radio input "true"
click at [646, 324] on input "False" at bounding box center [653, 317] width 14 height 11
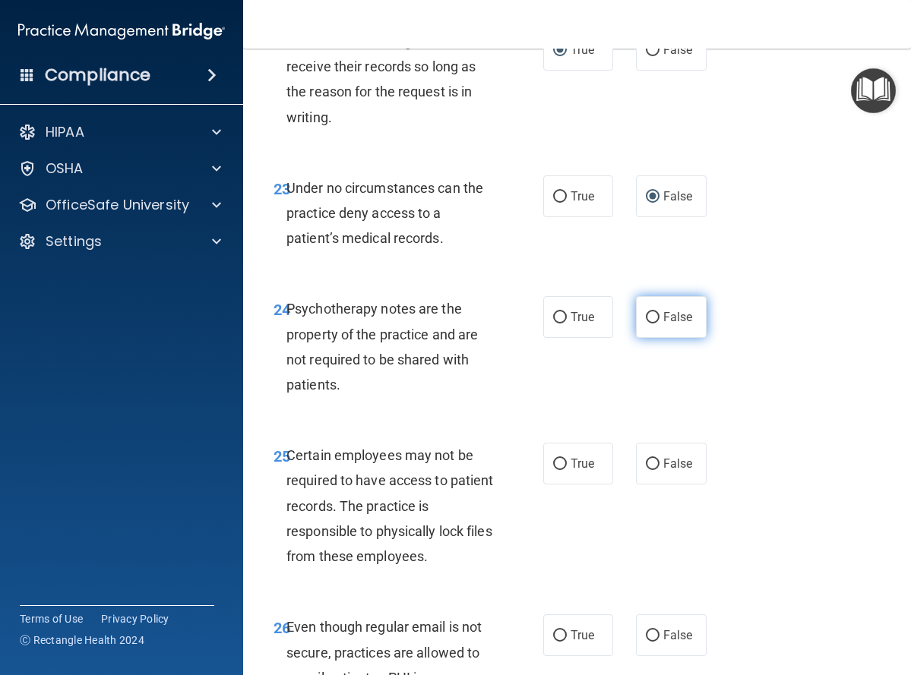
radio input "true"
click at [553, 470] on input "True" at bounding box center [560, 464] width 14 height 11
radio input "true"
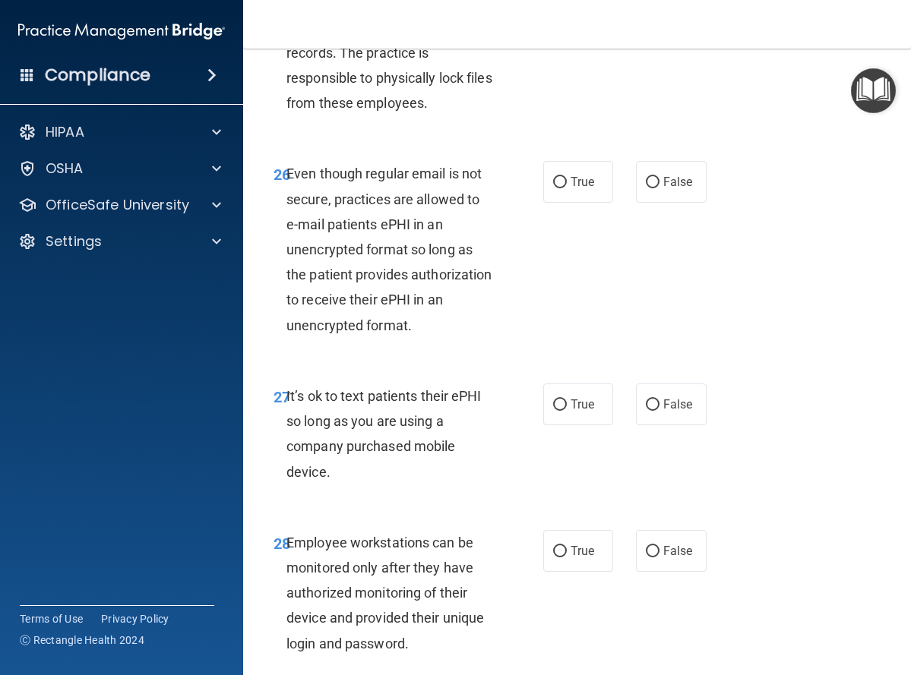
scroll to position [4558, 0]
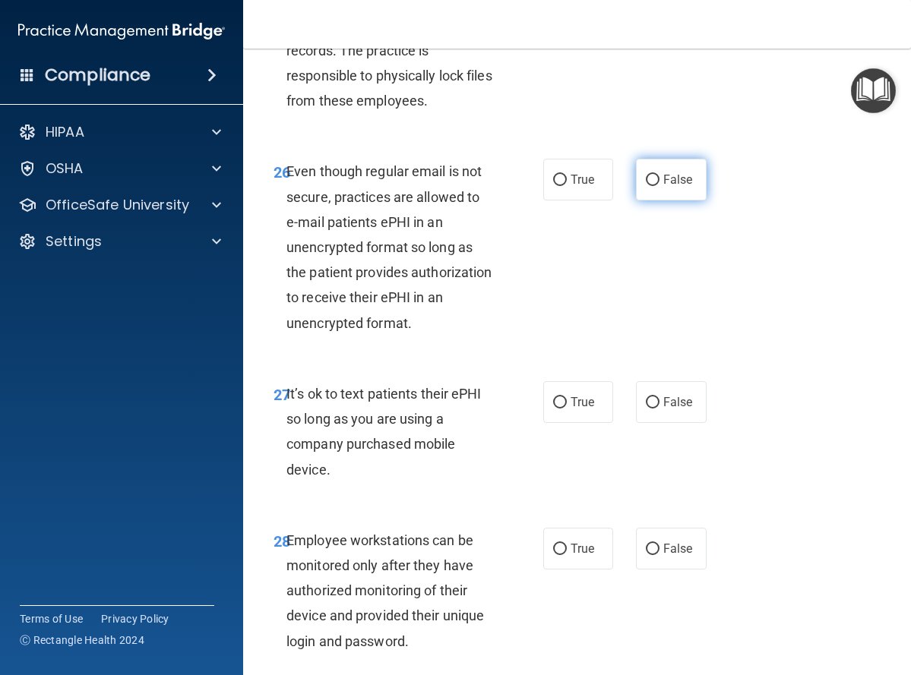
click at [650, 186] on input "False" at bounding box center [653, 180] width 14 height 11
radio input "true"
click at [647, 409] on input "False" at bounding box center [653, 402] width 14 height 11
radio input "true"
click at [555, 555] on input "True" at bounding box center [560, 549] width 14 height 11
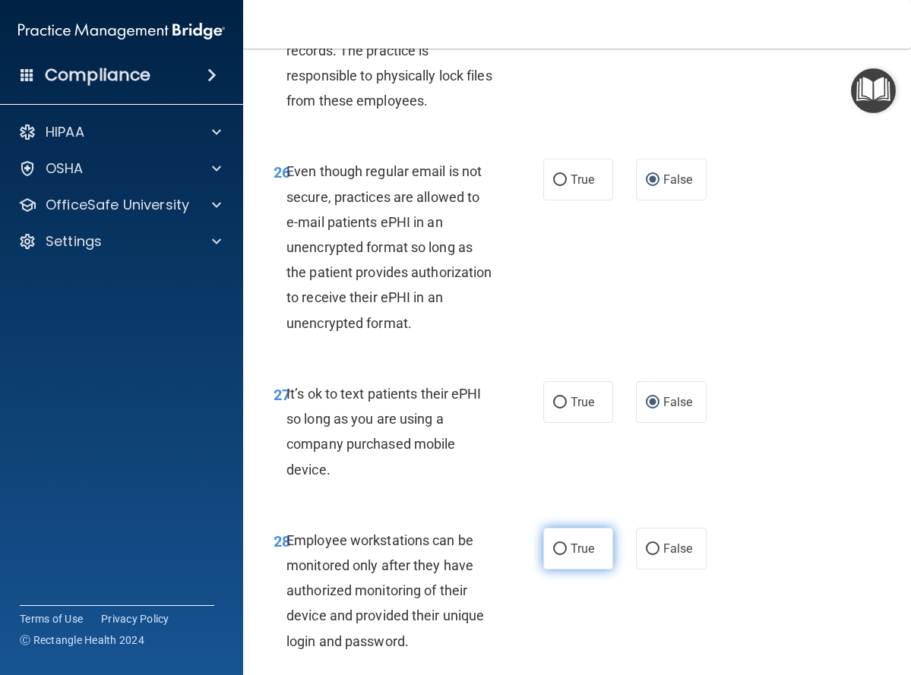
radio input "true"
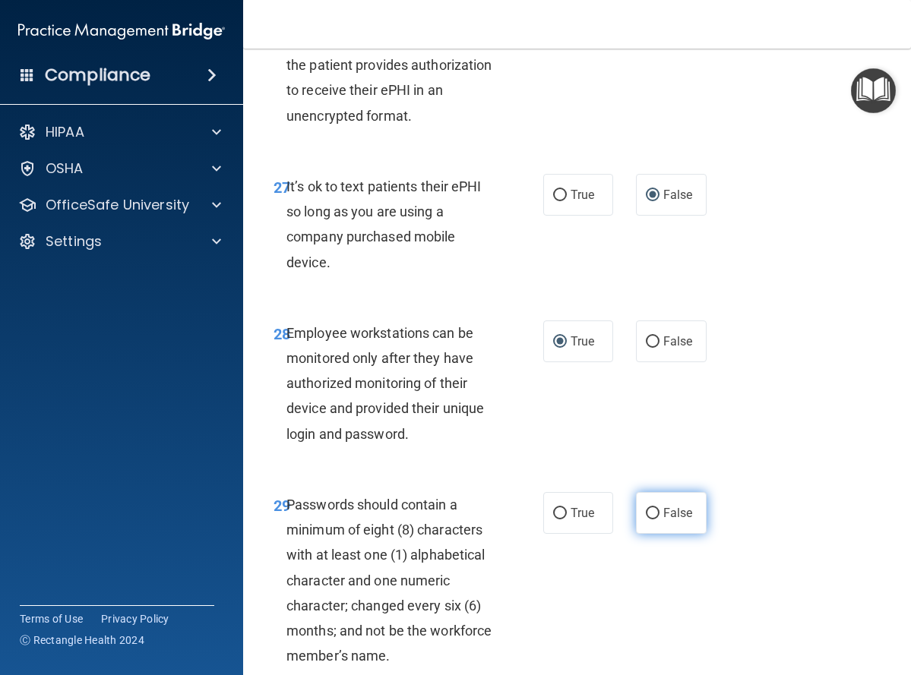
scroll to position [4862, 0]
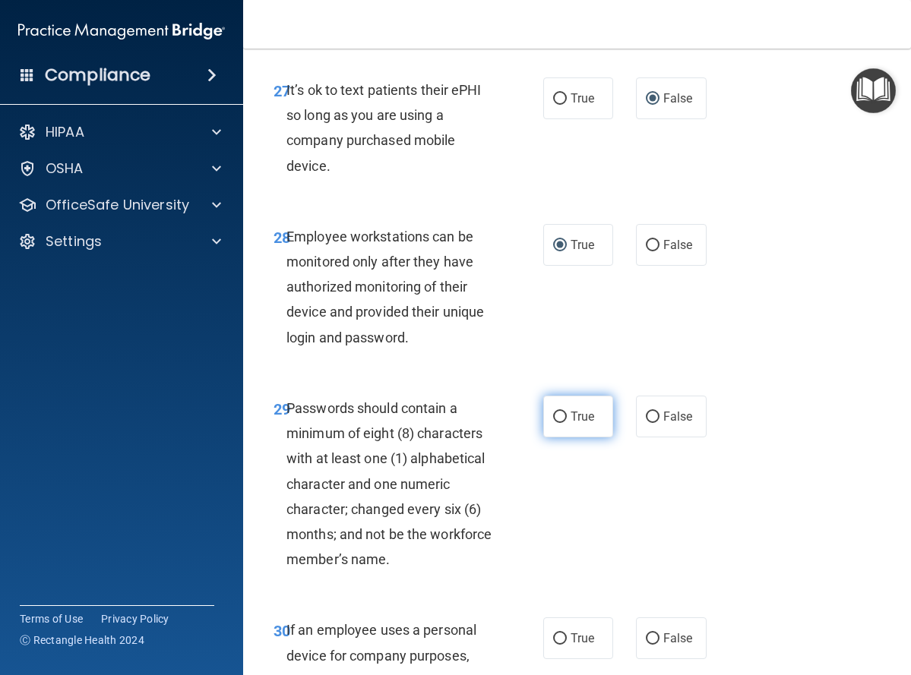
click at [553, 423] on input "True" at bounding box center [560, 417] width 14 height 11
radio input "true"
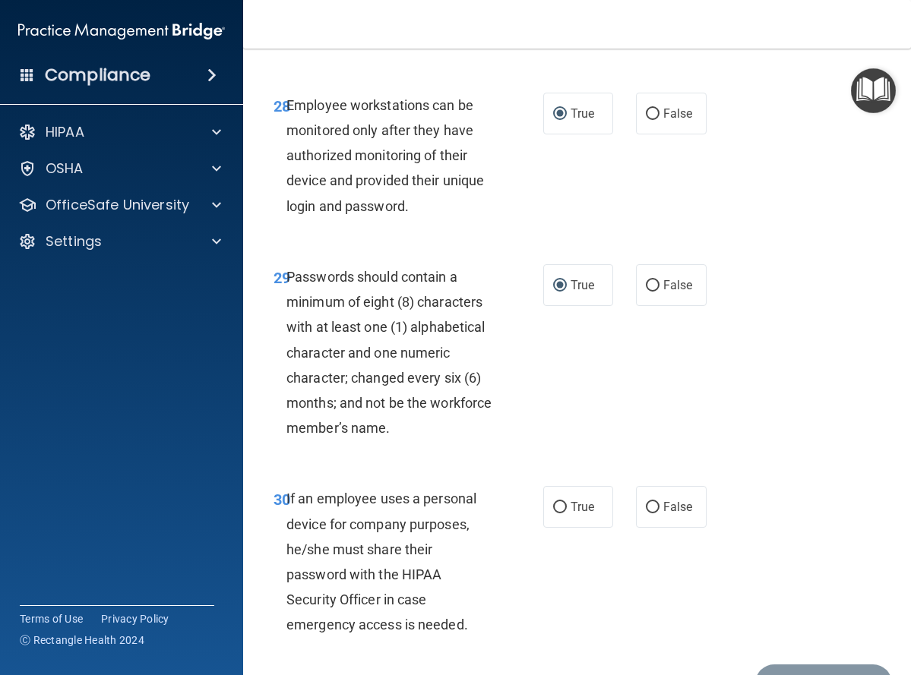
scroll to position [5014, 0]
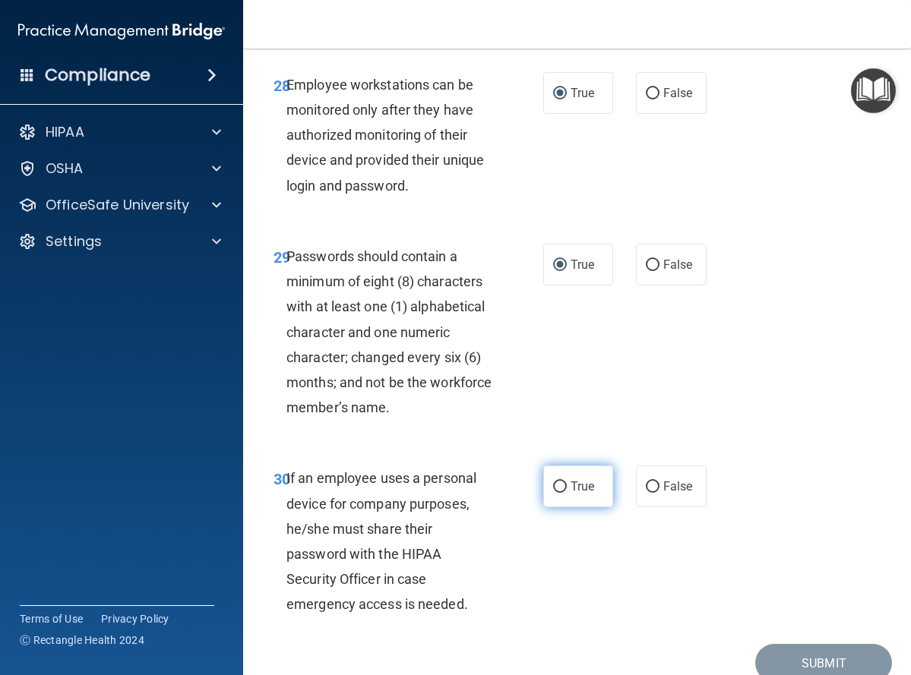
click at [555, 493] on input "True" at bounding box center [560, 487] width 14 height 11
radio input "true"
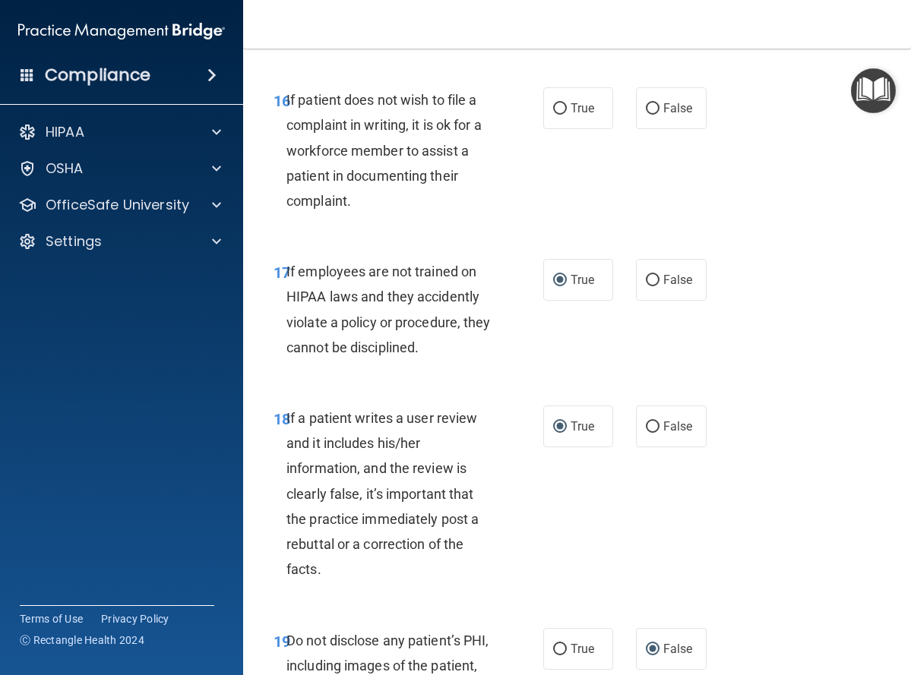
scroll to position [2954, 0]
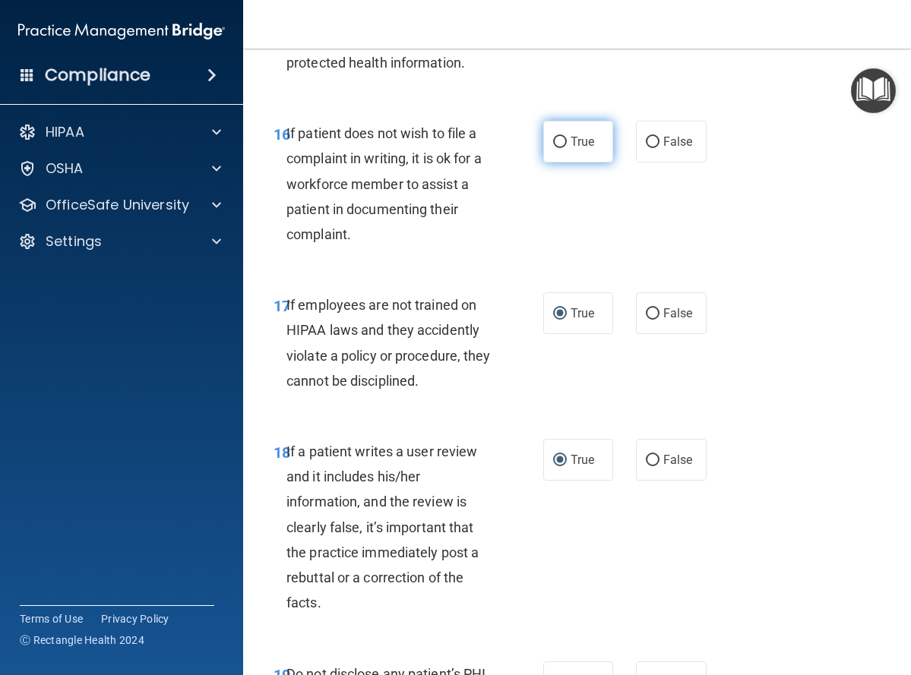
click at [553, 148] on input "True" at bounding box center [560, 142] width 14 height 11
radio input "true"
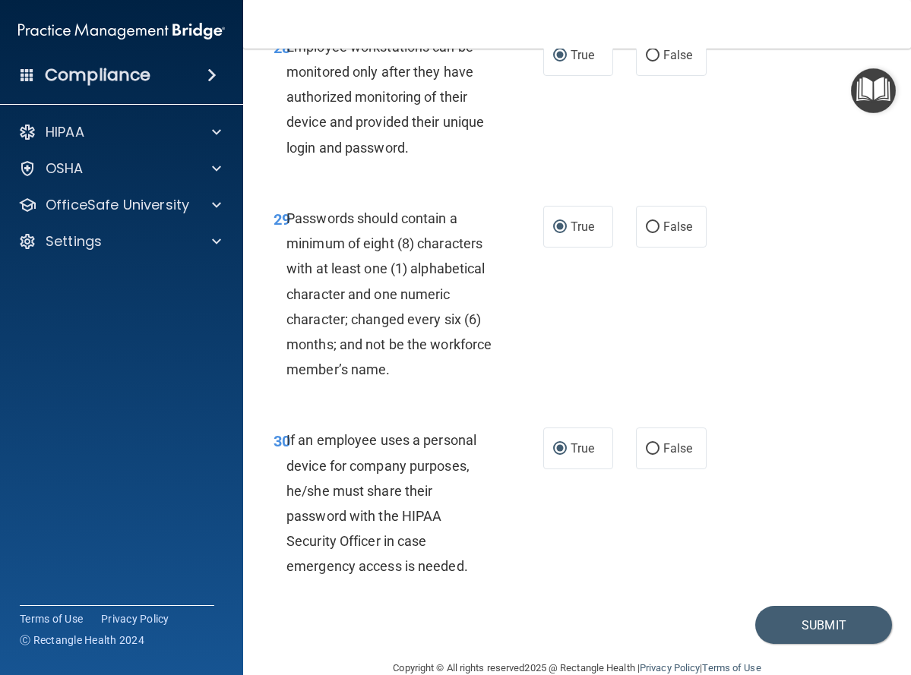
scroll to position [5158, 0]
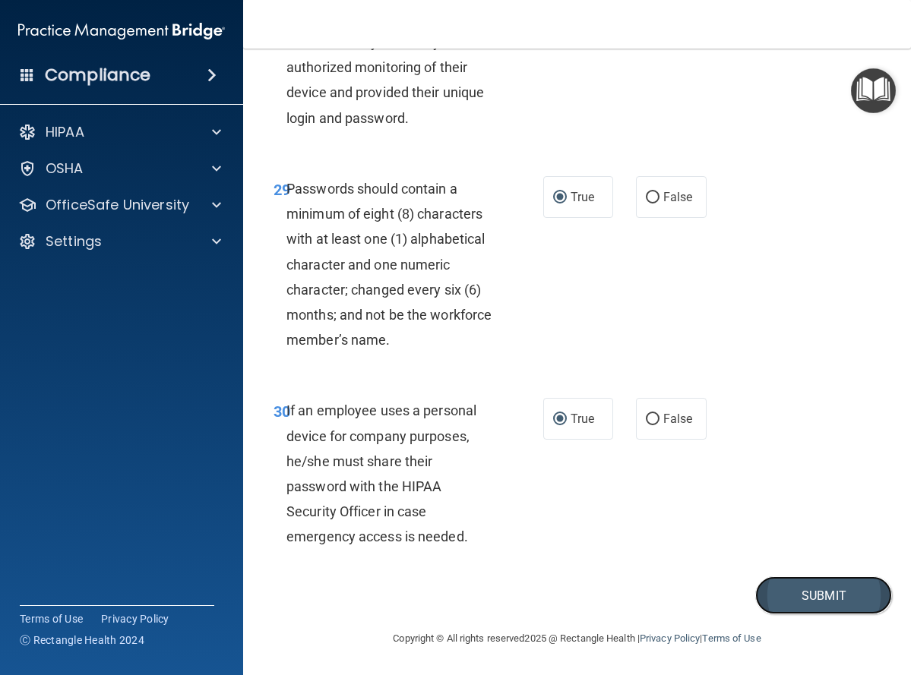
click at [811, 588] on button "Submit" at bounding box center [823, 596] width 137 height 39
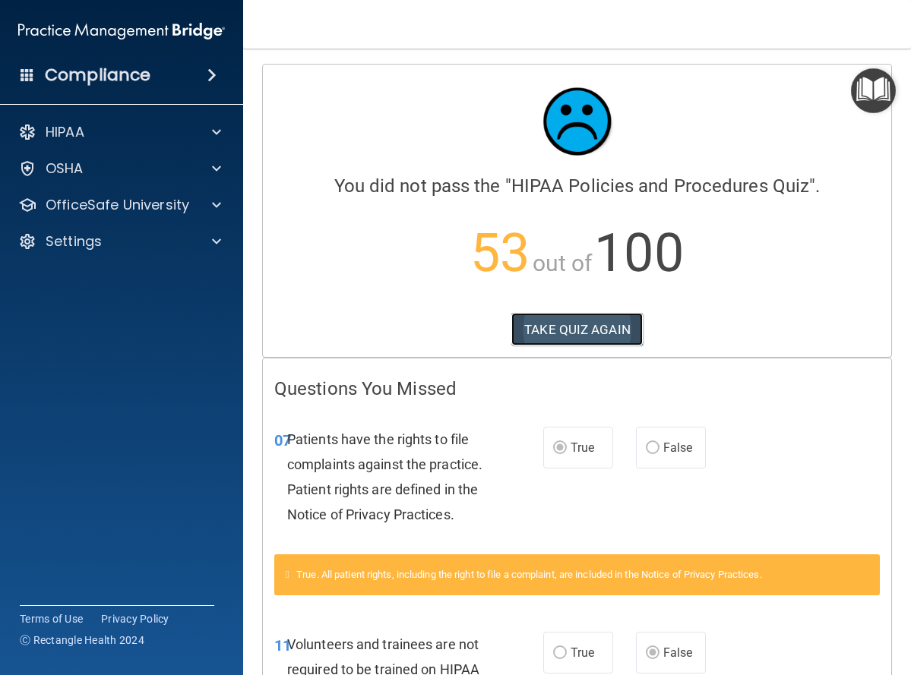
click at [581, 329] on button "TAKE QUIZ AGAIN" at bounding box center [576, 329] width 131 height 33
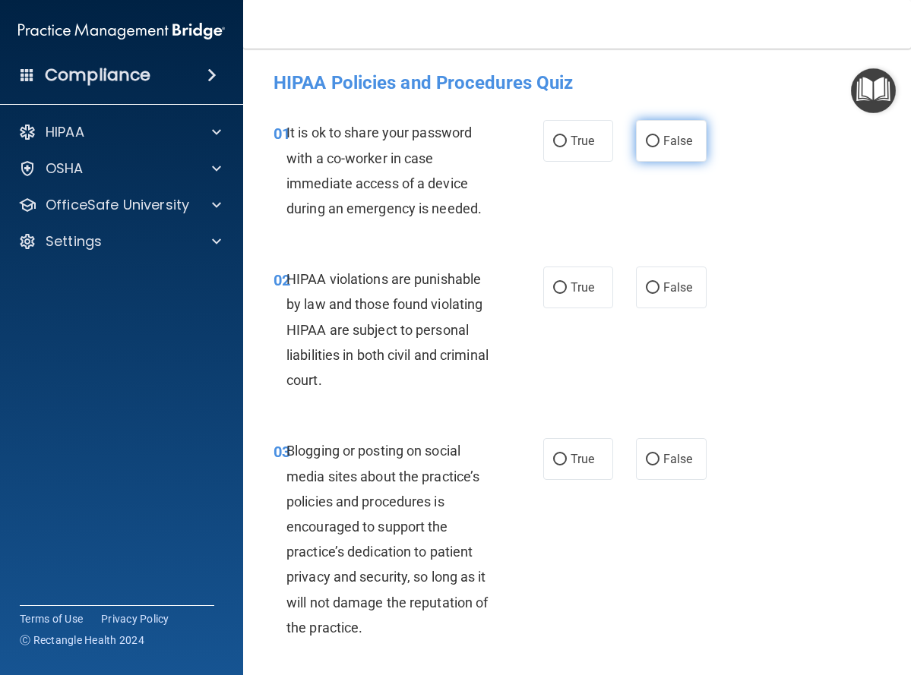
click at [646, 141] on input "False" at bounding box center [653, 141] width 14 height 11
radio input "true"
click at [553, 286] on input "True" at bounding box center [560, 288] width 14 height 11
radio input "true"
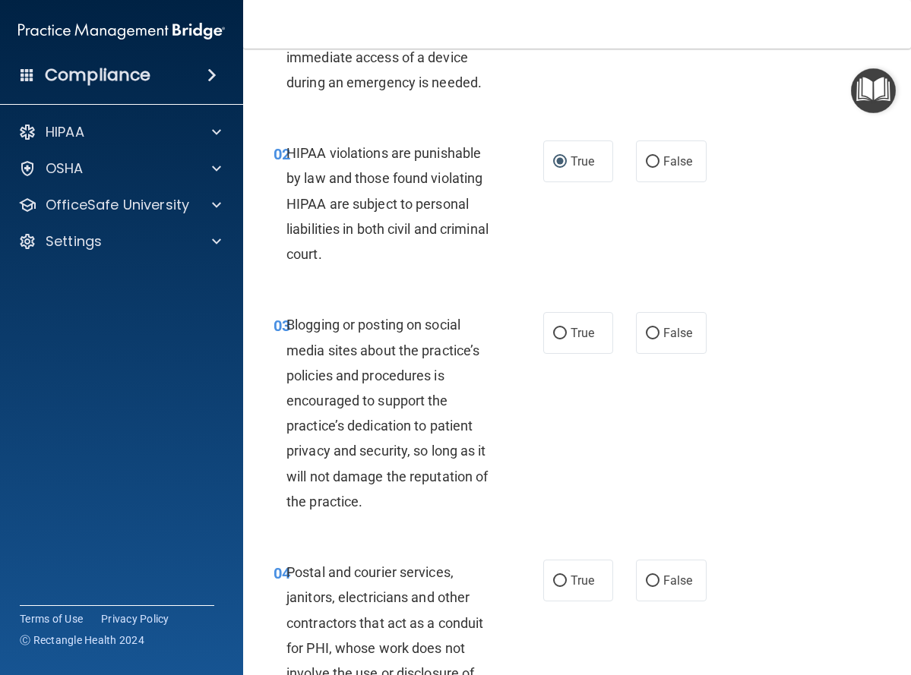
scroll to position [152, 0]
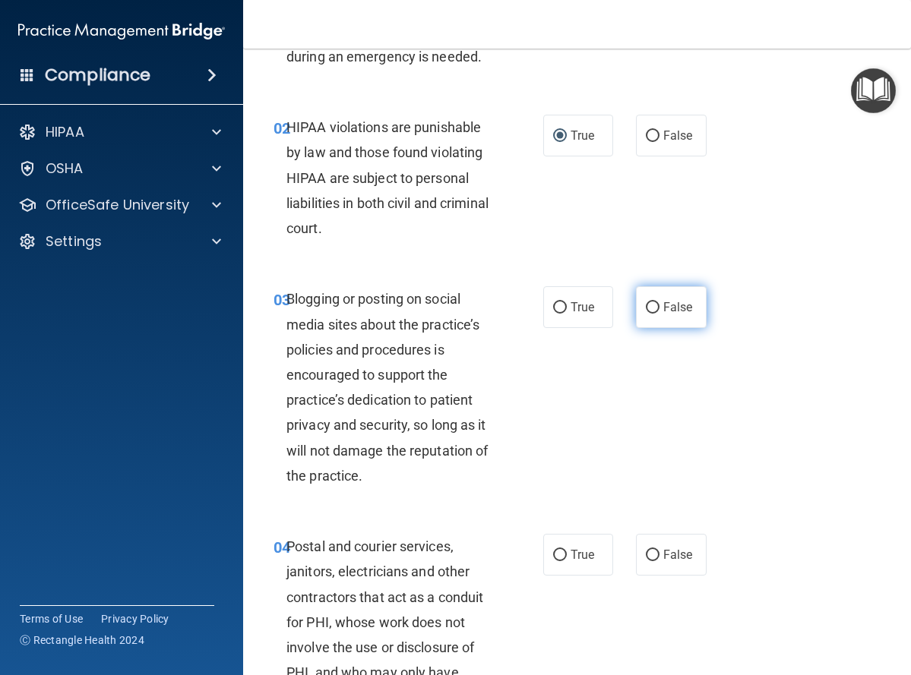
click at [646, 306] on input "False" at bounding box center [653, 307] width 14 height 11
radio input "true"
click at [554, 557] on input "True" at bounding box center [560, 555] width 14 height 11
radio input "true"
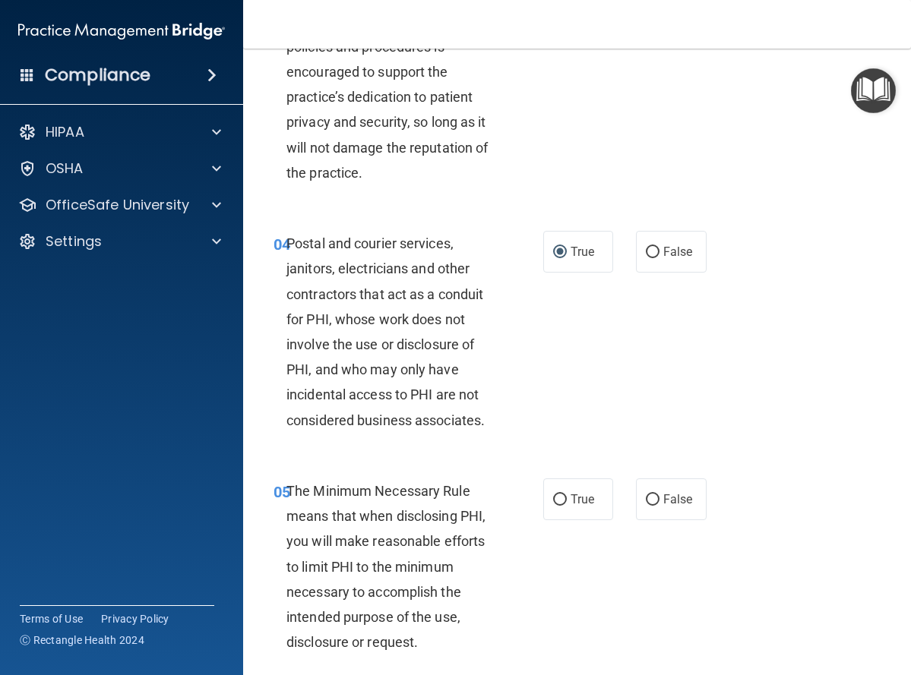
scroll to position [456, 0]
click at [554, 498] on input "True" at bounding box center [560, 499] width 14 height 11
radio input "true"
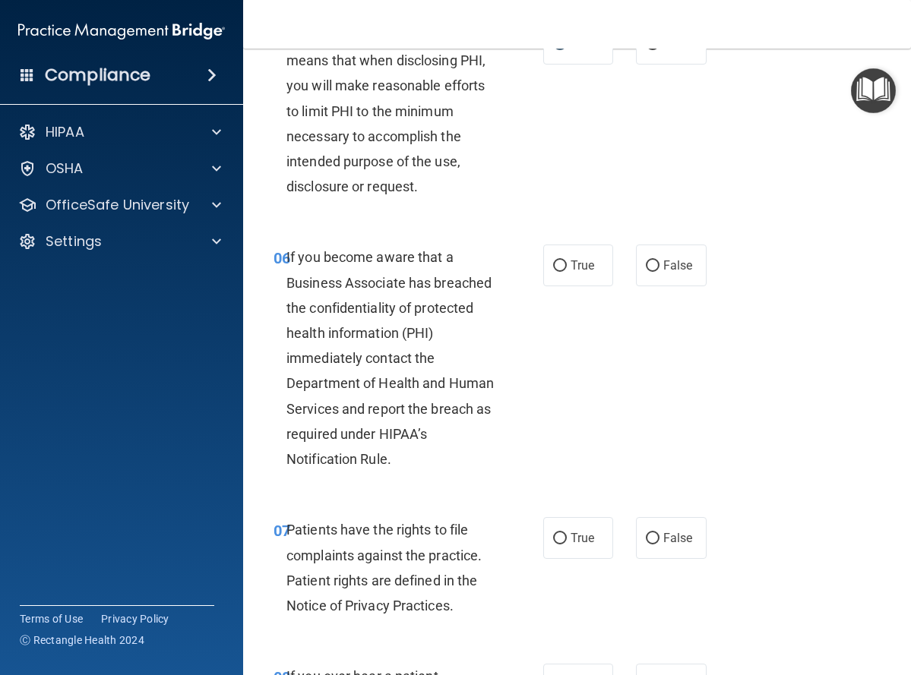
scroll to position [912, 0]
click at [646, 266] on input "False" at bounding box center [653, 265] width 14 height 11
radio input "true"
click at [561, 539] on label "True" at bounding box center [578, 538] width 71 height 42
click at [561, 539] on input "True" at bounding box center [560, 538] width 14 height 11
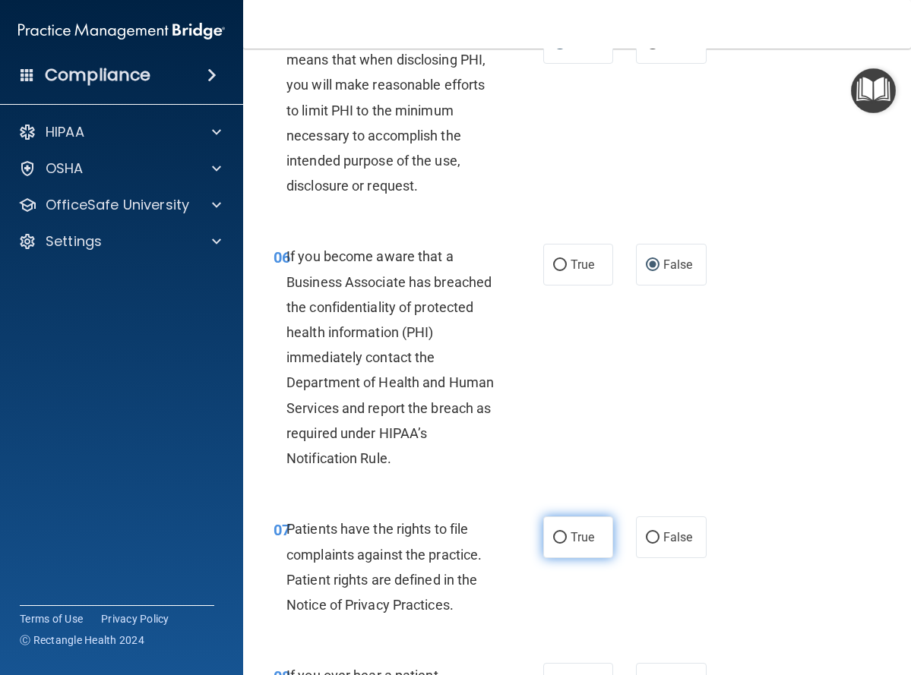
radio input "true"
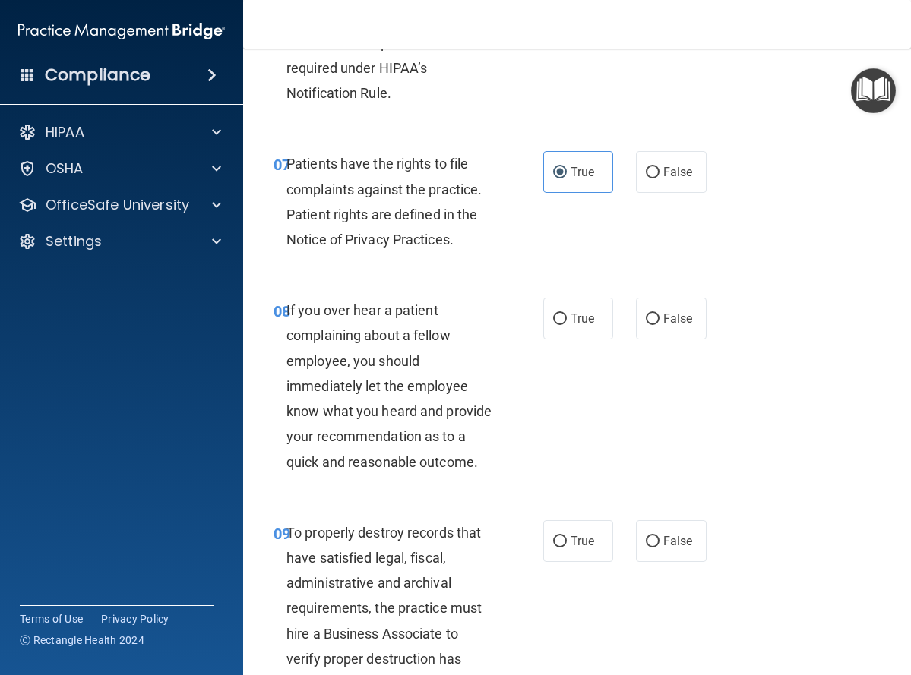
scroll to position [1291, 0]
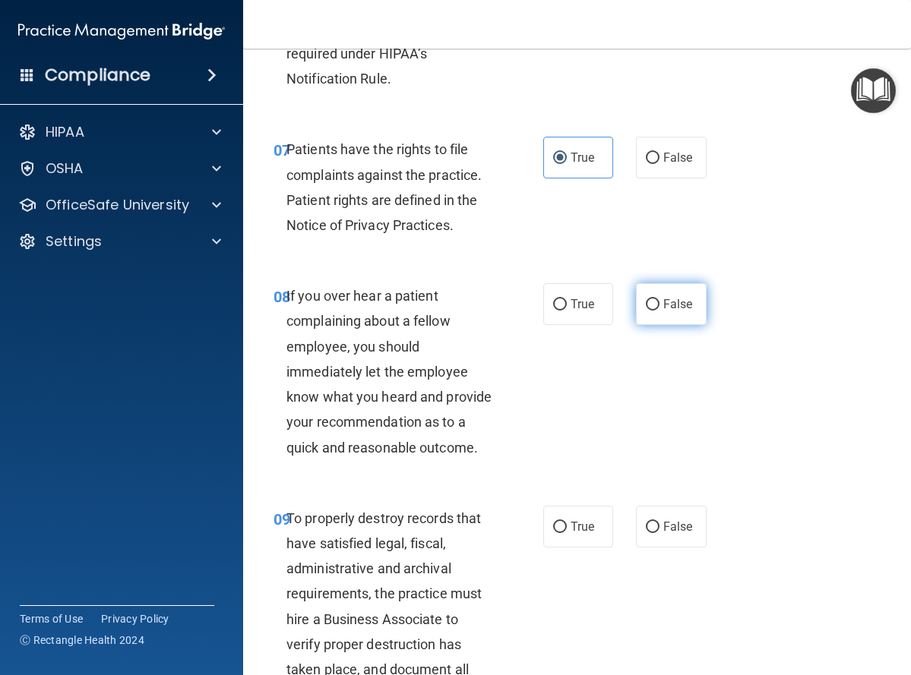
click at [646, 303] on input "False" at bounding box center [653, 304] width 14 height 11
radio input "true"
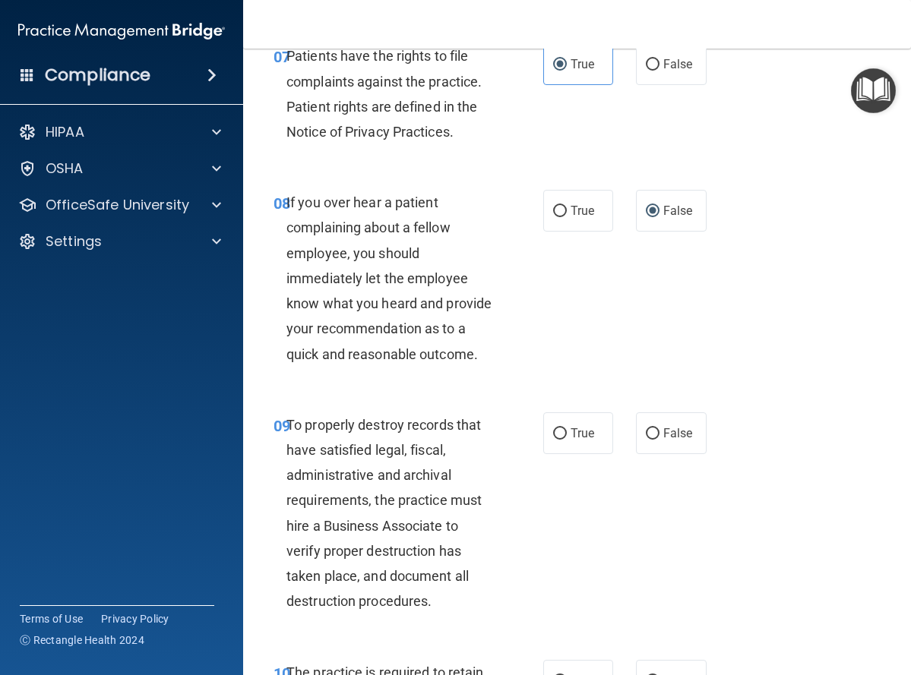
scroll to position [1519, 0]
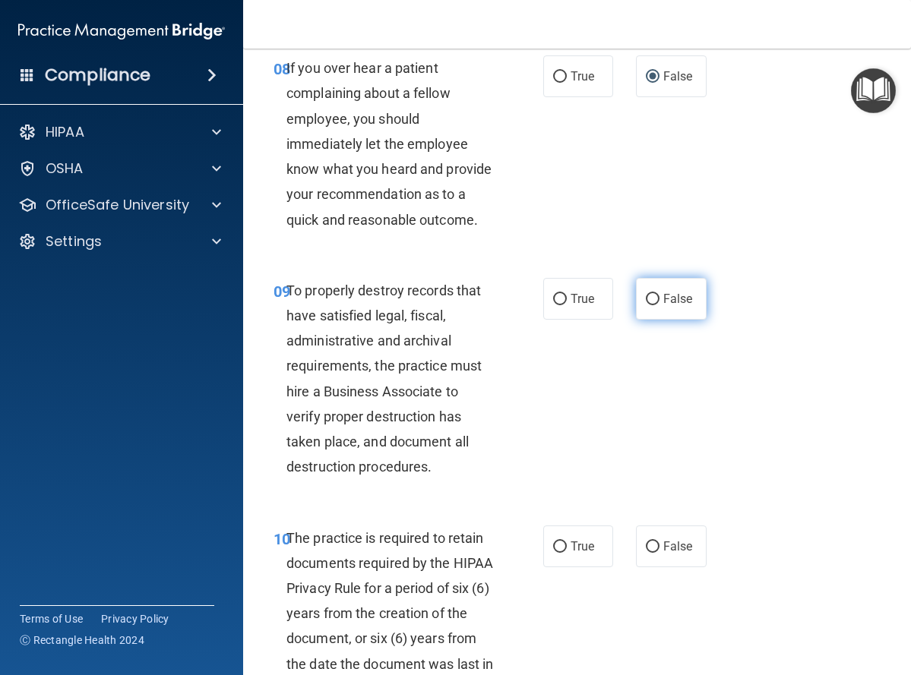
click at [646, 305] on input "False" at bounding box center [653, 299] width 14 height 11
radio input "true"
click at [646, 553] on input "False" at bounding box center [653, 547] width 14 height 11
radio input "true"
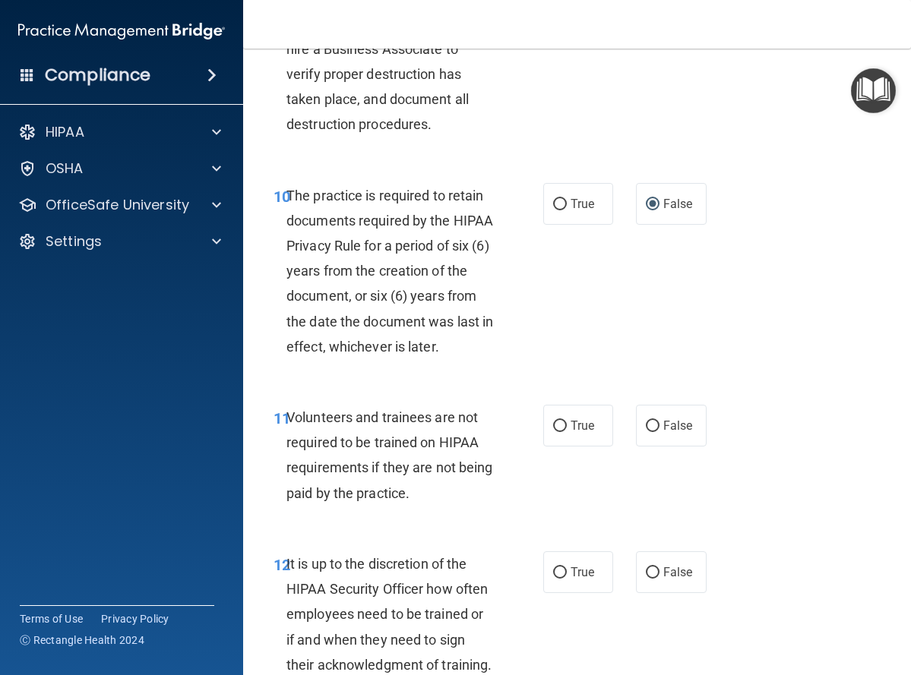
scroll to position [1823, 0]
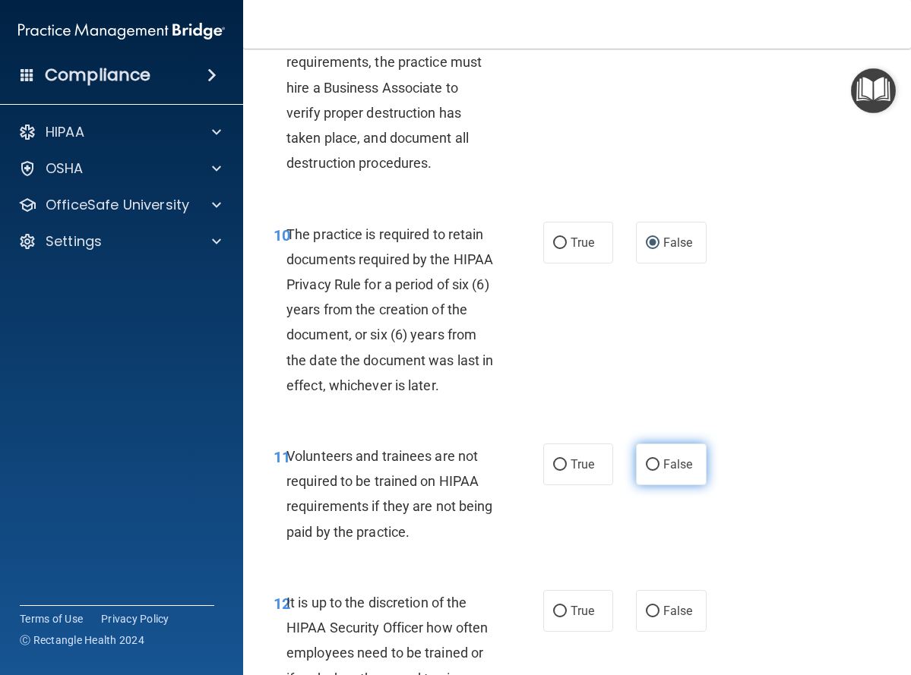
click at [646, 471] on input "False" at bounding box center [653, 465] width 14 height 11
radio input "true"
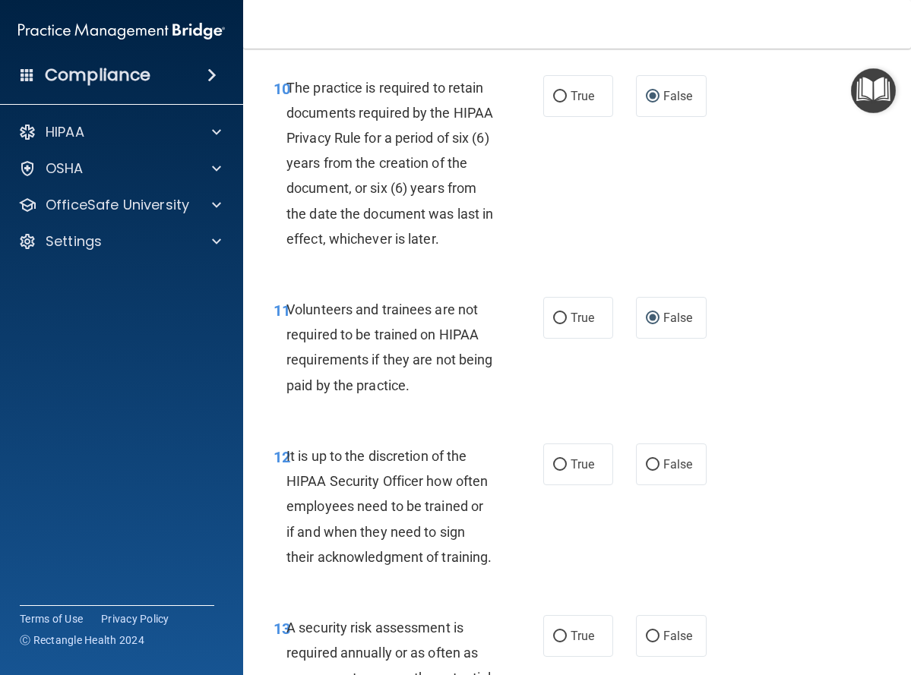
scroll to position [1975, 0]
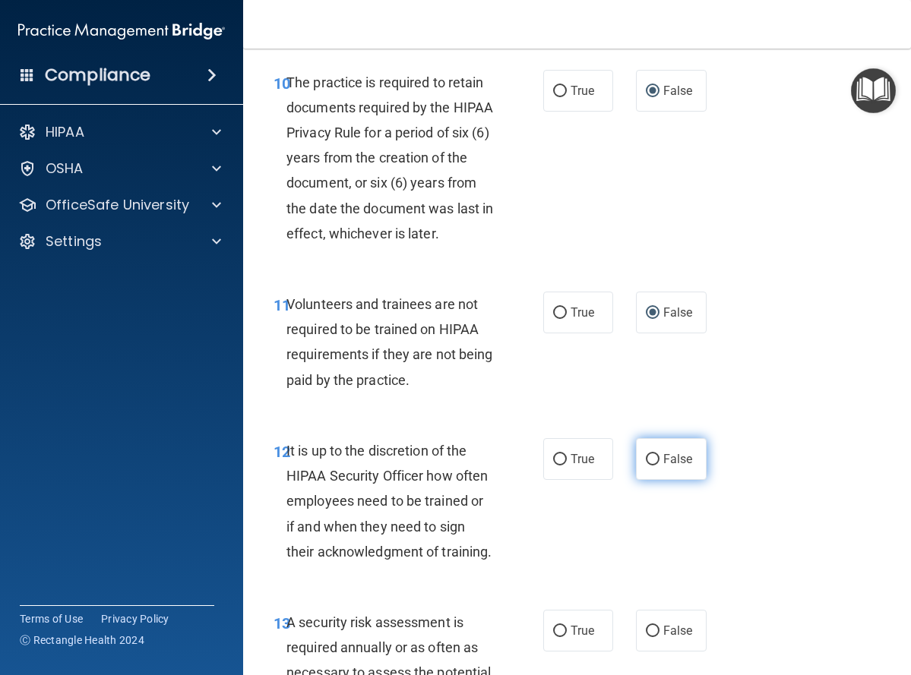
click at [646, 466] on input "False" at bounding box center [653, 459] width 14 height 11
radio input "true"
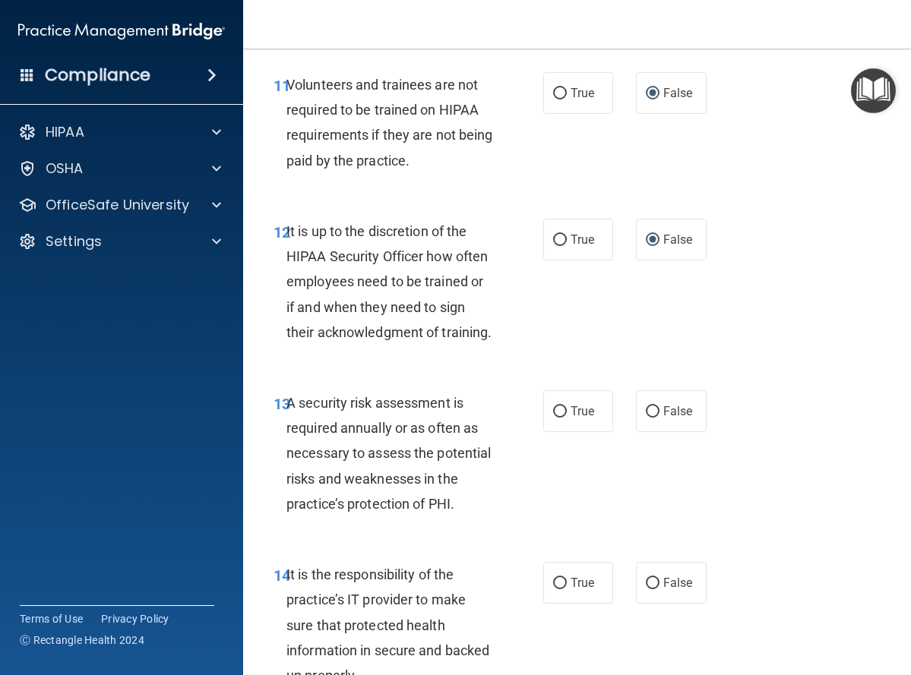
scroll to position [2203, 0]
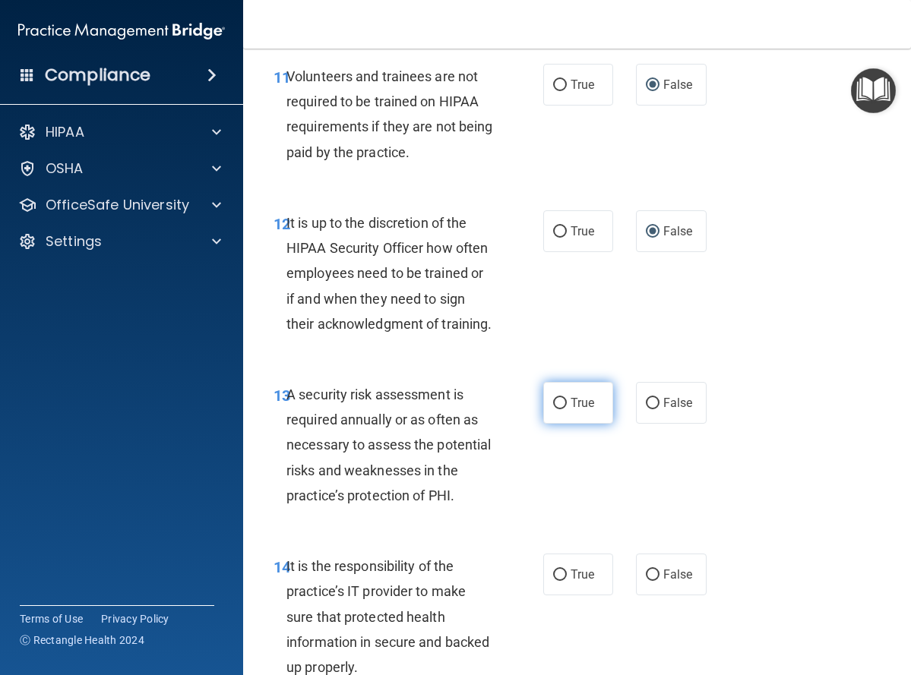
click at [553, 409] on input "True" at bounding box center [560, 403] width 14 height 11
radio input "true"
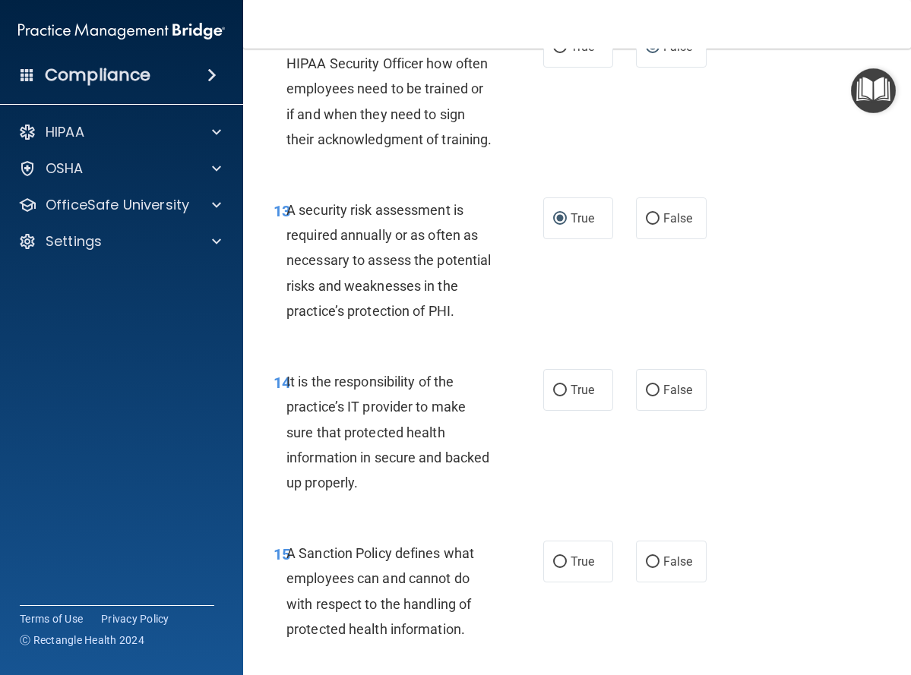
scroll to position [2507, 0]
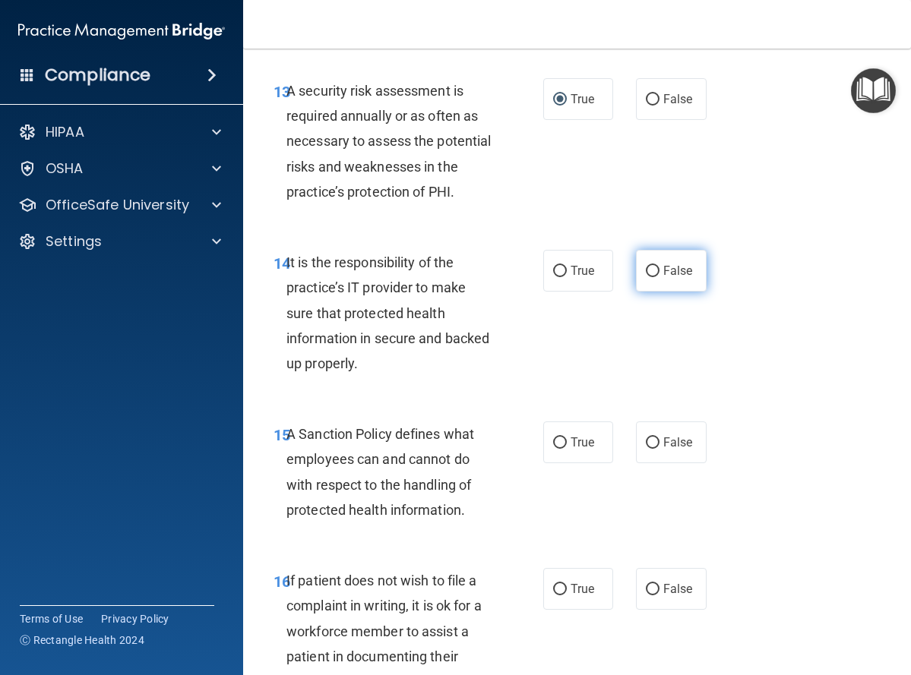
click at [646, 277] on input "False" at bounding box center [653, 271] width 14 height 11
radio input "true"
click at [647, 449] on input "False" at bounding box center [653, 443] width 14 height 11
radio input "true"
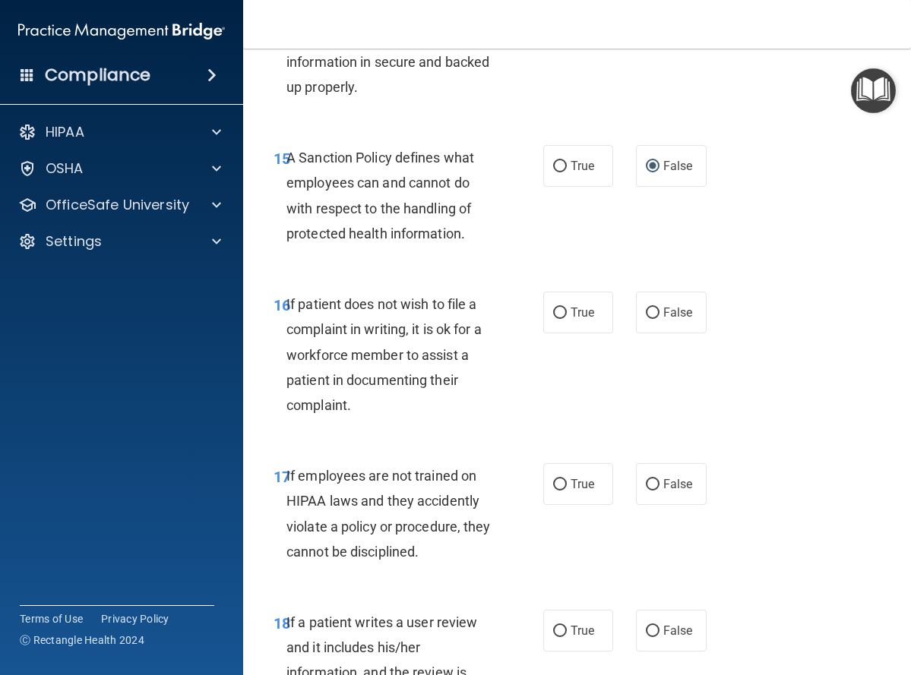
scroll to position [2811, 0]
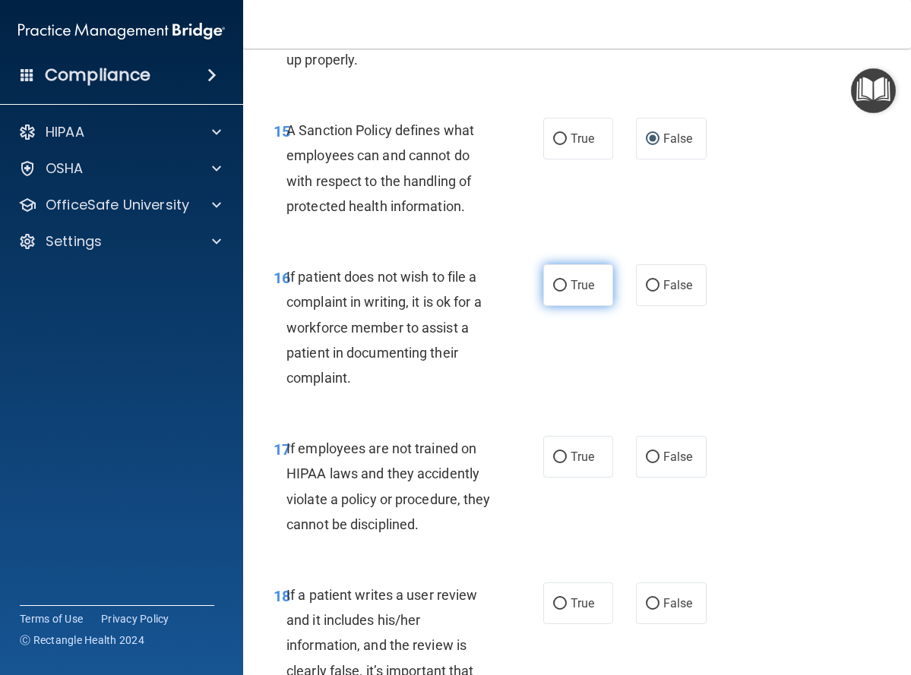
click at [553, 292] on input "True" at bounding box center [560, 285] width 14 height 11
radio input "true"
click at [646, 463] on input "False" at bounding box center [653, 457] width 14 height 11
radio input "true"
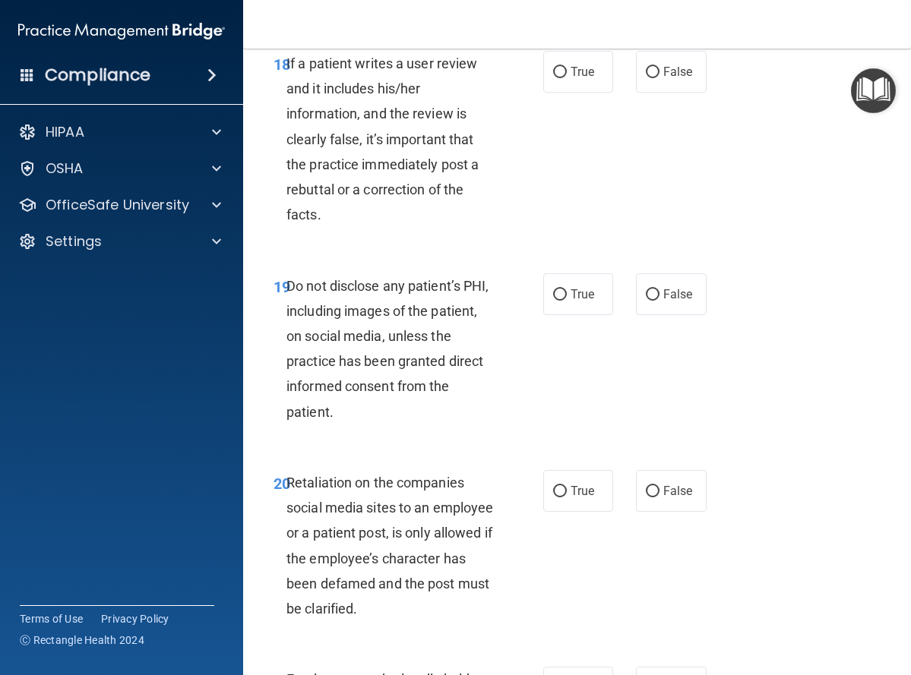
scroll to position [3191, 0]
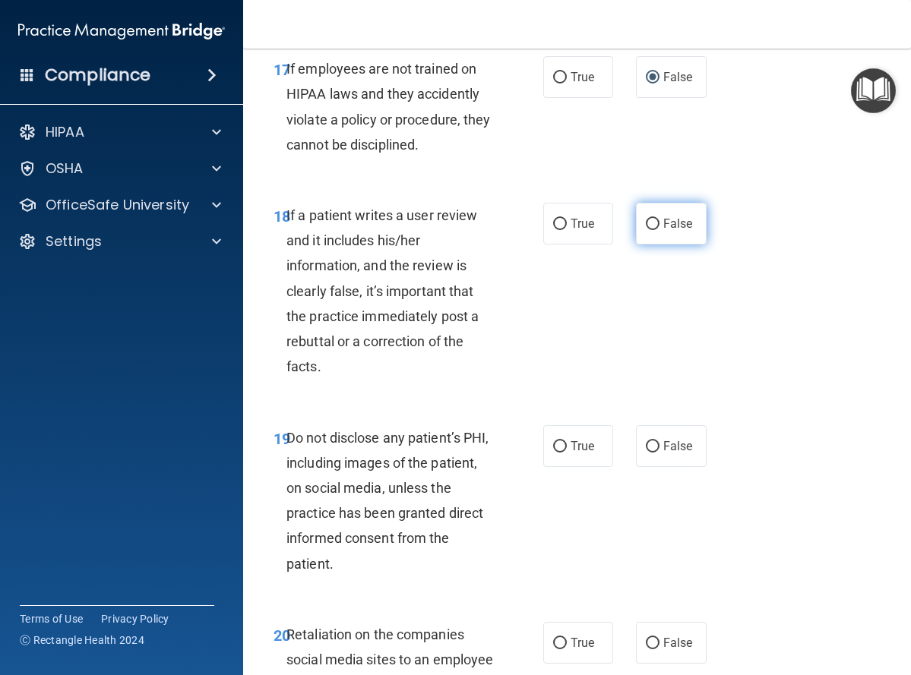
click at [647, 230] on input "False" at bounding box center [653, 224] width 14 height 11
radio input "true"
click at [553, 453] on input "True" at bounding box center [560, 446] width 14 height 11
radio input "true"
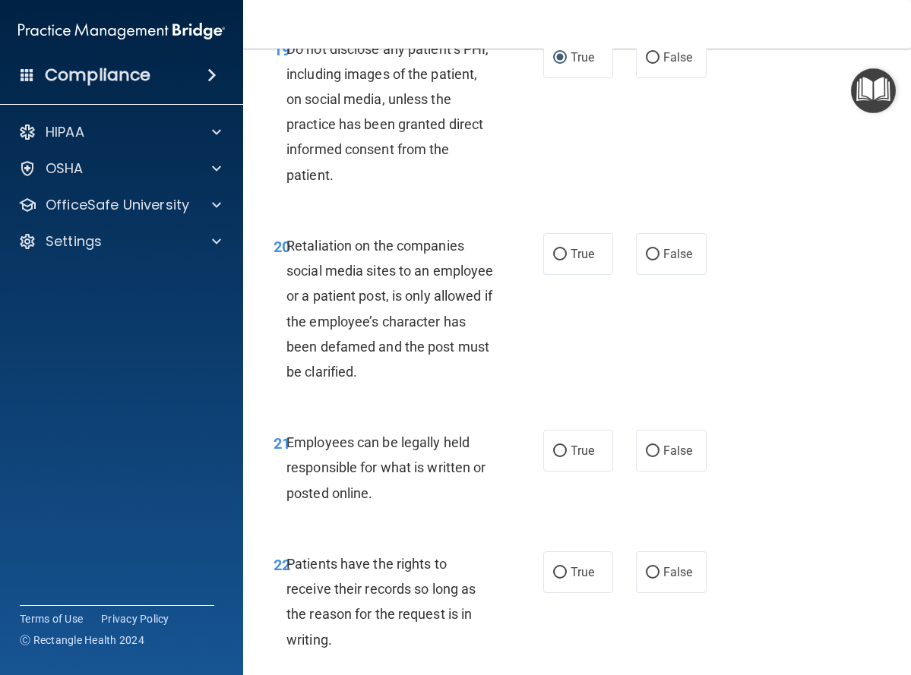
scroll to position [3647, 0]
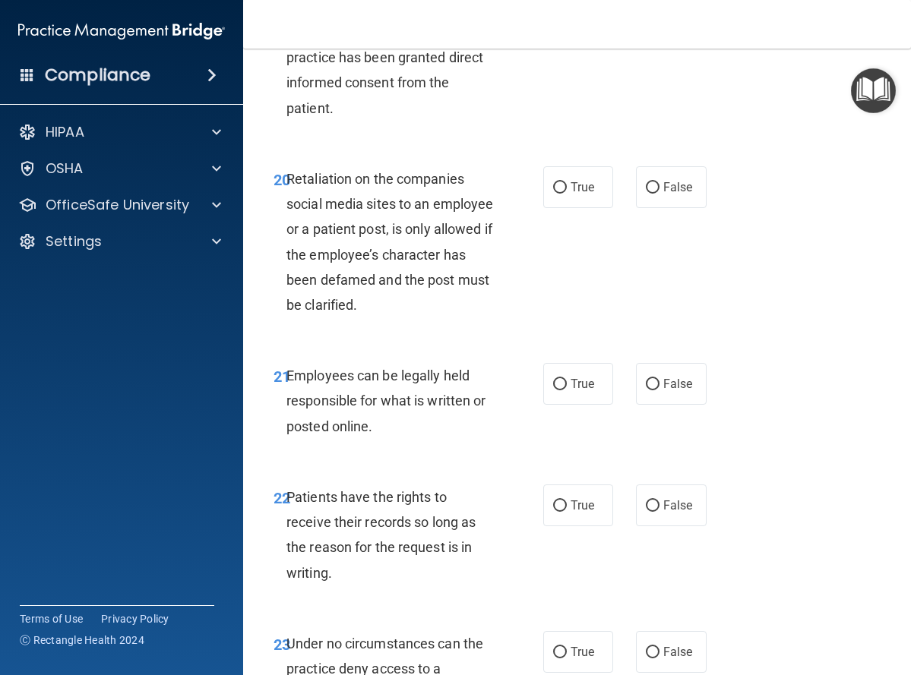
drag, startPoint x: 650, startPoint y: 261, endPoint x: 635, endPoint y: 324, distance: 65.4
click at [648, 194] on input "False" at bounding box center [653, 187] width 14 height 11
radio input "true"
click at [556, 390] on input "True" at bounding box center [560, 384] width 14 height 11
radio input "true"
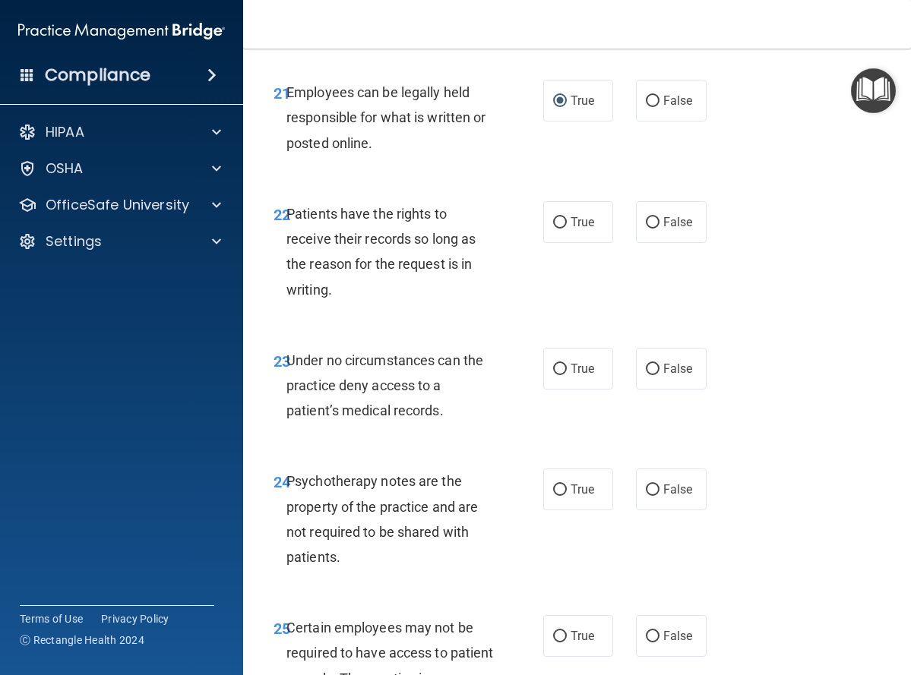
scroll to position [3950, 0]
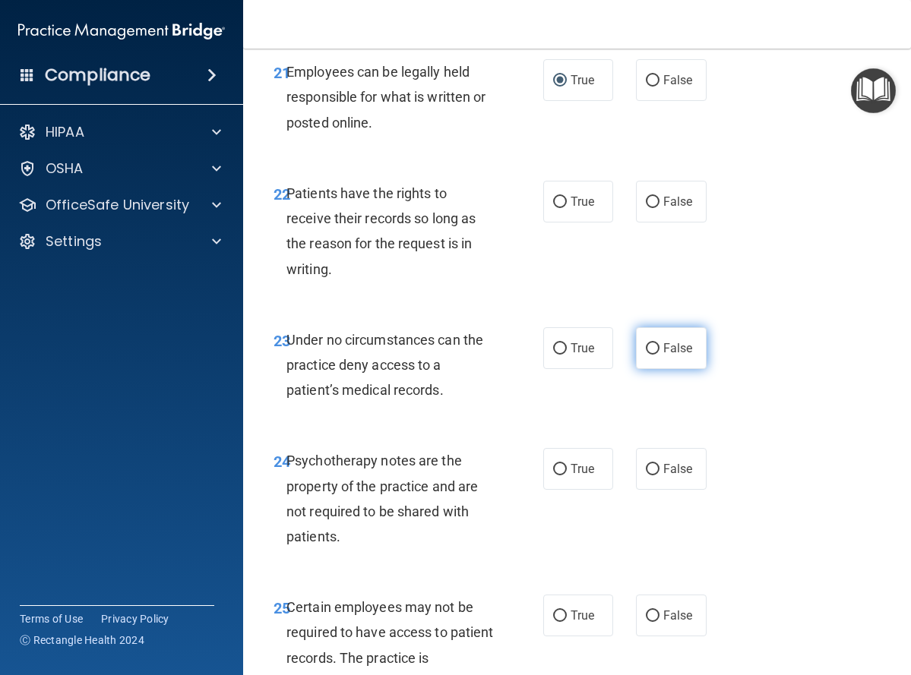
click at [650, 355] on input "False" at bounding box center [653, 348] width 14 height 11
radio input "true"
click at [646, 476] on input "False" at bounding box center [653, 469] width 14 height 11
radio input "true"
click at [646, 208] on input "False" at bounding box center [653, 202] width 14 height 11
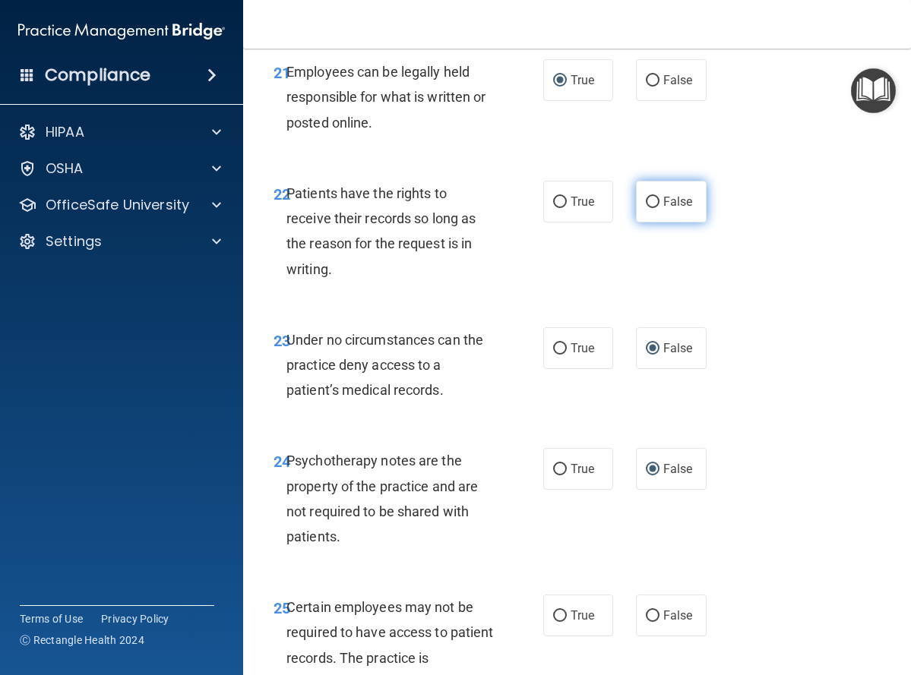
radio input "true"
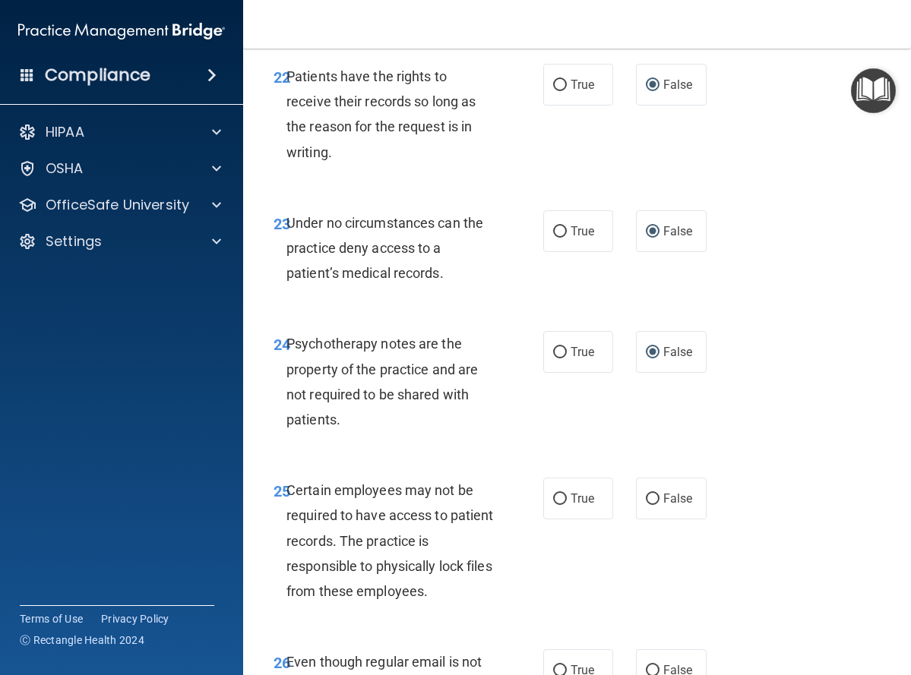
scroll to position [4102, 0]
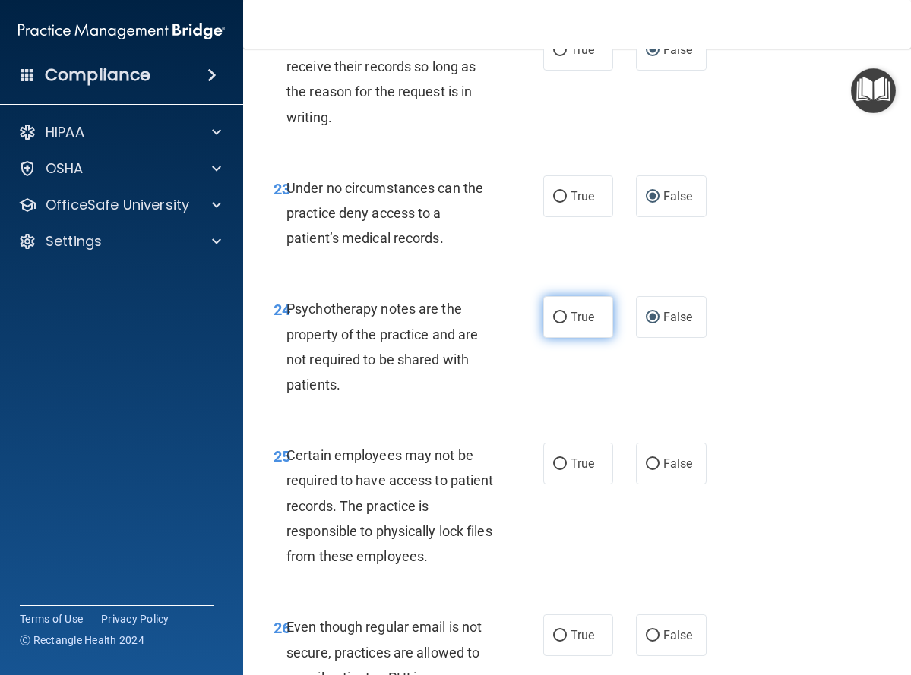
click at [557, 324] on input "True" at bounding box center [560, 317] width 14 height 11
radio input "true"
radio input "false"
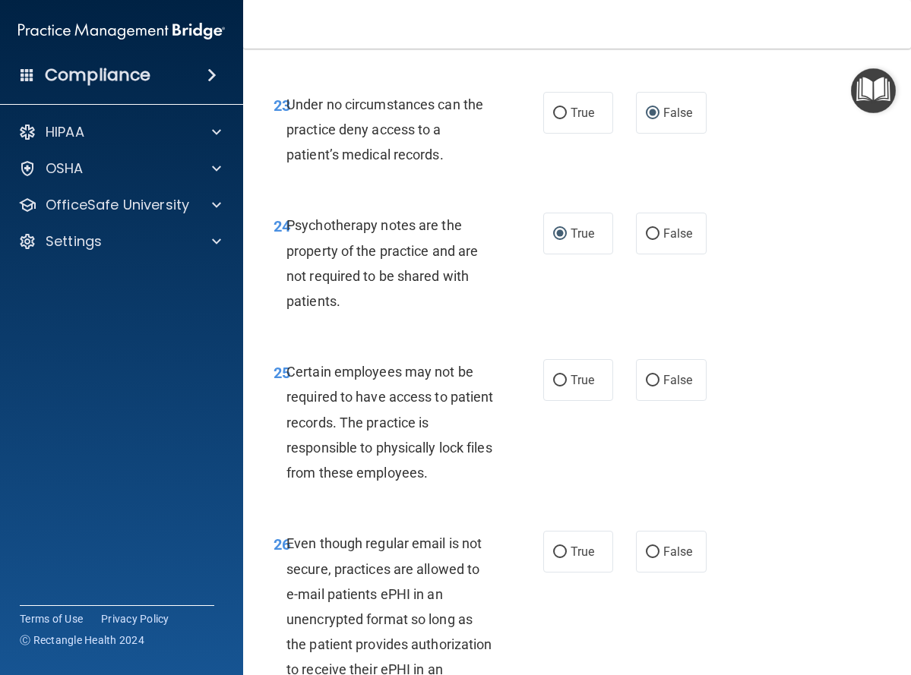
scroll to position [4330, 0]
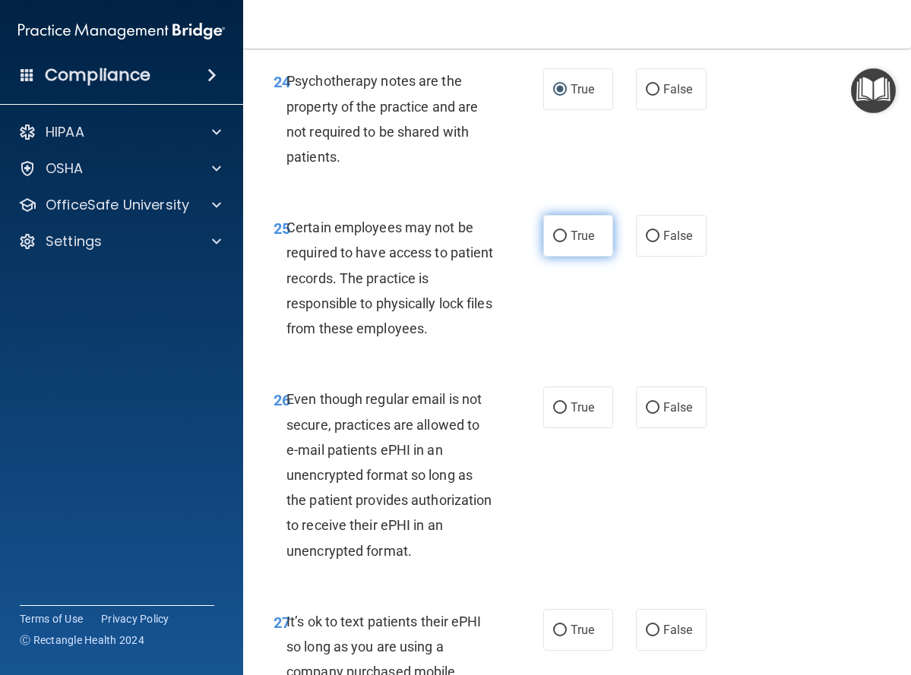
click at [554, 242] on input "True" at bounding box center [560, 236] width 14 height 11
radio input "true"
drag, startPoint x: 553, startPoint y: 482, endPoint x: 598, endPoint y: 478, distance: 45.0
click at [555, 414] on input "True" at bounding box center [560, 408] width 14 height 11
radio input "true"
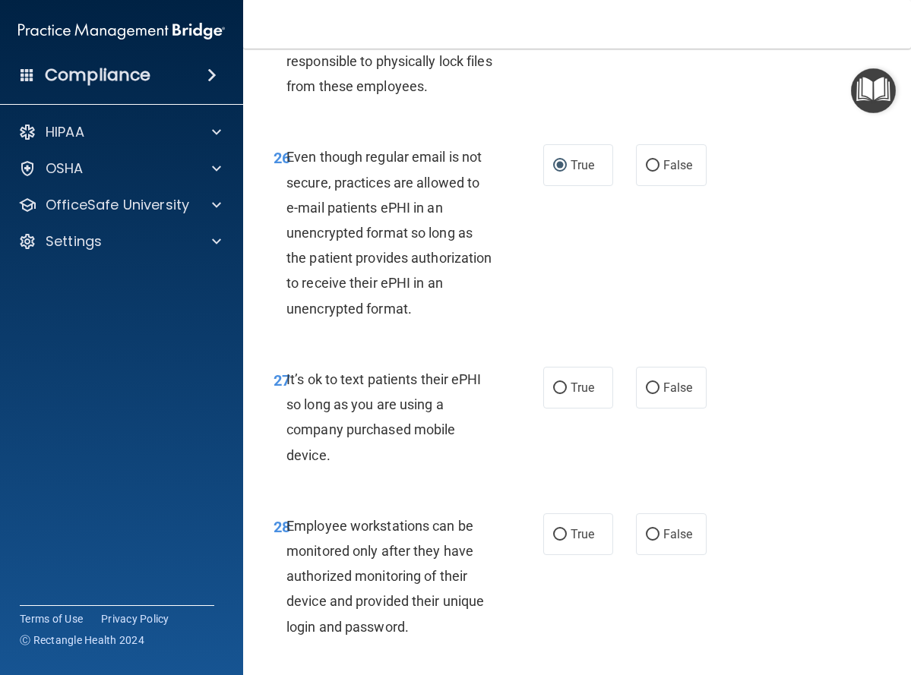
scroll to position [4634, 0]
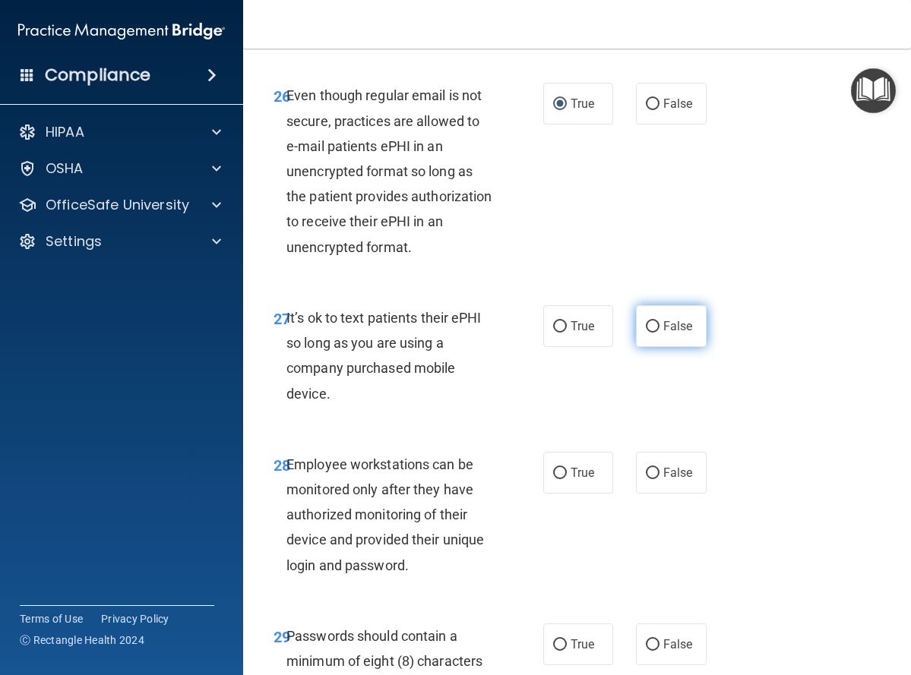
click at [646, 333] on input "False" at bounding box center [653, 326] width 14 height 11
radio input "true"
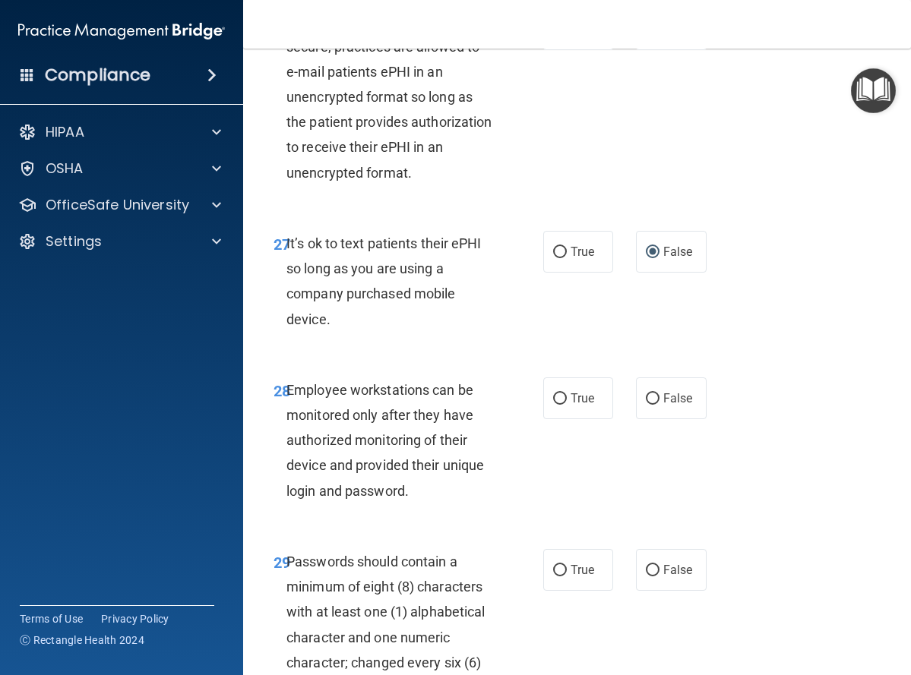
scroll to position [4862, 0]
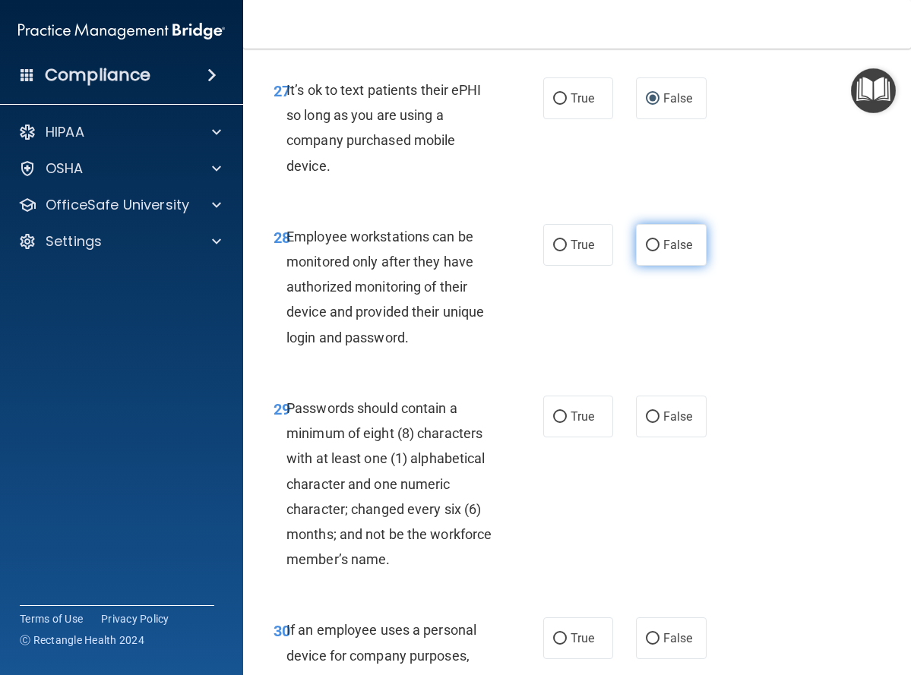
click at [646, 251] on input "False" at bounding box center [653, 245] width 14 height 11
radio input "true"
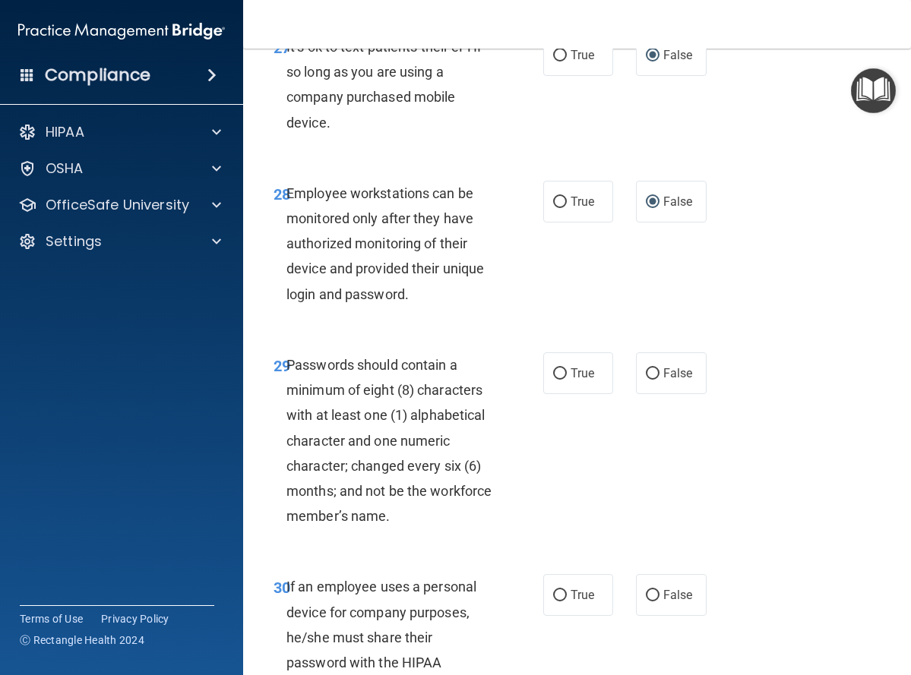
scroll to position [5158, 0]
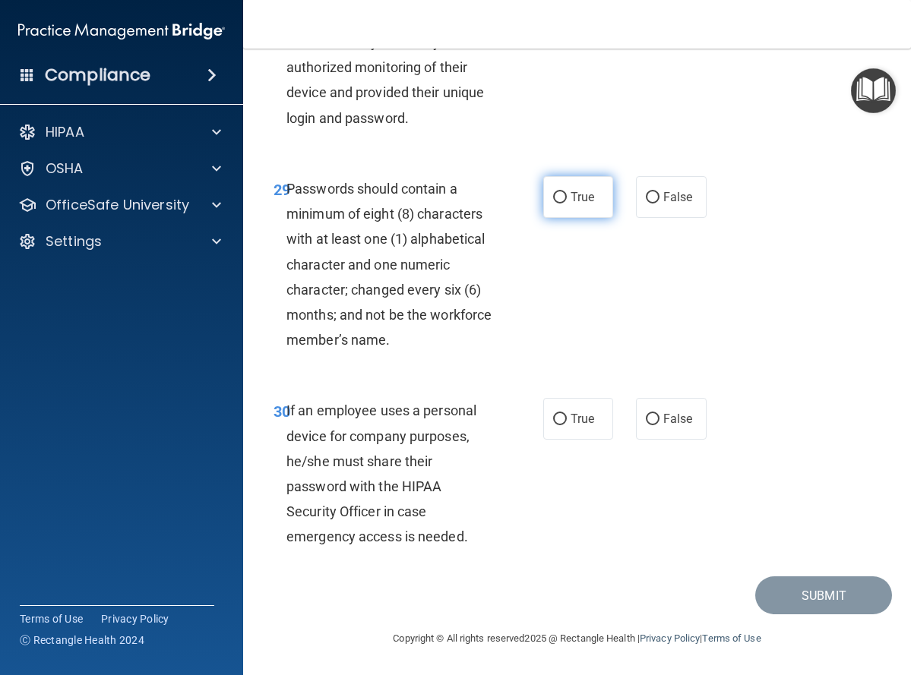
click at [554, 198] on input "True" at bounding box center [560, 197] width 14 height 11
radio input "true"
click at [646, 417] on input "False" at bounding box center [653, 419] width 14 height 11
radio input "true"
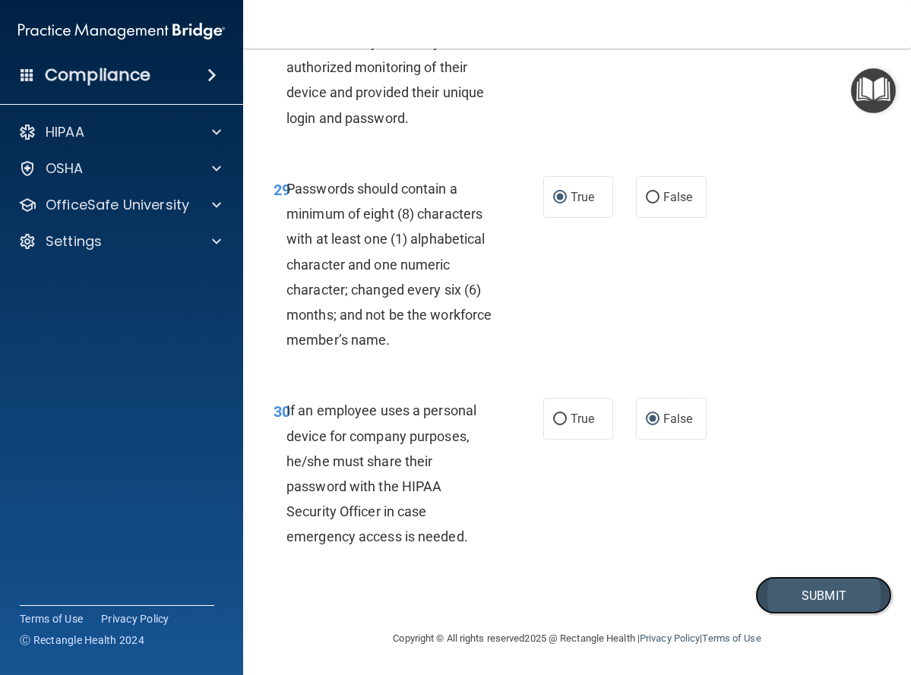
click at [810, 595] on button "Submit" at bounding box center [823, 596] width 137 height 39
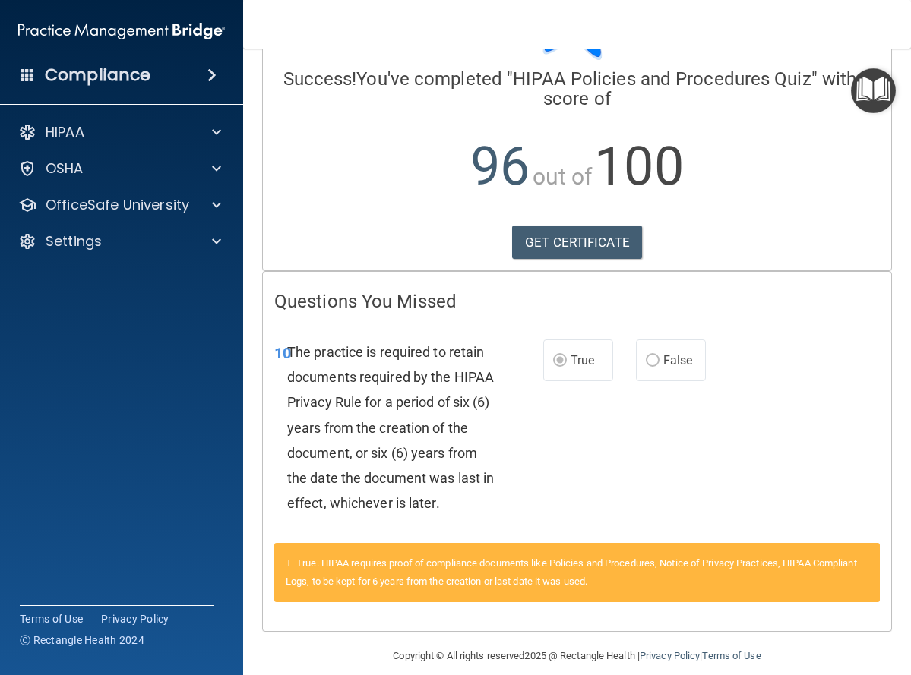
scroll to position [125, 0]
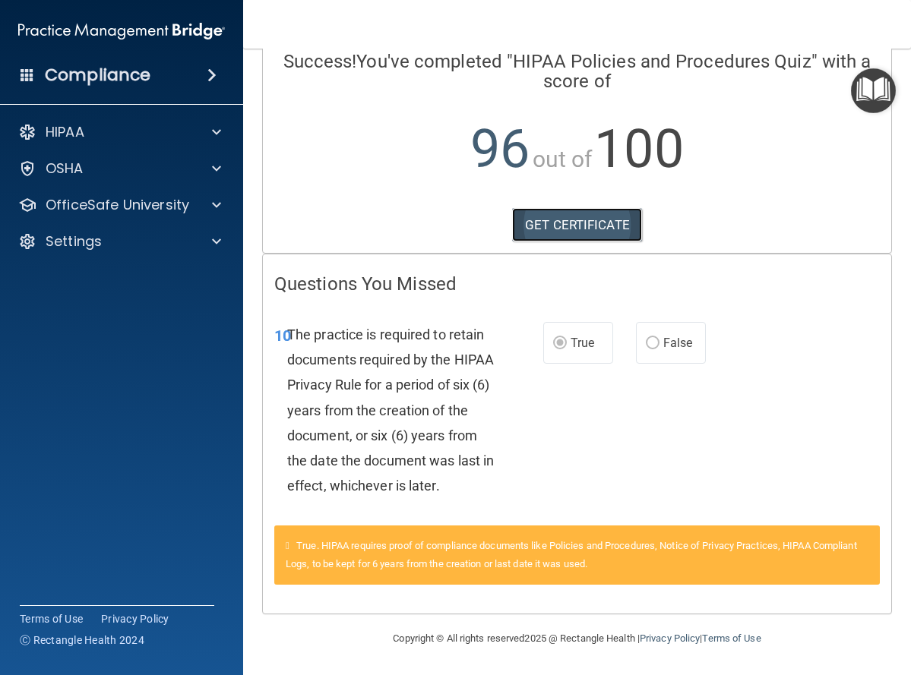
click at [605, 225] on link "GET CERTIFICATE" at bounding box center [577, 224] width 130 height 33
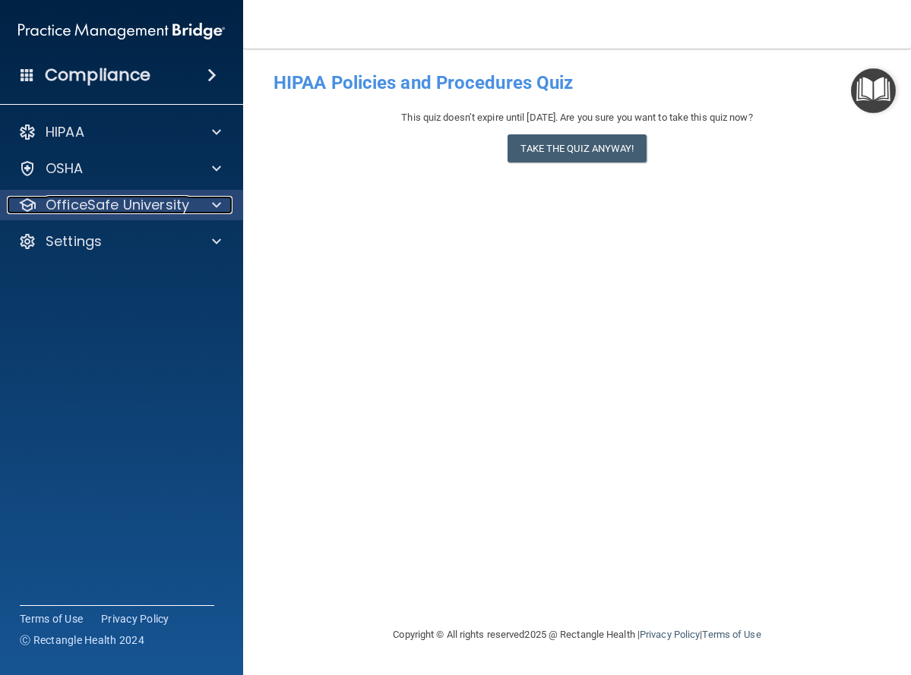
click at [217, 206] on span at bounding box center [216, 205] width 9 height 18
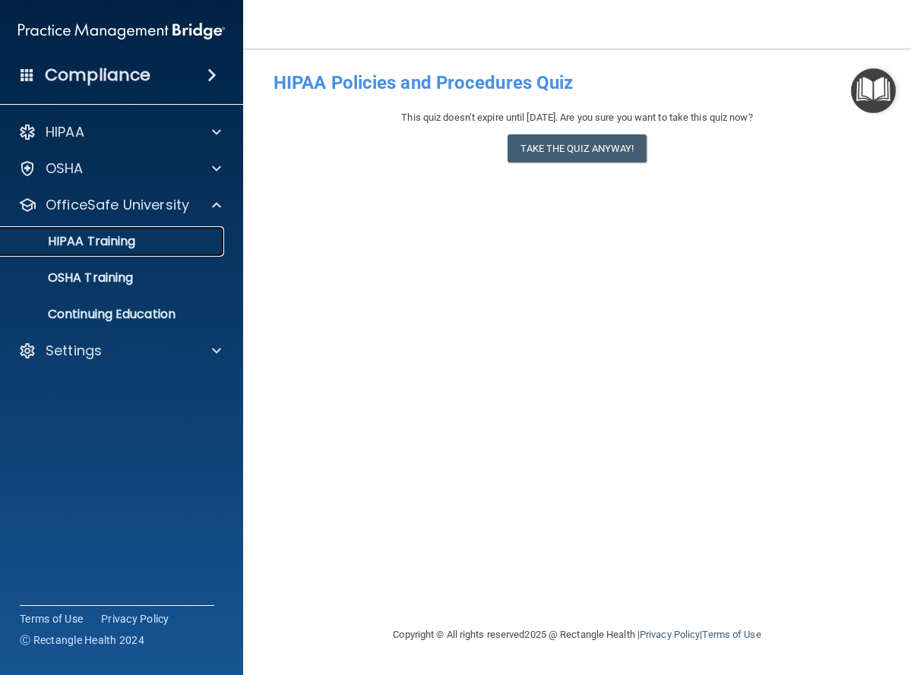
click at [131, 236] on p "HIPAA Training" at bounding box center [72, 241] width 125 height 15
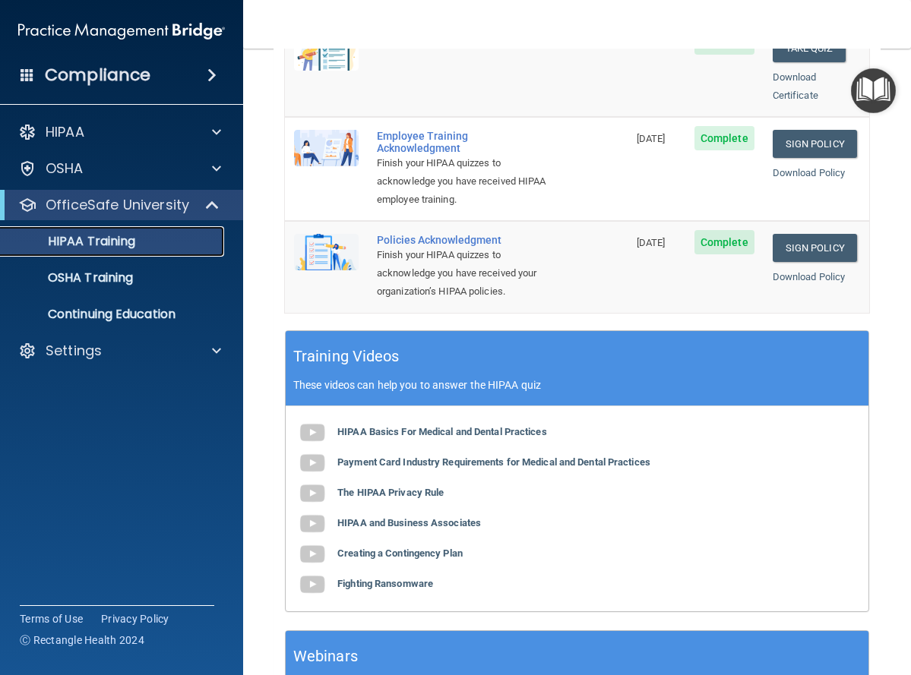
scroll to position [380, 0]
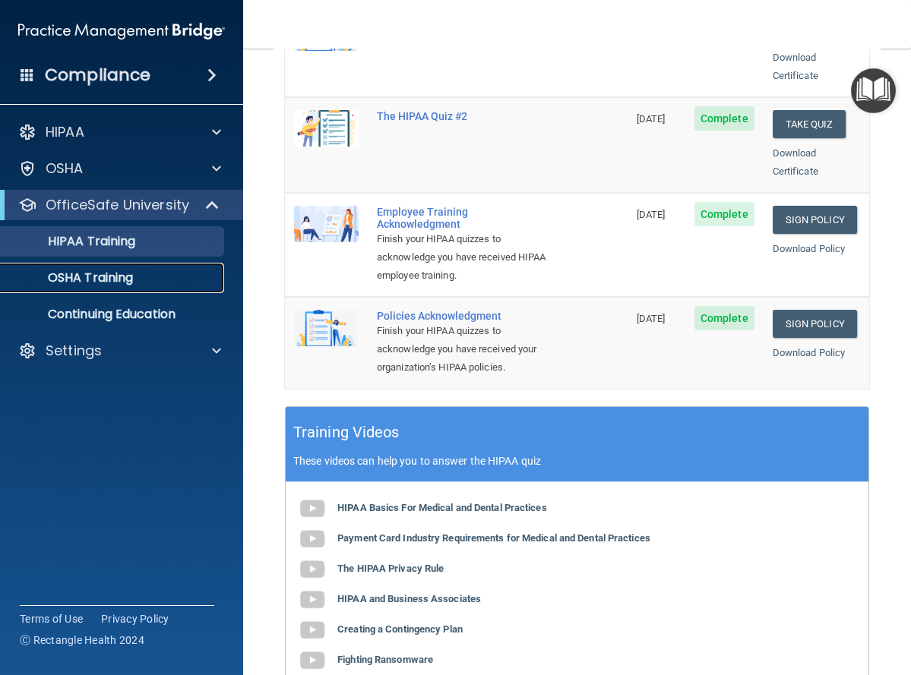
click at [110, 276] on p "OSHA Training" at bounding box center [71, 277] width 123 height 15
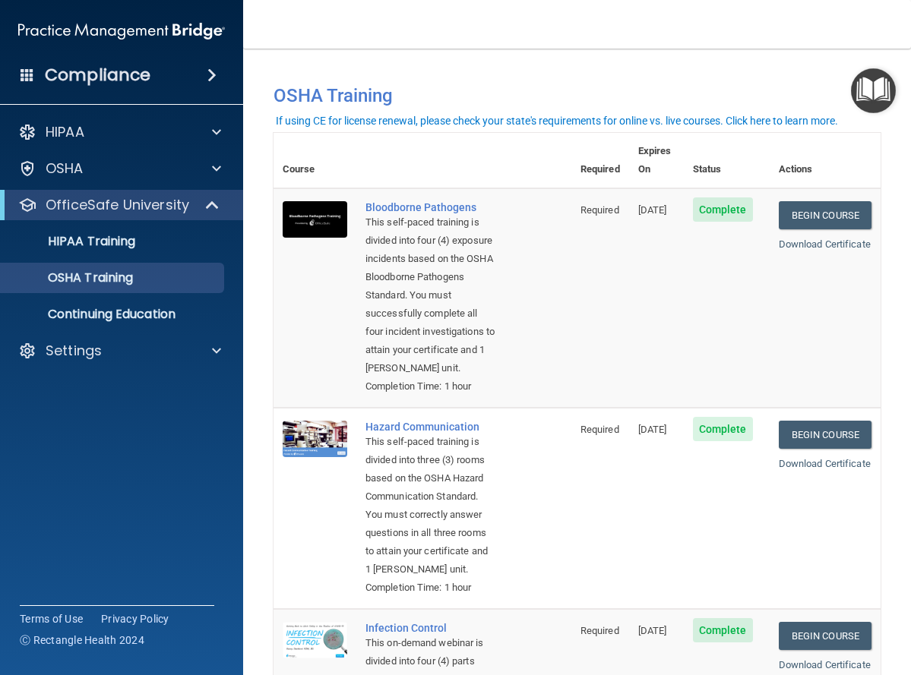
click at [541, 121] on div "If using CE for license renewal, please check your state's requirements for onl…" at bounding box center [557, 120] width 562 height 11
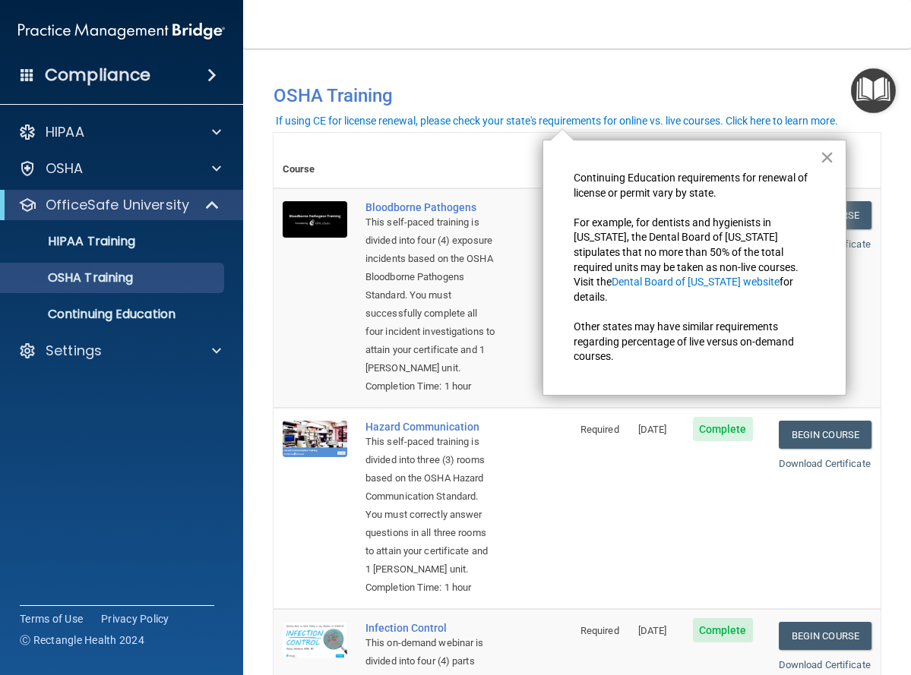
click at [826, 157] on button "×" at bounding box center [827, 157] width 14 height 24
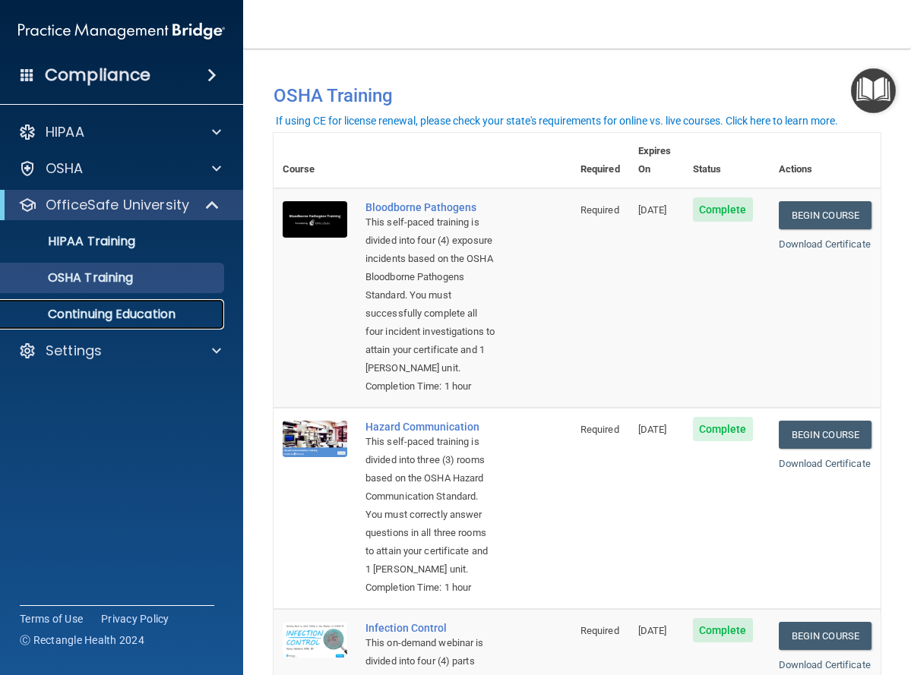
click at [158, 309] on p "Continuing Education" at bounding box center [113, 314] width 207 height 15
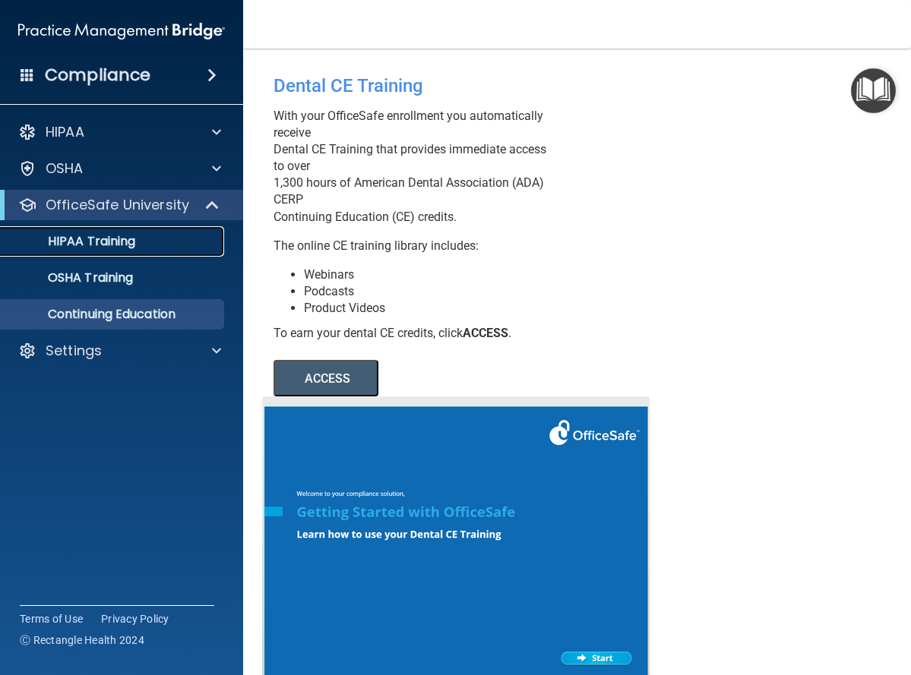
click at [110, 240] on p "HIPAA Training" at bounding box center [72, 241] width 125 height 15
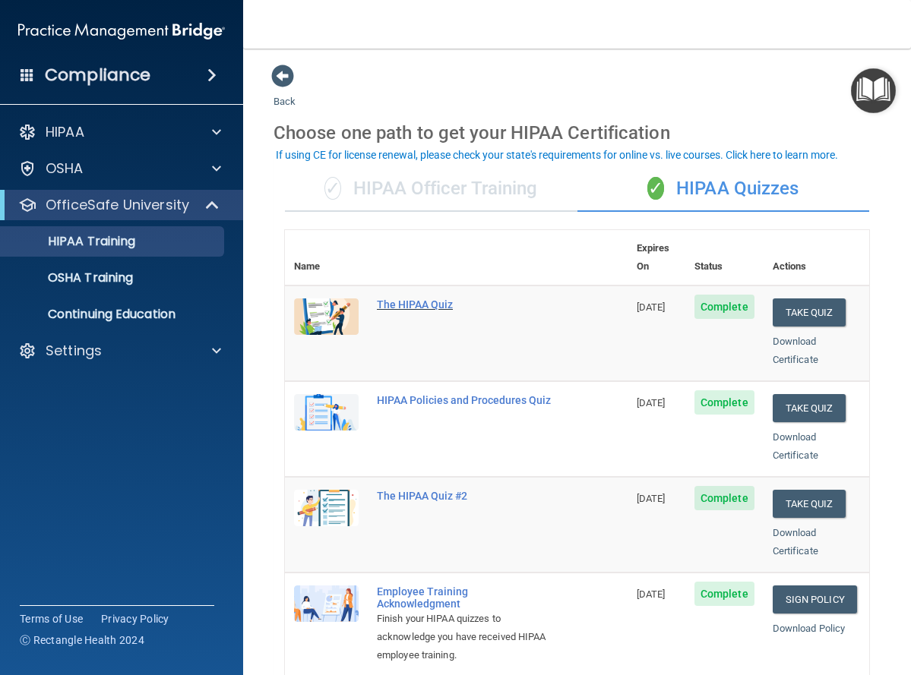
click at [397, 299] on div "The HIPAA Quiz" at bounding box center [464, 305] width 175 height 12
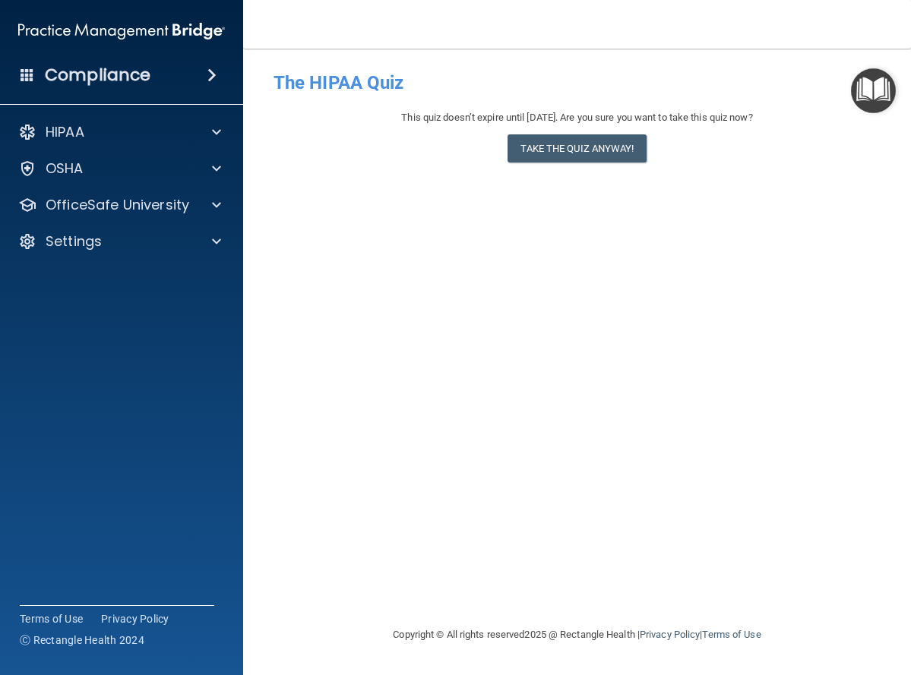
click at [102, 286] on accordion "HIPAA Documents and Policies Report an Incident Business Associates Emergency P…" at bounding box center [122, 295] width 244 height 368
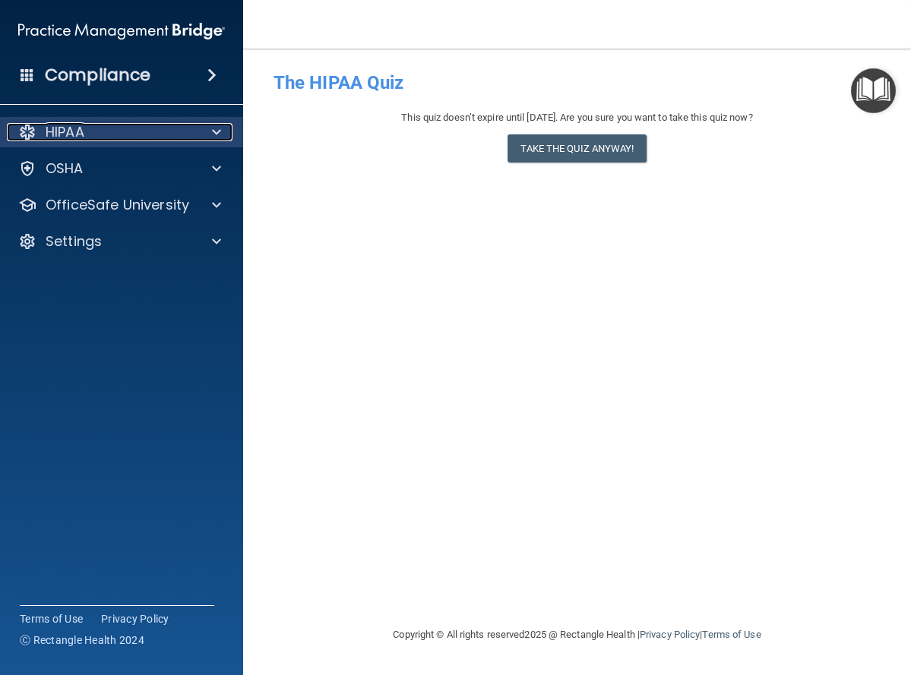
click at [213, 134] on span at bounding box center [216, 132] width 9 height 18
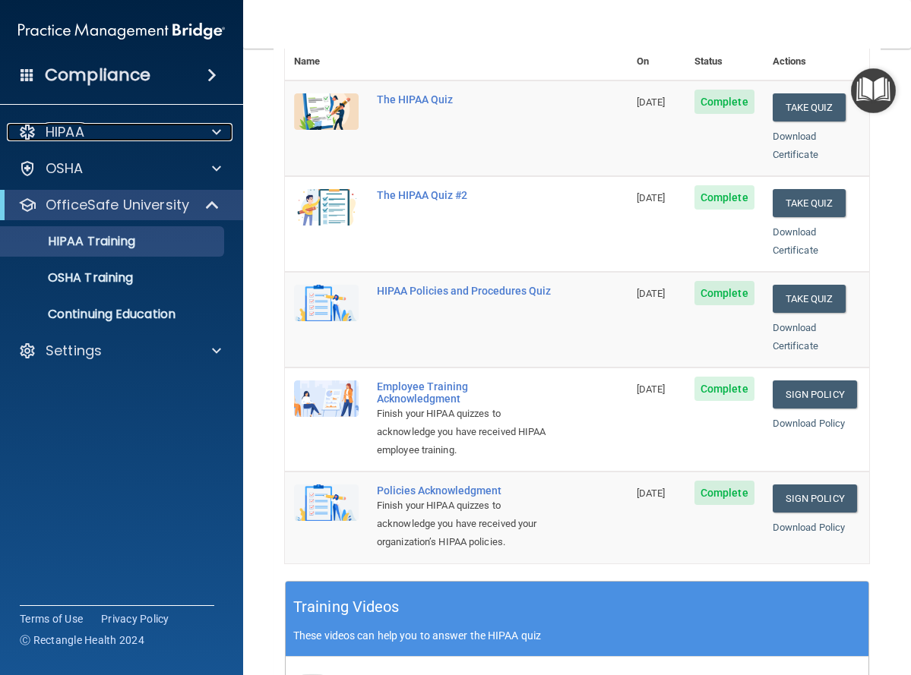
scroll to position [228, 0]
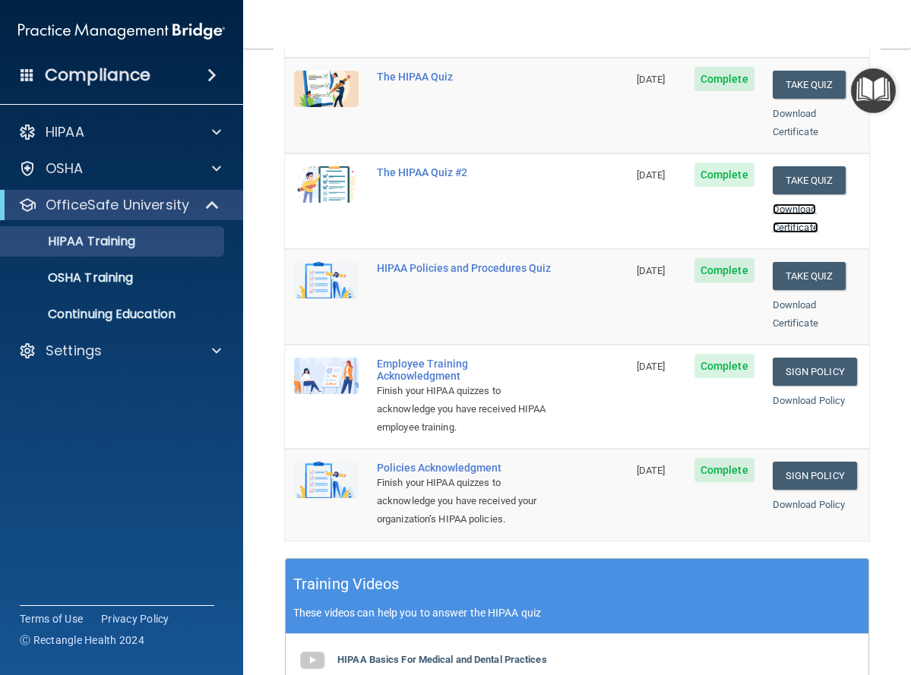
click at [784, 204] on link "Download Certificate" at bounding box center [796, 219] width 46 height 30
click at [94, 278] on p "OSHA Training" at bounding box center [71, 277] width 123 height 15
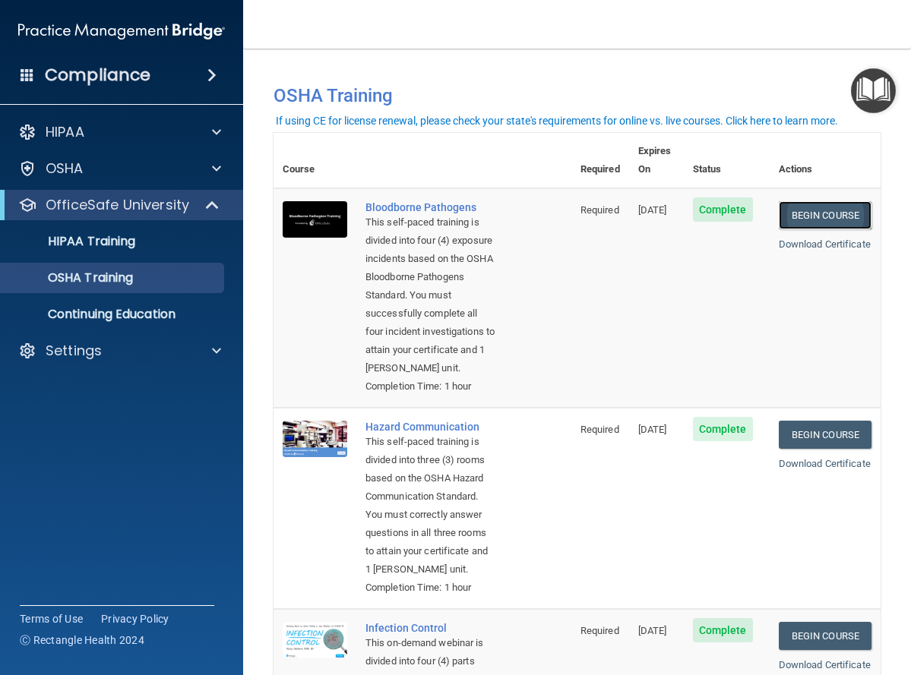
click at [834, 201] on link "Begin Course" at bounding box center [825, 215] width 93 height 28
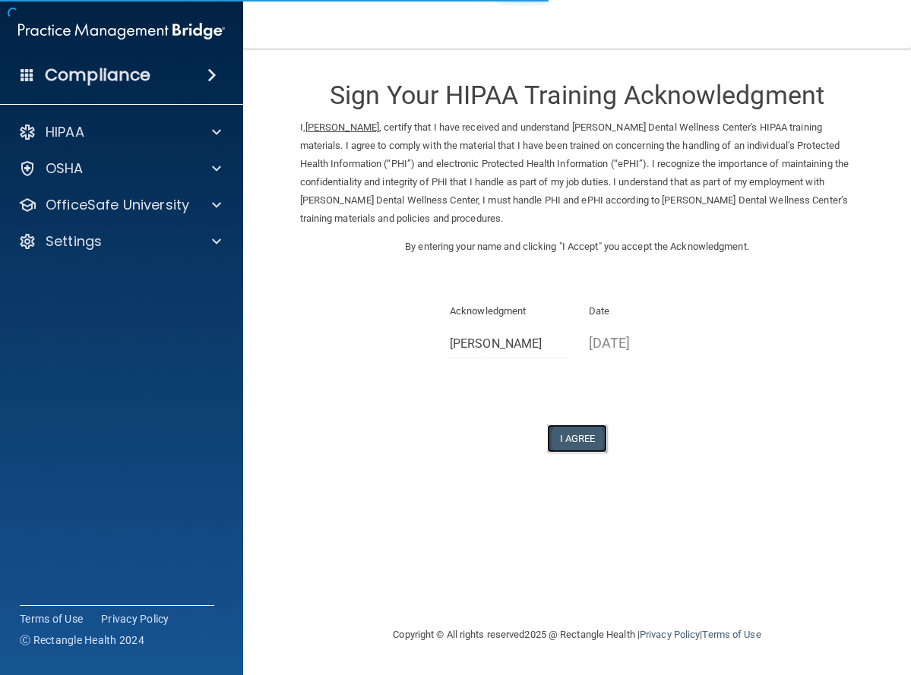
click at [567, 440] on button "I Agree" at bounding box center [577, 439] width 61 height 28
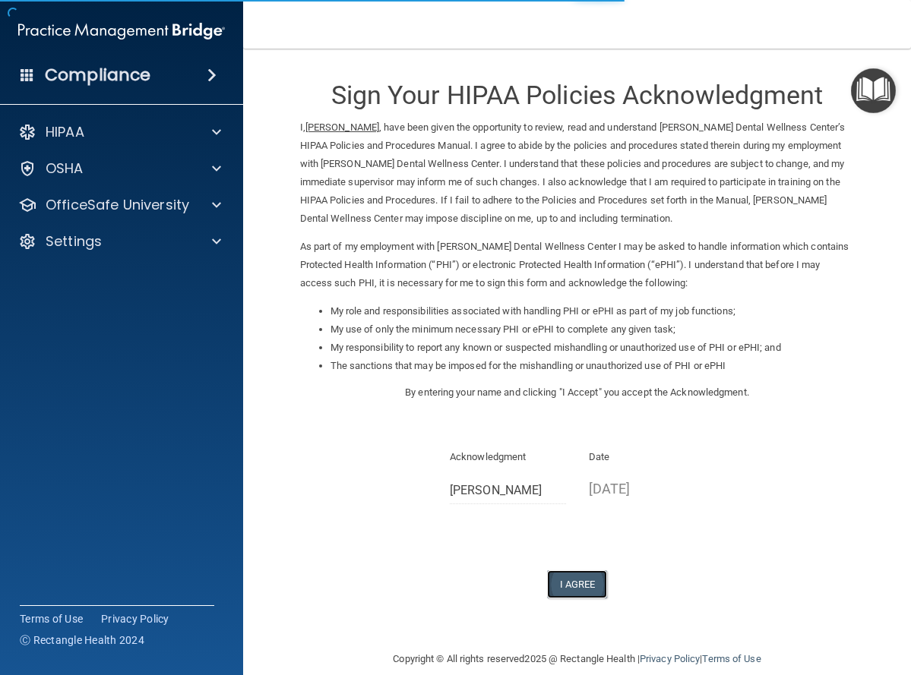
click at [569, 579] on button "I Agree" at bounding box center [577, 585] width 61 height 28
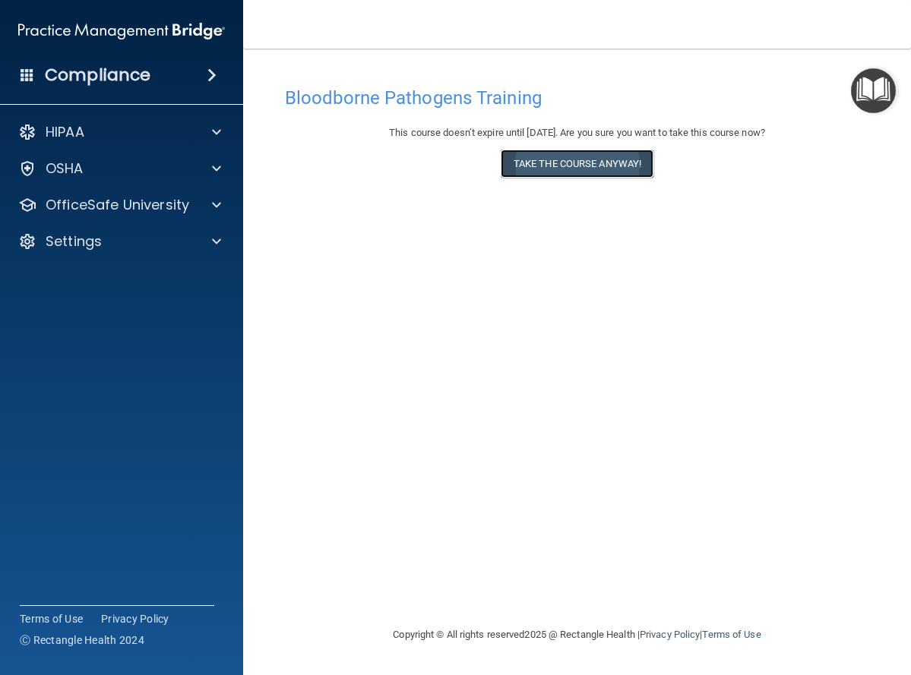
click at [584, 160] on button "Take the course anyway!" at bounding box center [577, 164] width 153 height 28
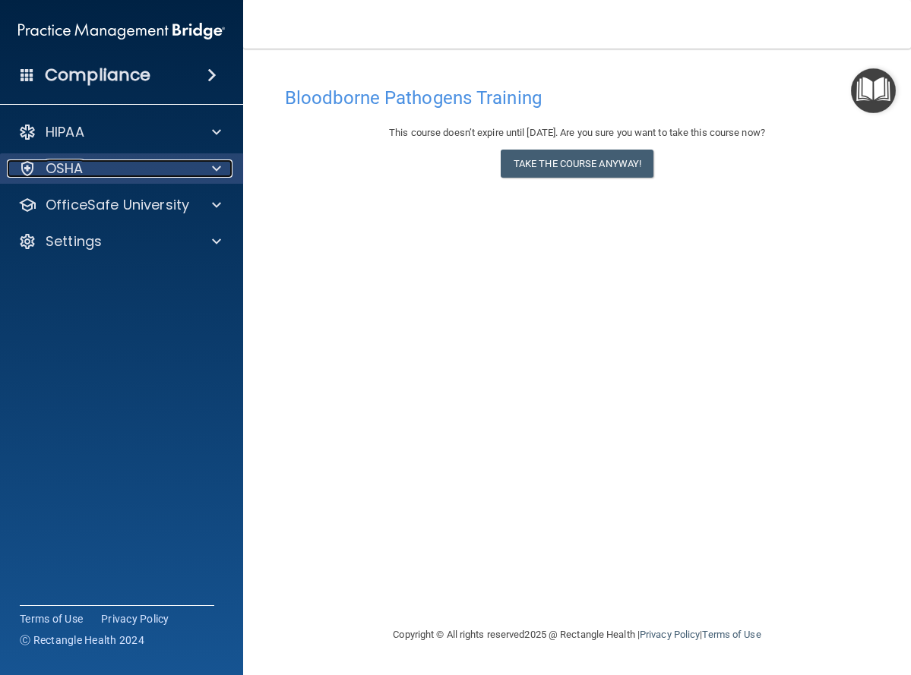
click at [216, 168] on span at bounding box center [216, 169] width 9 height 18
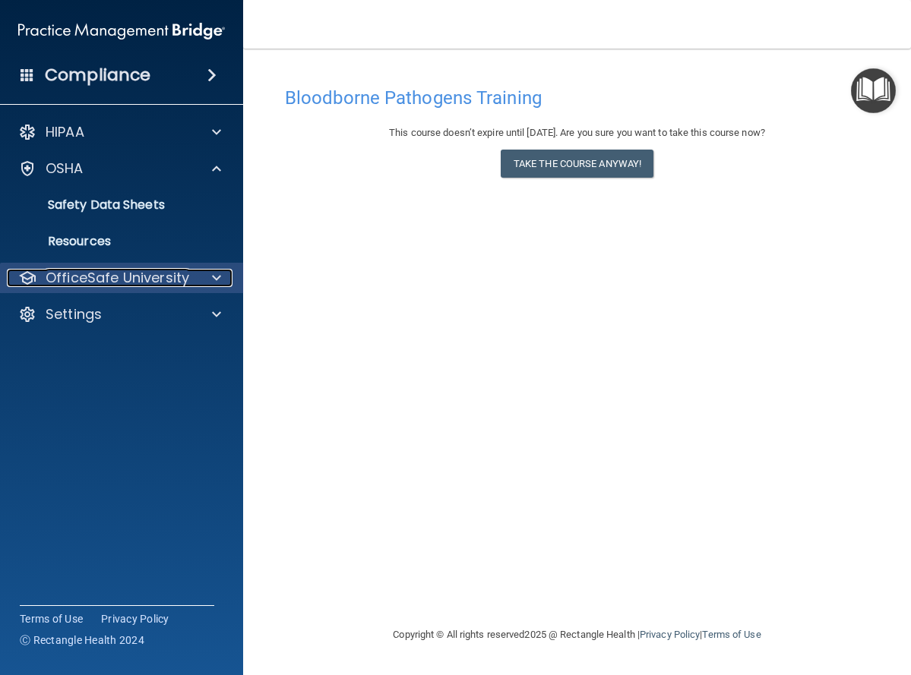
click at [215, 277] on span at bounding box center [216, 278] width 9 height 18
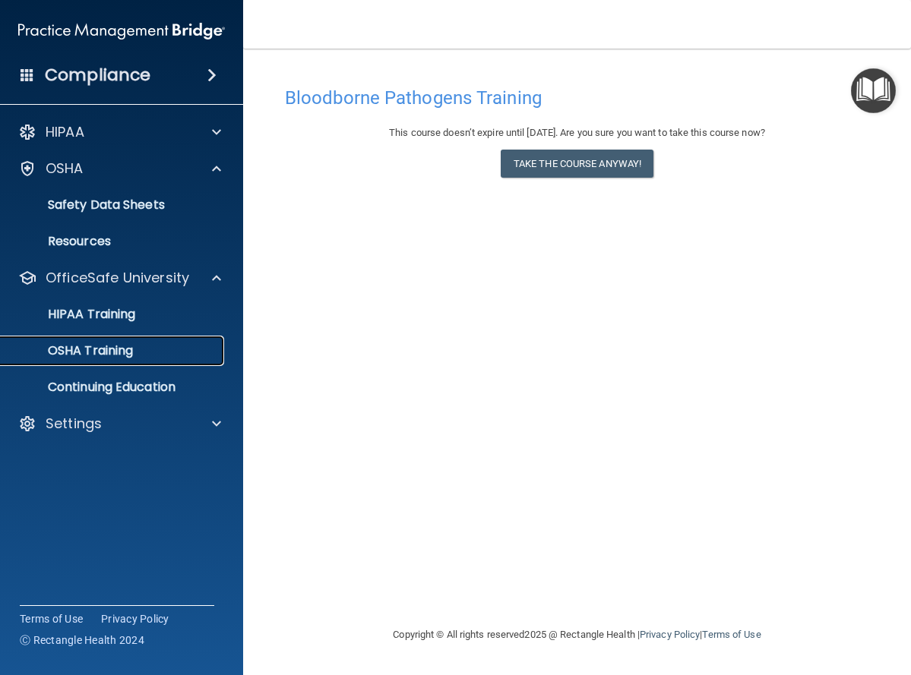
click at [87, 352] on p "OSHA Training" at bounding box center [71, 350] width 123 height 15
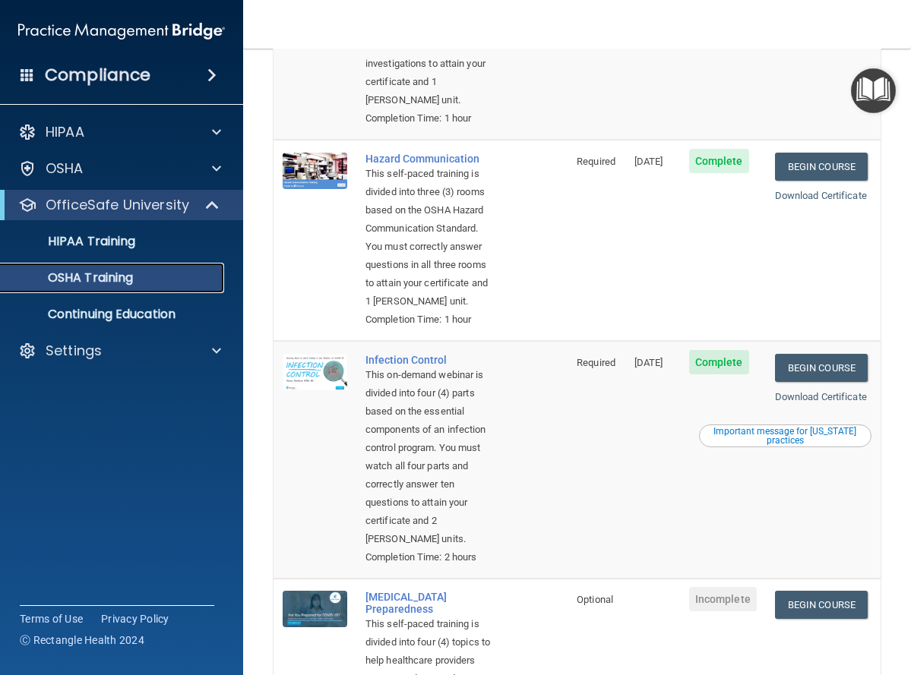
scroll to position [304, 0]
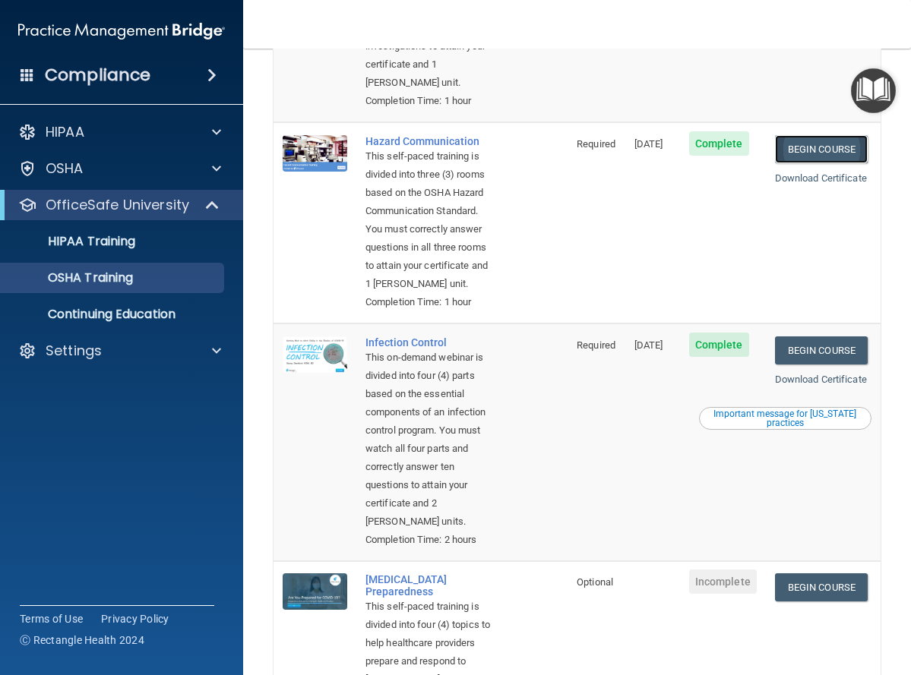
click at [799, 163] on link "Begin Course" at bounding box center [821, 149] width 93 height 28
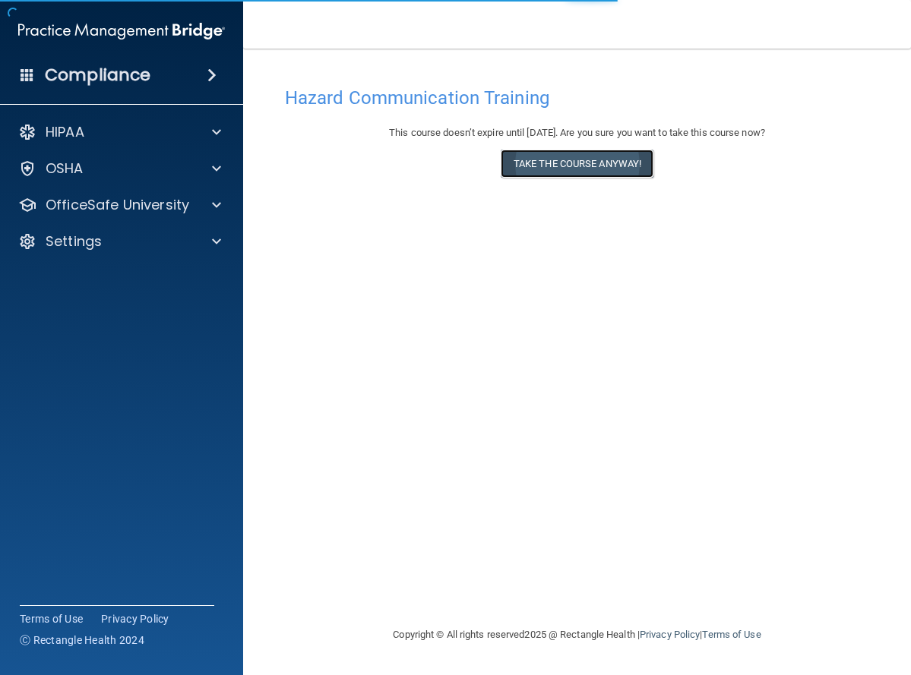
click at [588, 163] on button "Take the course anyway!" at bounding box center [577, 164] width 153 height 28
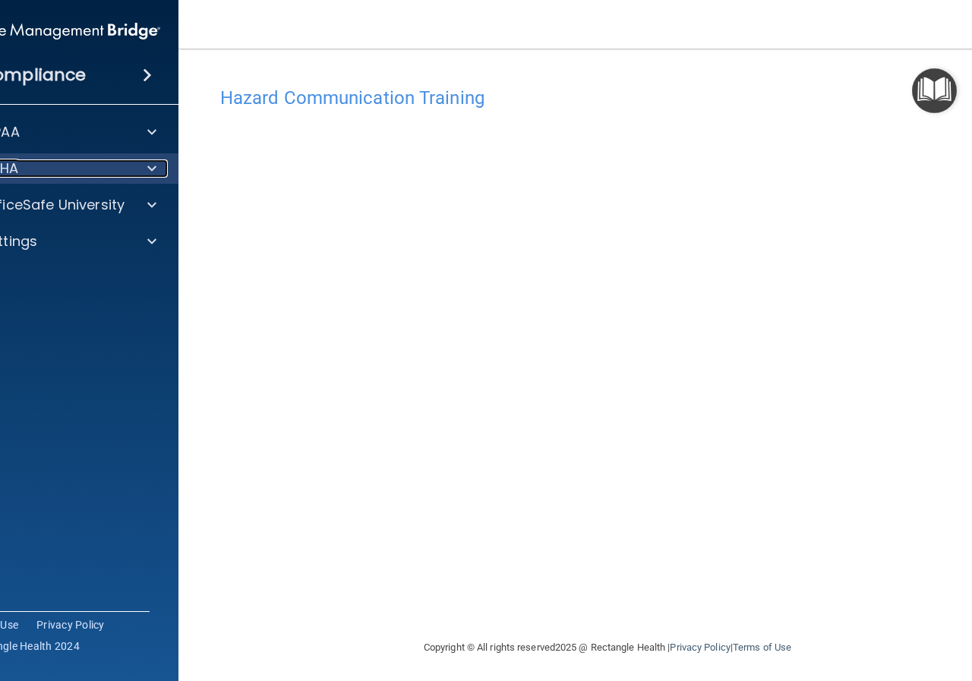
click at [152, 166] on div at bounding box center [150, 169] width 38 height 18
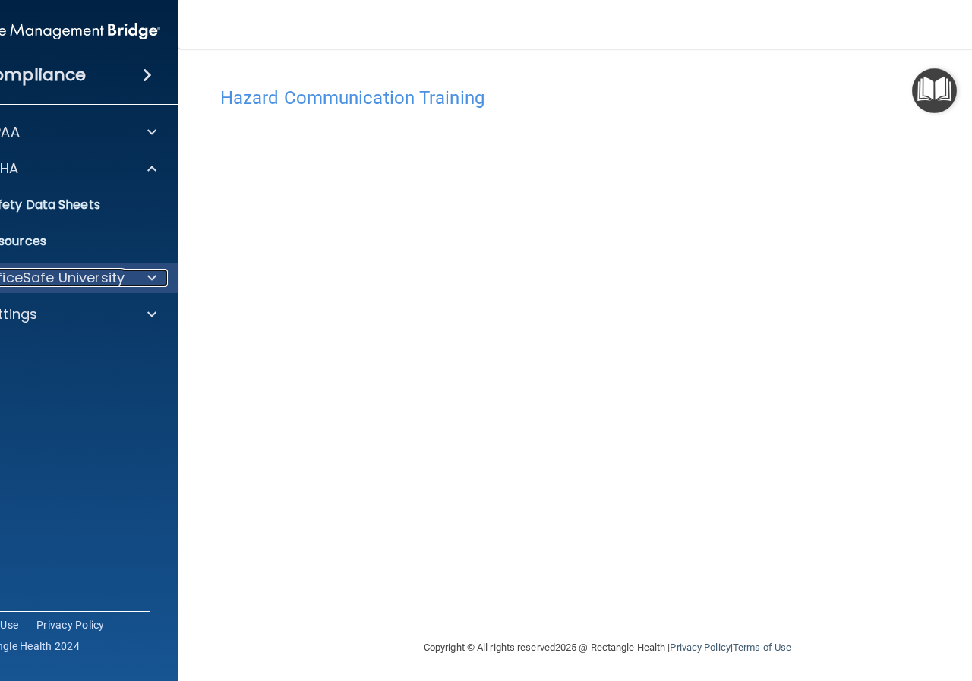
click at [147, 274] on span at bounding box center [151, 278] width 9 height 18
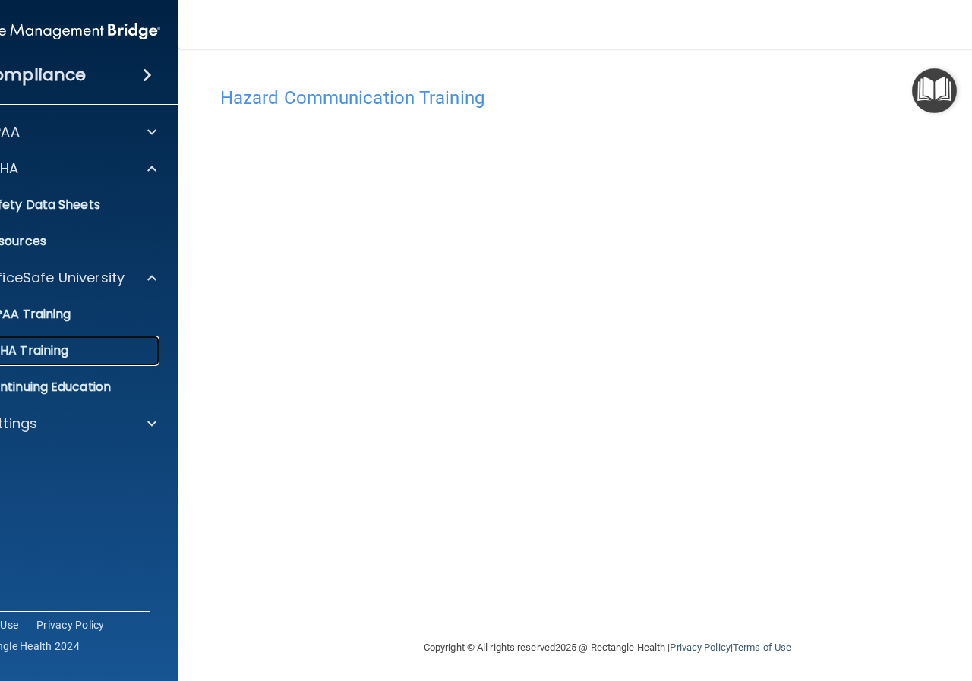
drag, startPoint x: 43, startPoint y: 347, endPoint x: 53, endPoint y: 337, distance: 14.0
click at [45, 346] on p "OSHA Training" at bounding box center [6, 350] width 123 height 15
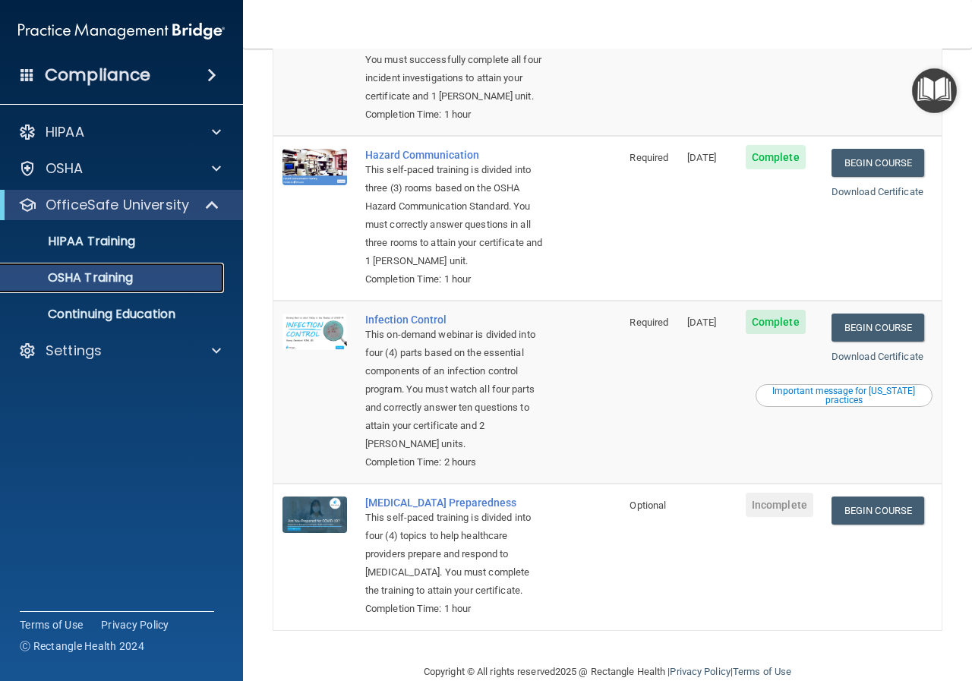
scroll to position [228, 0]
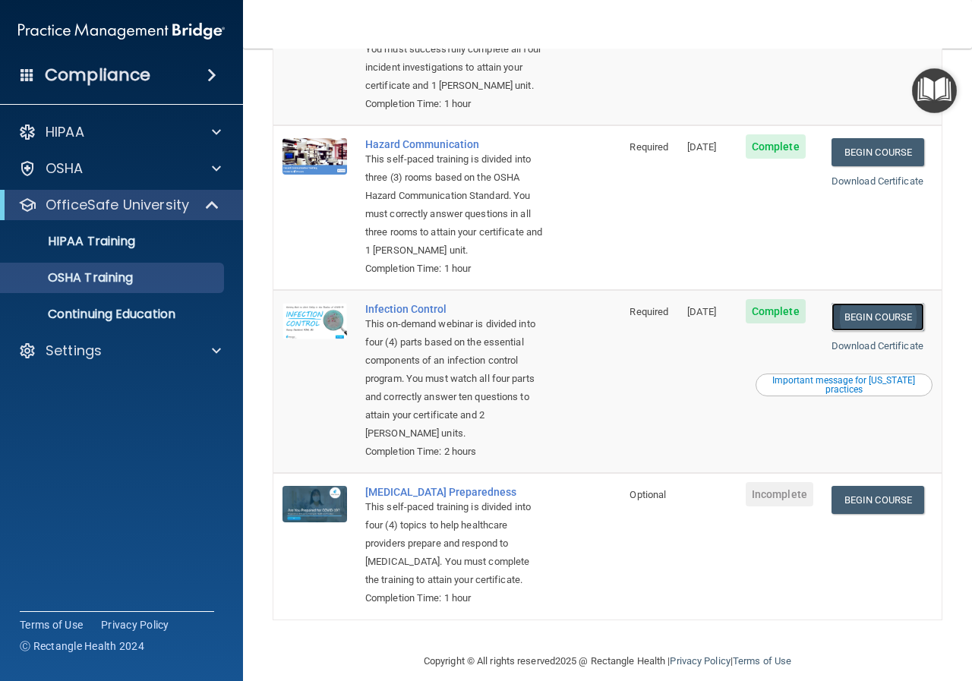
click at [882, 331] on link "Begin Course" at bounding box center [878, 317] width 93 height 28
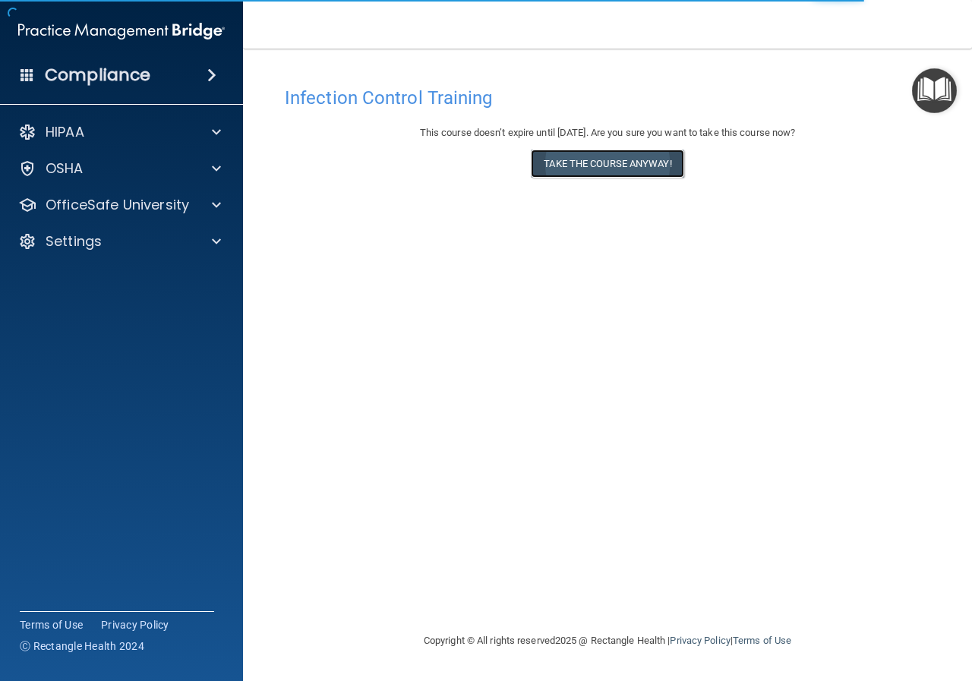
click at [603, 165] on button "Take the course anyway!" at bounding box center [607, 164] width 153 height 28
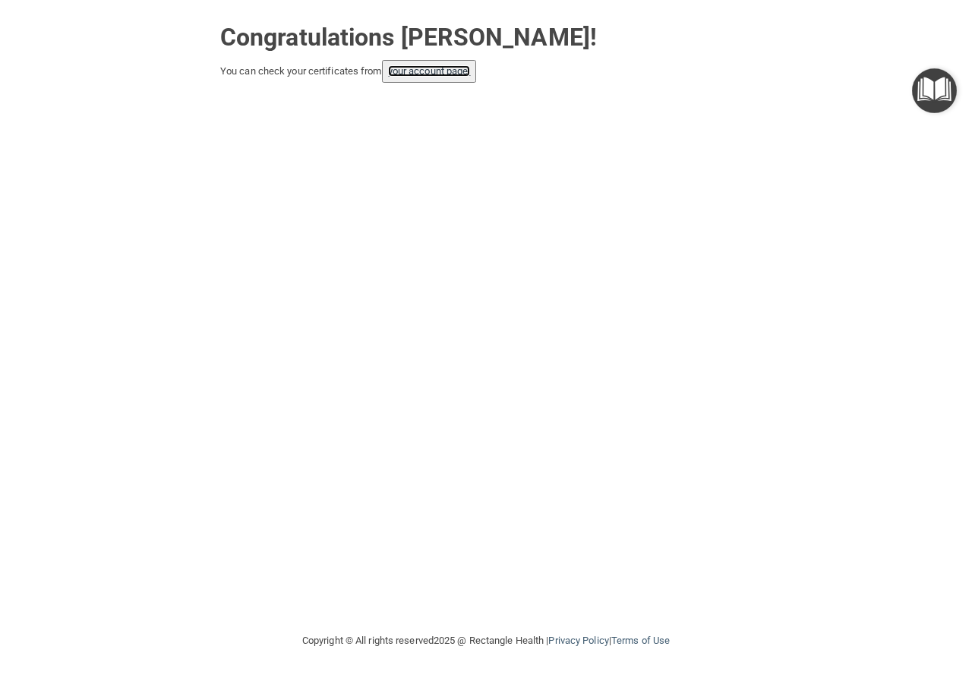
click at [439, 71] on link "your account page!" at bounding box center [429, 70] width 83 height 11
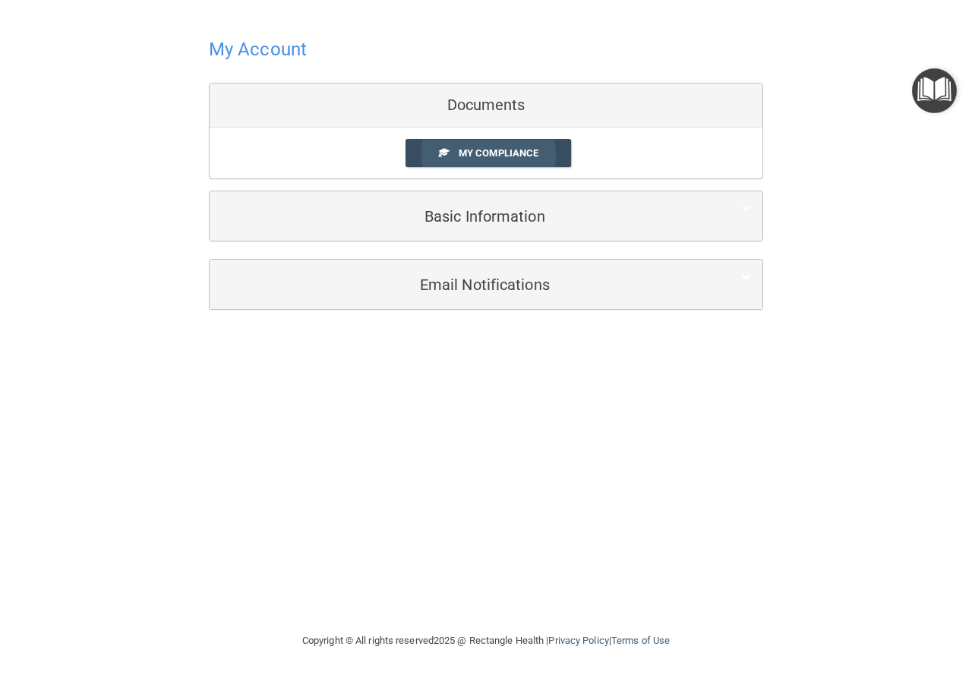
click at [493, 155] on span "My Compliance" at bounding box center [499, 152] width 80 height 11
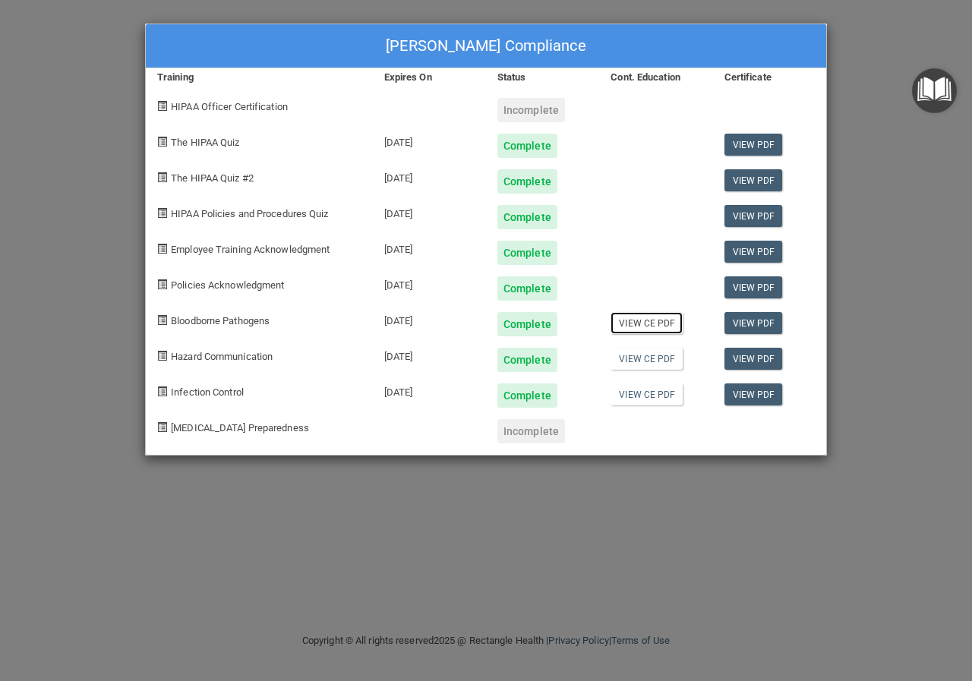
click at [648, 322] on link "View CE PDF" at bounding box center [647, 323] width 72 height 22
click at [644, 357] on link "View CE PDF" at bounding box center [647, 359] width 72 height 22
click at [652, 400] on link "View CE PDF" at bounding box center [647, 395] width 72 height 22
